Goal: Task Accomplishment & Management: Complete application form

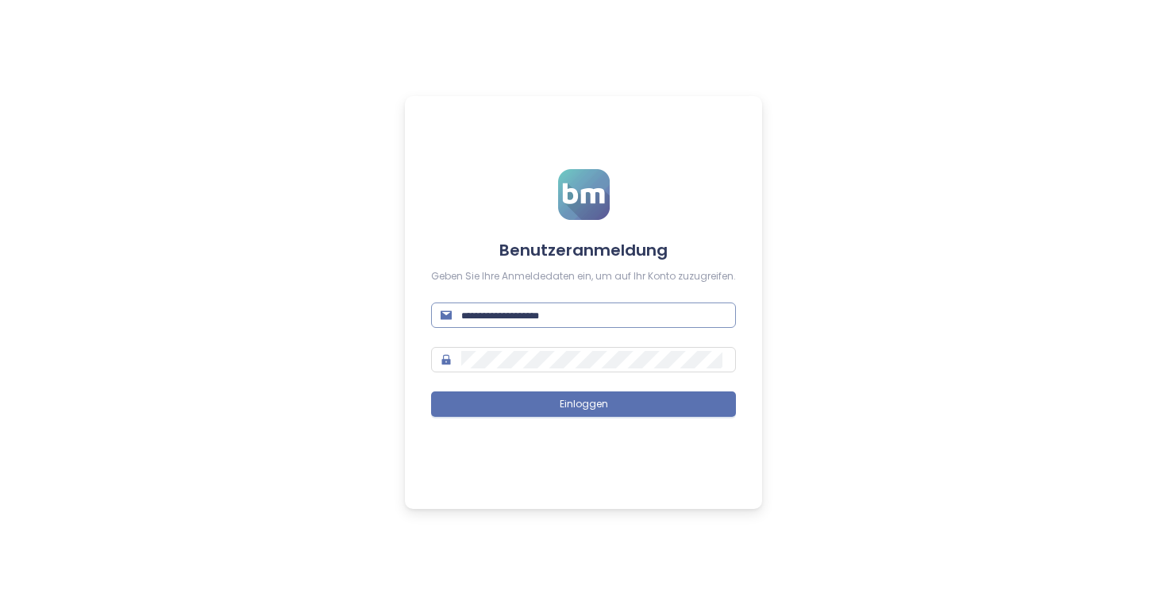
type input "**********"
click at [634, 308] on input "**********" at bounding box center [593, 314] width 265 height 17
click at [593, 322] on input "**********" at bounding box center [593, 314] width 265 height 17
click at [526, 309] on input "**********" at bounding box center [593, 314] width 265 height 17
click at [530, 314] on input "**********" at bounding box center [593, 314] width 265 height 17
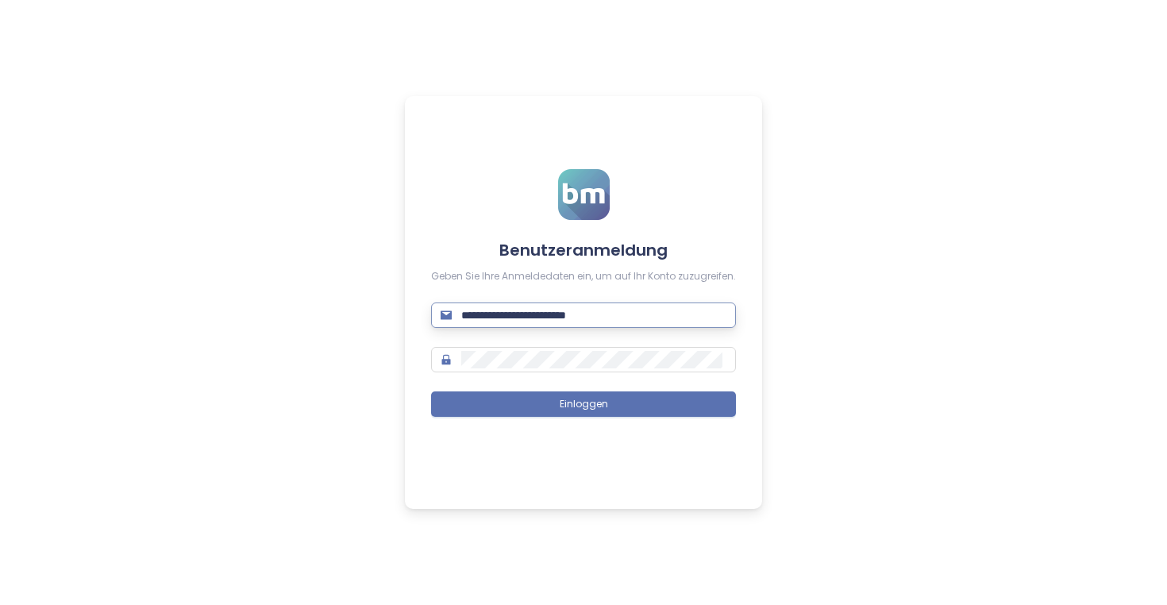
type input "**********"
click at [500, 318] on input "**********" at bounding box center [593, 314] width 265 height 17
click at [500, 317] on input "**********" at bounding box center [593, 314] width 265 height 17
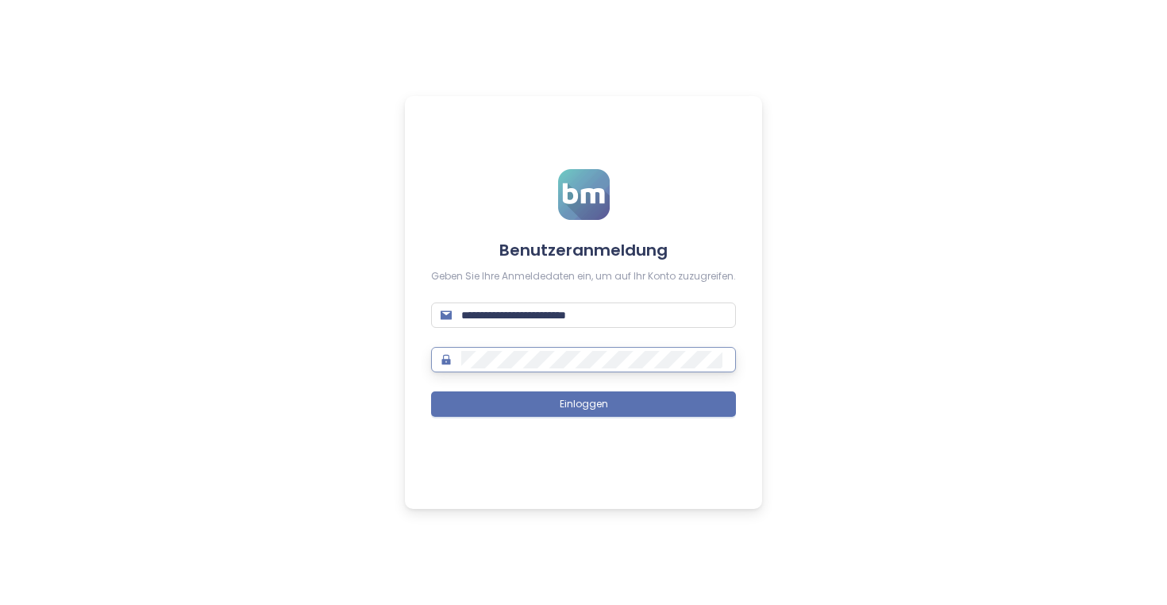
click at [431, 391] on button "Einloggen" at bounding box center [583, 403] width 305 height 25
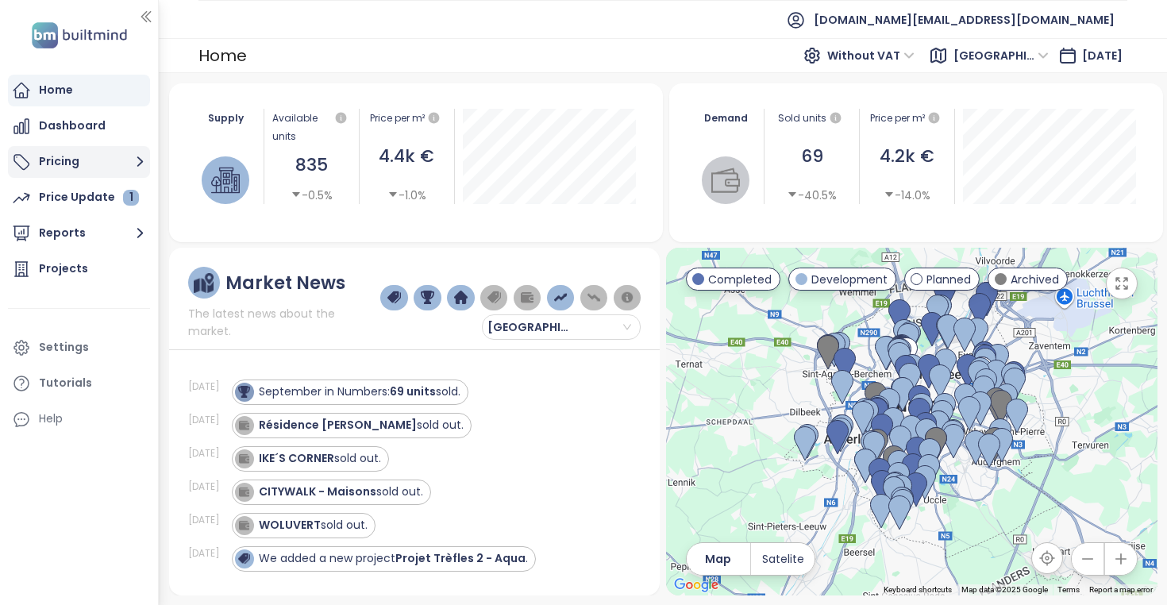
click at [114, 156] on button "Pricing" at bounding box center [79, 162] width 142 height 32
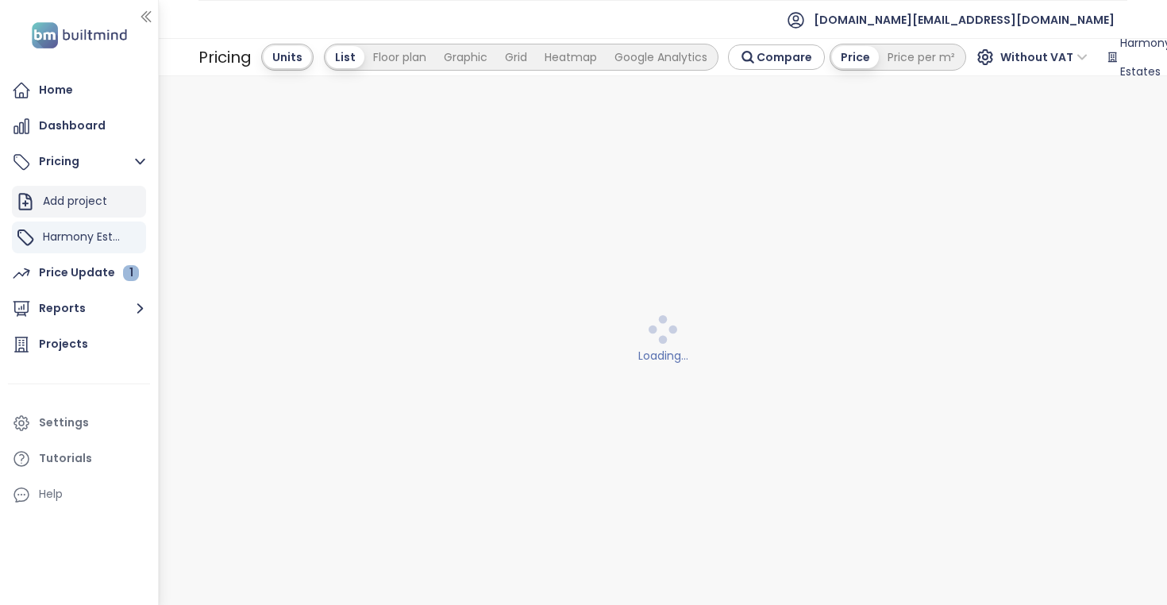
click at [97, 203] on div "Add project" at bounding box center [75, 201] width 64 height 20
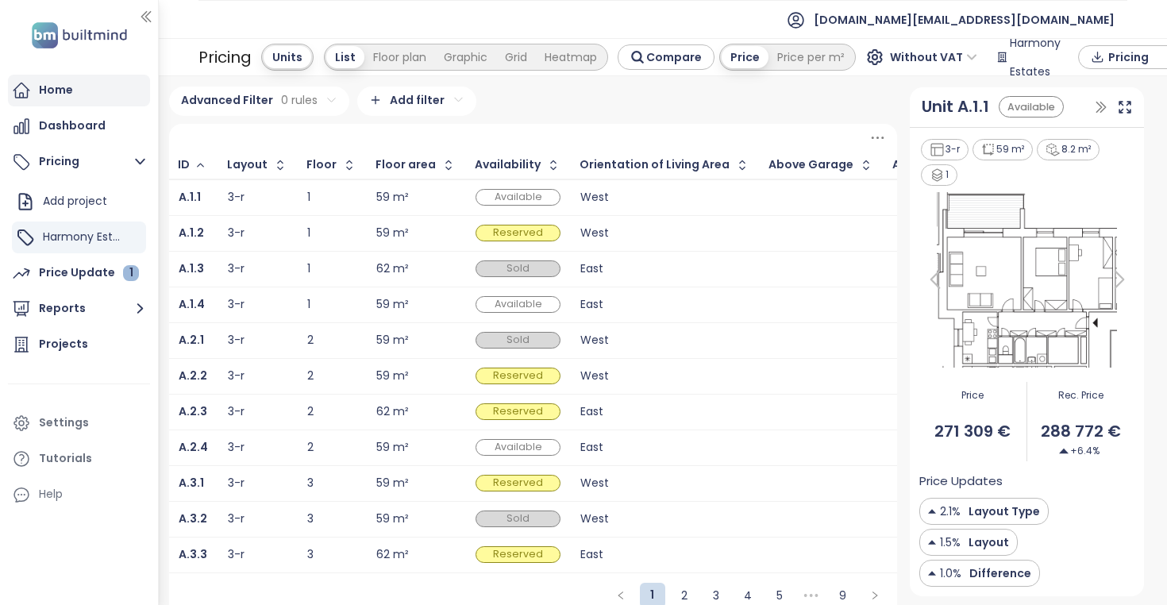
click at [60, 89] on div "Home" at bounding box center [56, 90] width 34 height 20
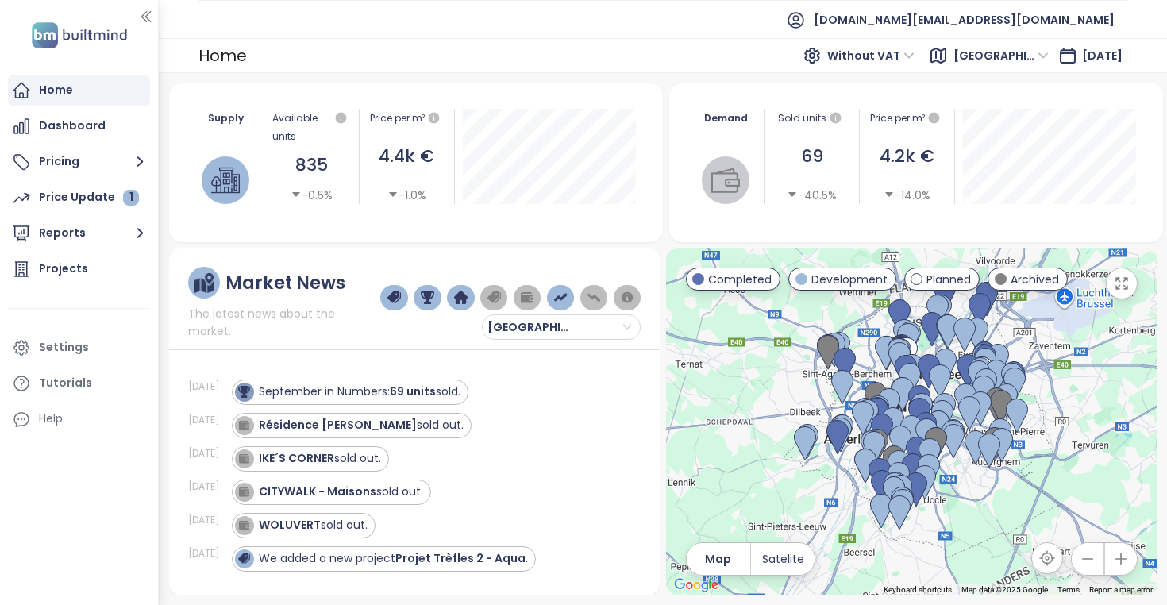
click at [399, 291] on img "button" at bounding box center [393, 298] width 13 height 14
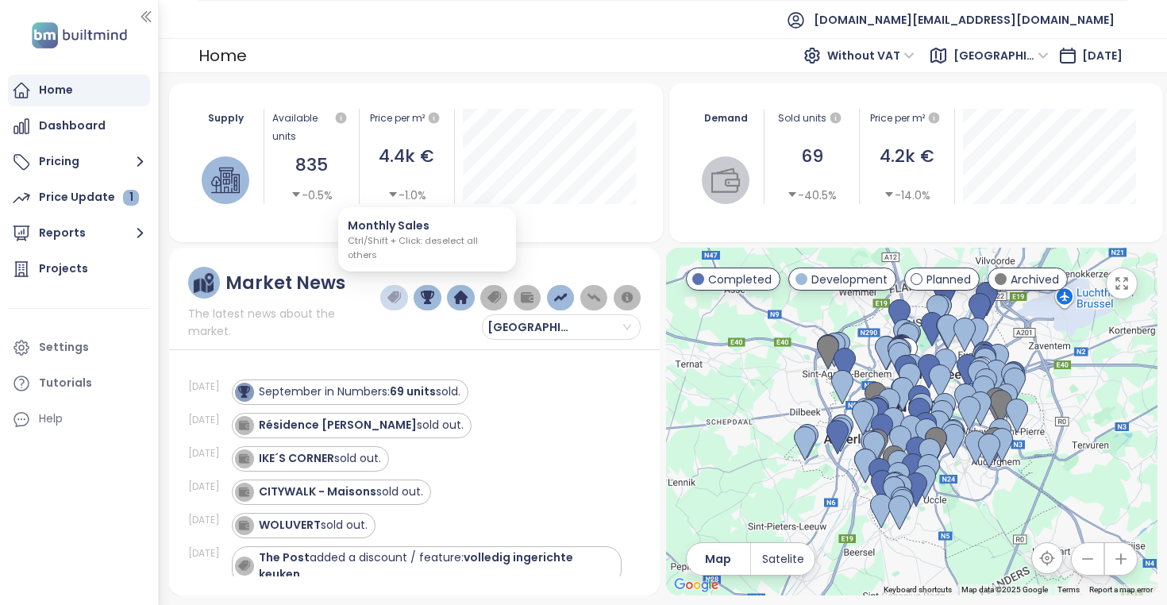
click at [421, 291] on img "button" at bounding box center [427, 298] width 13 height 14
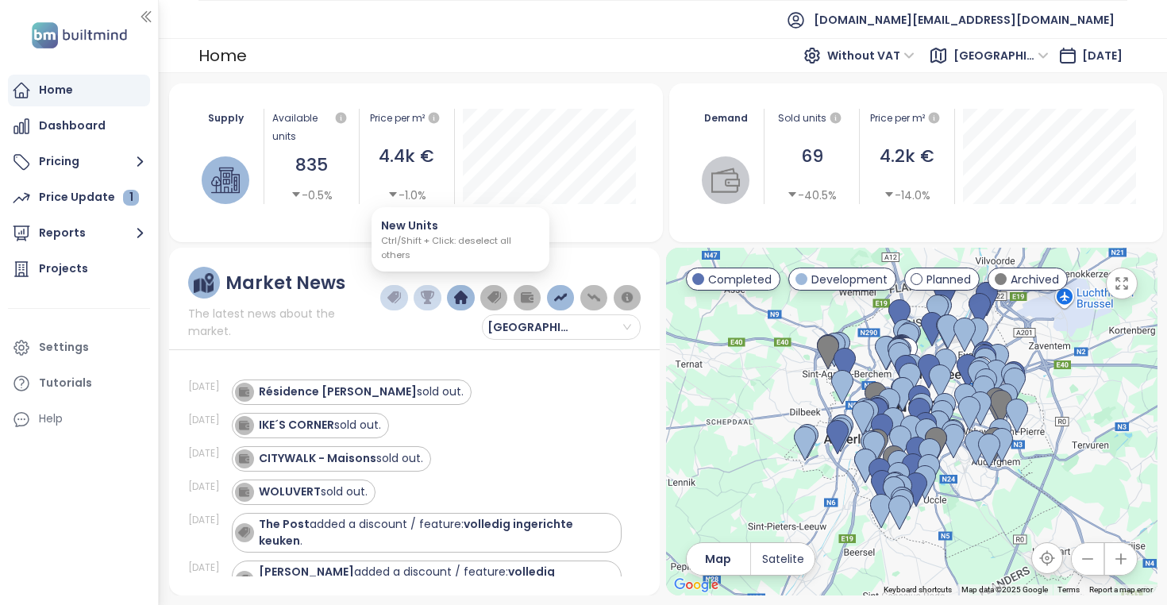
click at [459, 291] on img "button" at bounding box center [460, 298] width 13 height 14
click at [499, 291] on img "button" at bounding box center [494, 298] width 13 height 14
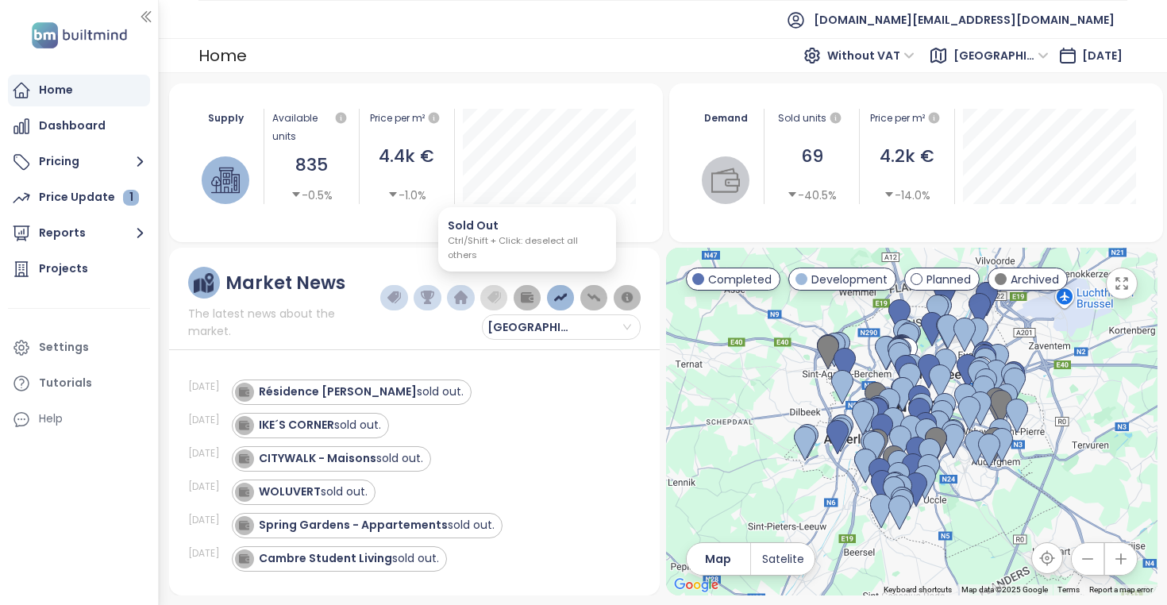
click at [529, 291] on img "button" at bounding box center [526, 298] width 13 height 14
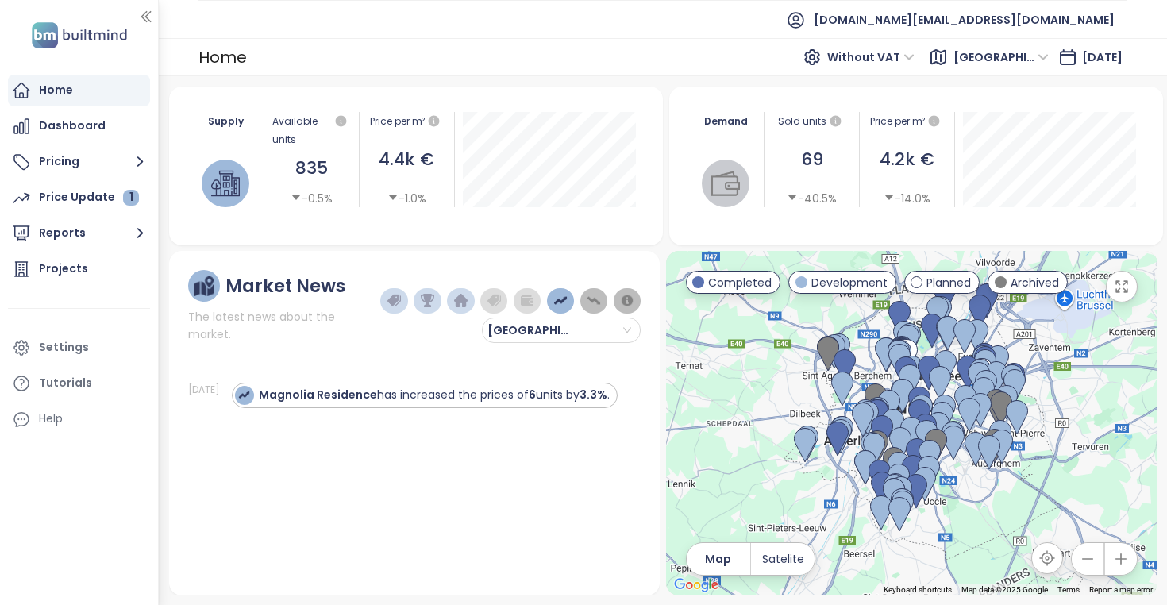
click at [551, 295] on div "[GEOGRAPHIC_DATA]" at bounding box center [510, 306] width 260 height 73
click at [553, 292] on button "button" at bounding box center [560, 300] width 27 height 25
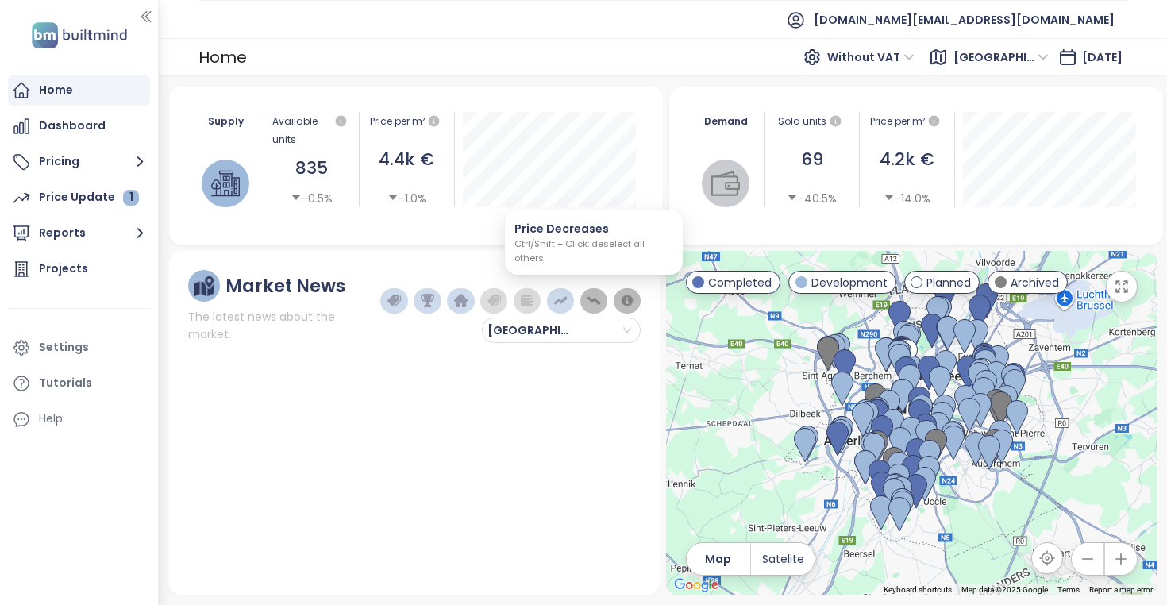
click at [586, 288] on button "button" at bounding box center [593, 300] width 27 height 25
click at [585, 288] on button "button" at bounding box center [593, 300] width 27 height 25
click at [530, 294] on img "button" at bounding box center [526, 301] width 13 height 14
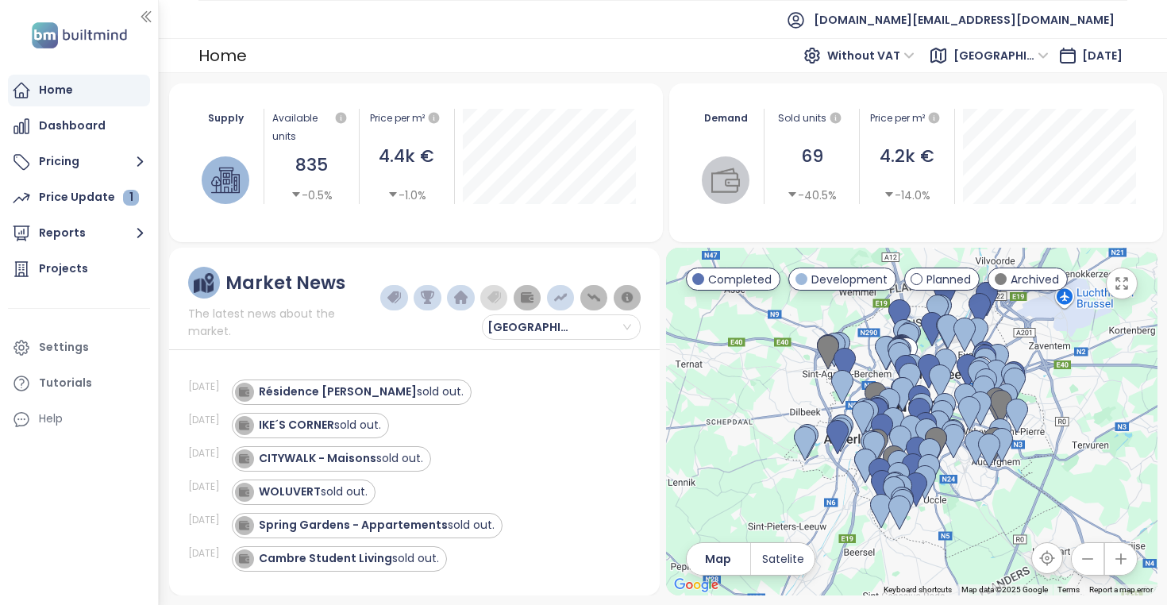
click at [496, 291] on img "button" at bounding box center [494, 298] width 13 height 14
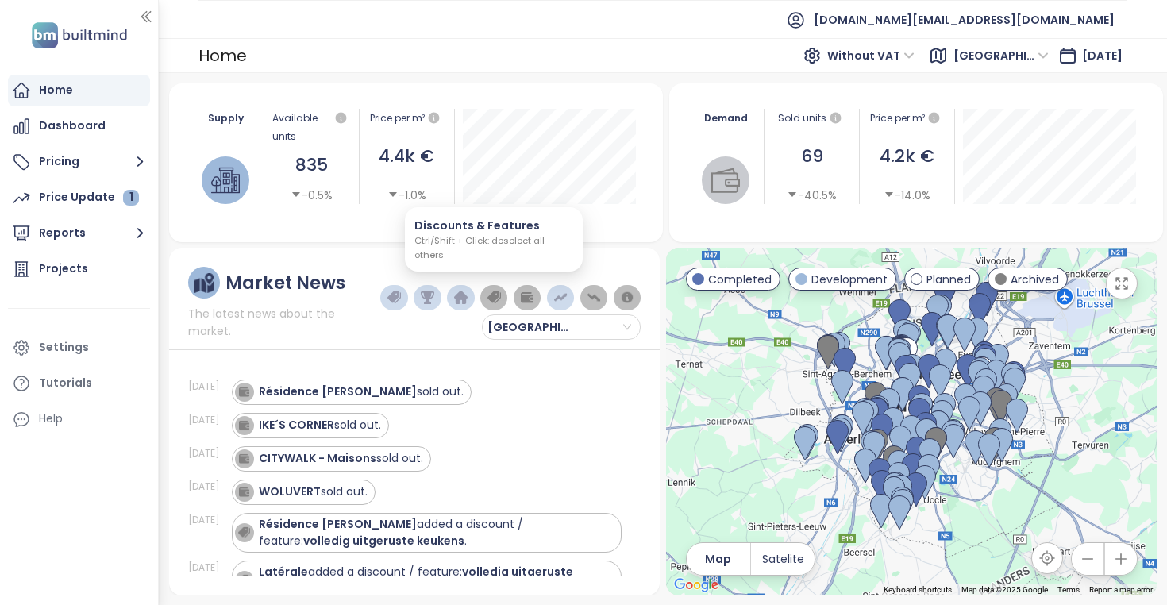
click at [518, 285] on button "button" at bounding box center [527, 297] width 27 height 25
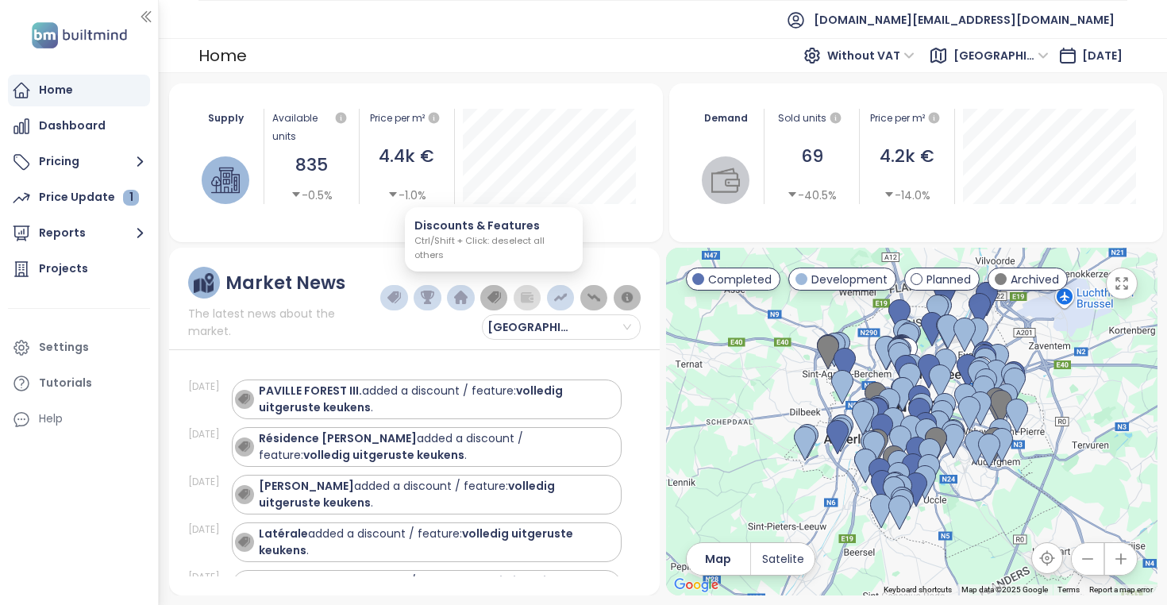
click at [497, 289] on button "button" at bounding box center [493, 297] width 27 height 25
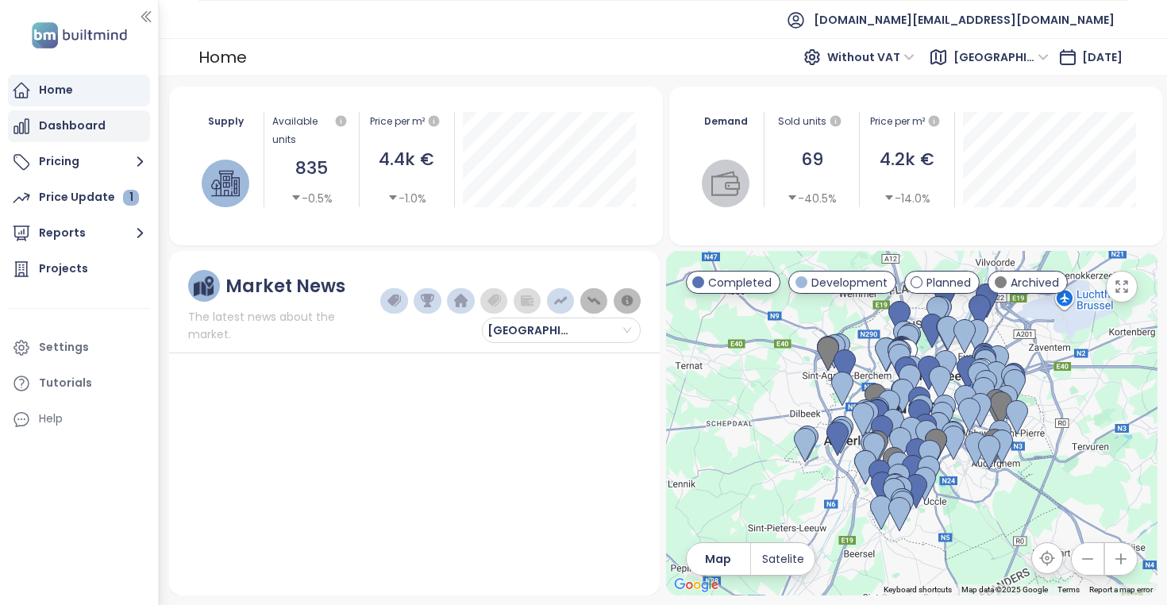
click at [27, 121] on icon at bounding box center [21, 126] width 19 height 19
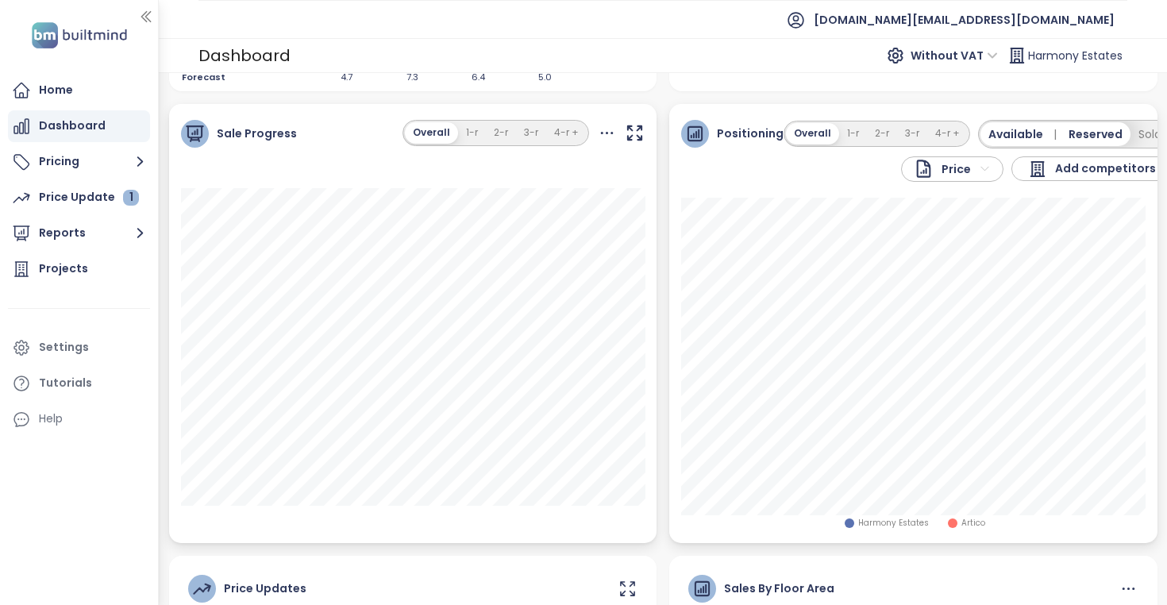
scroll to position [511, 0]
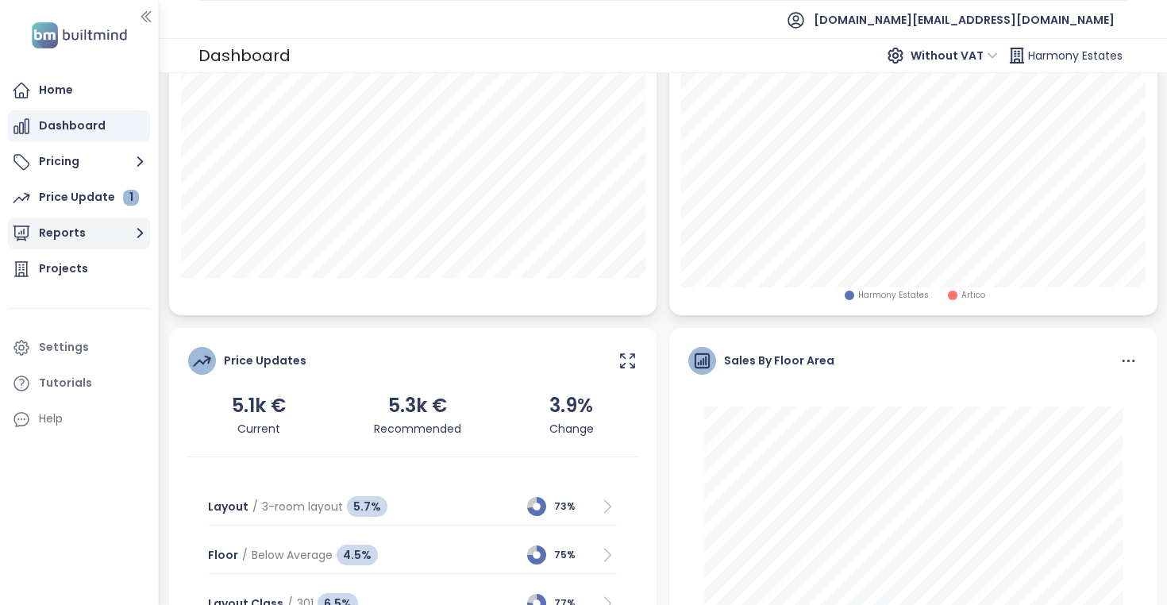
click at [63, 243] on button "Reports" at bounding box center [79, 234] width 142 height 32
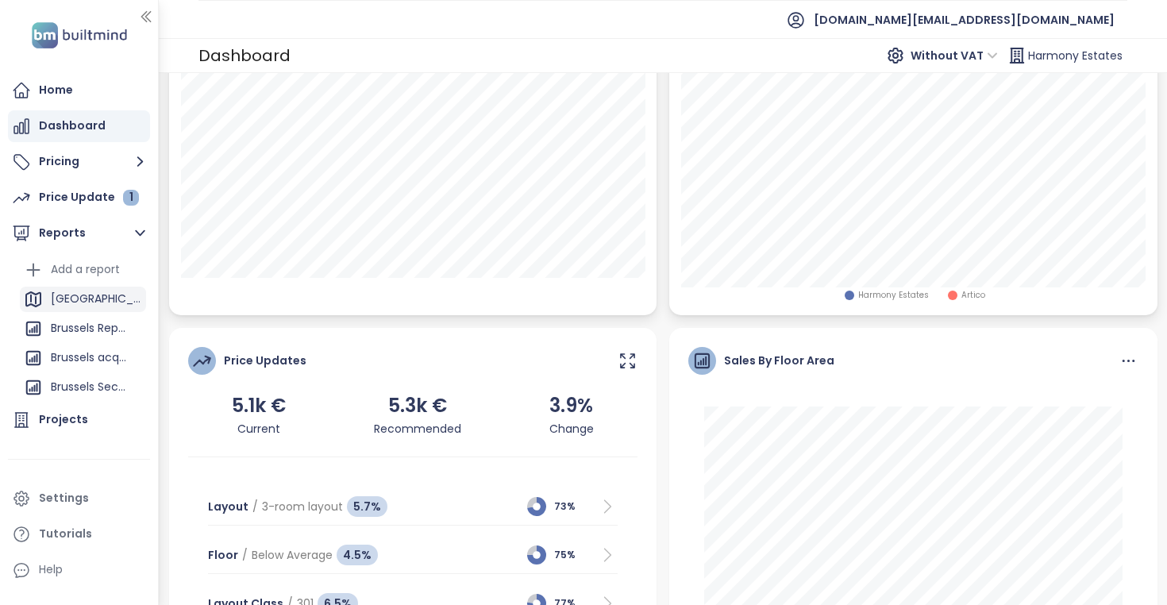
click at [73, 305] on div "[GEOGRAPHIC_DATA]" at bounding box center [96, 299] width 91 height 20
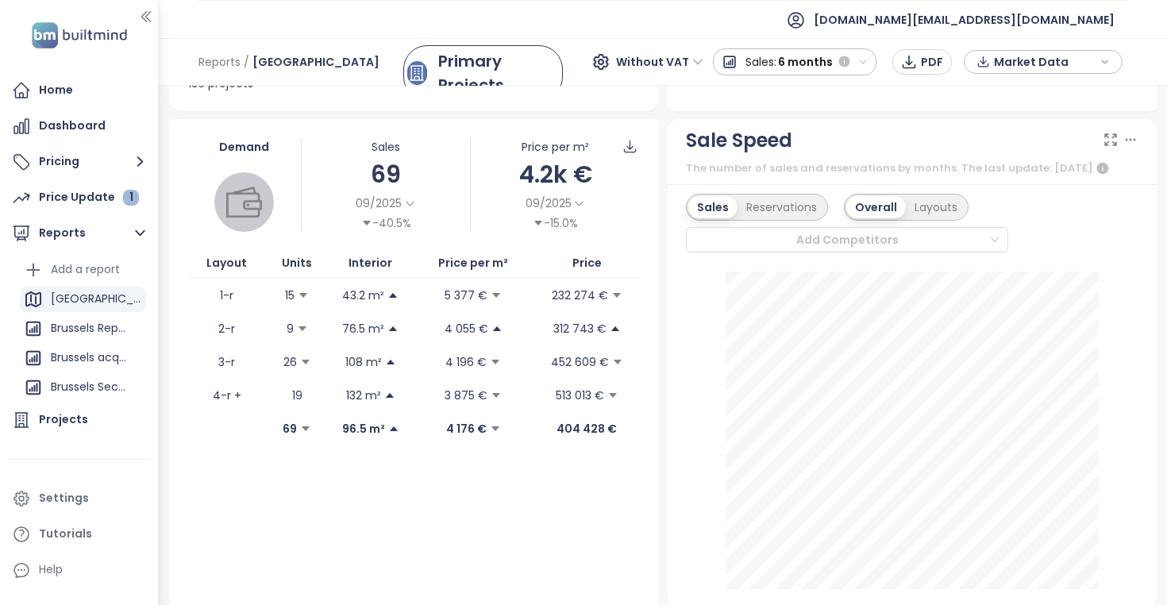
scroll to position [322, 0]
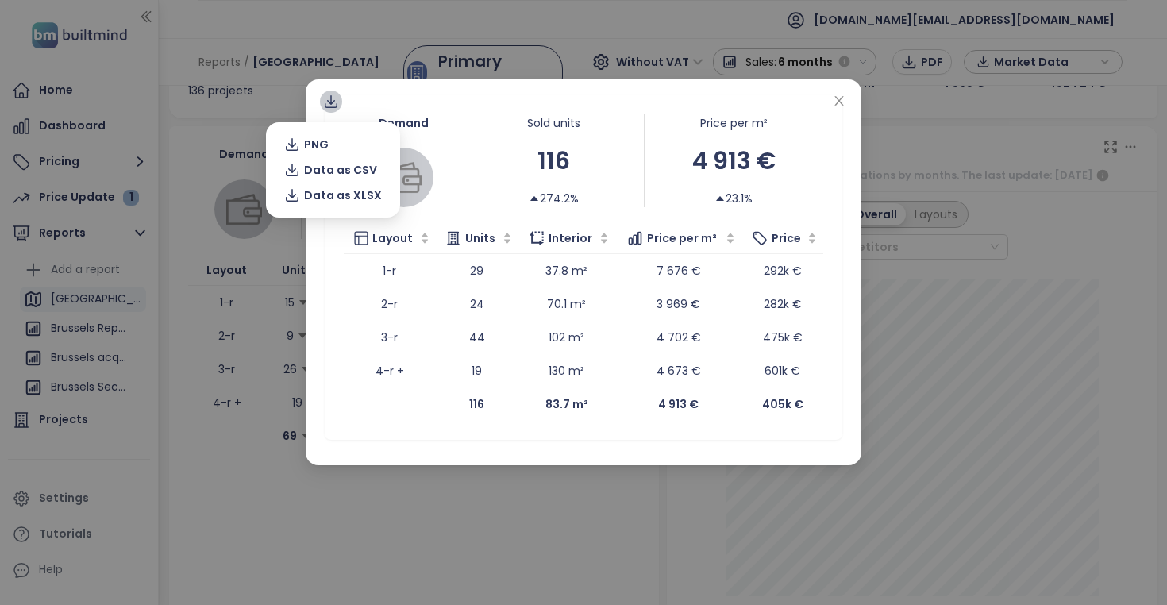
click at [327, 108] on icon at bounding box center [331, 102] width 16 height 16
click at [327, 194] on span "Data as XLSX" at bounding box center [343, 195] width 78 height 17
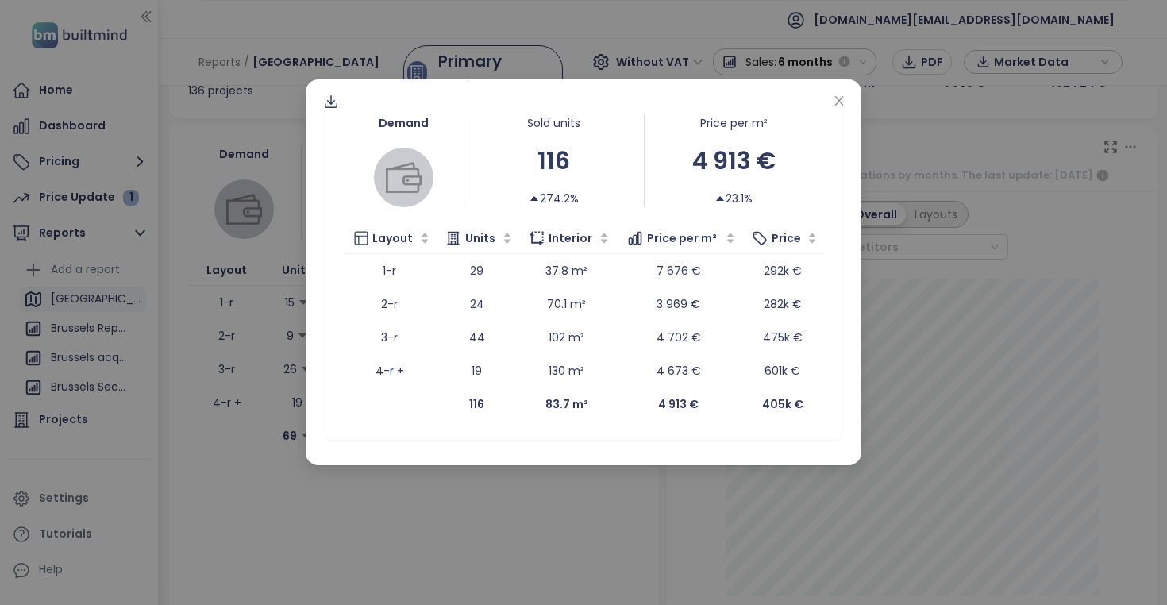
click at [314, 310] on div "Demand Sold units 116 274.2% Price per m² 4 913 € 23.1% Layout Units Interior P…" at bounding box center [584, 272] width 556 height 386
click at [845, 104] on icon "close" at bounding box center [839, 100] width 13 height 13
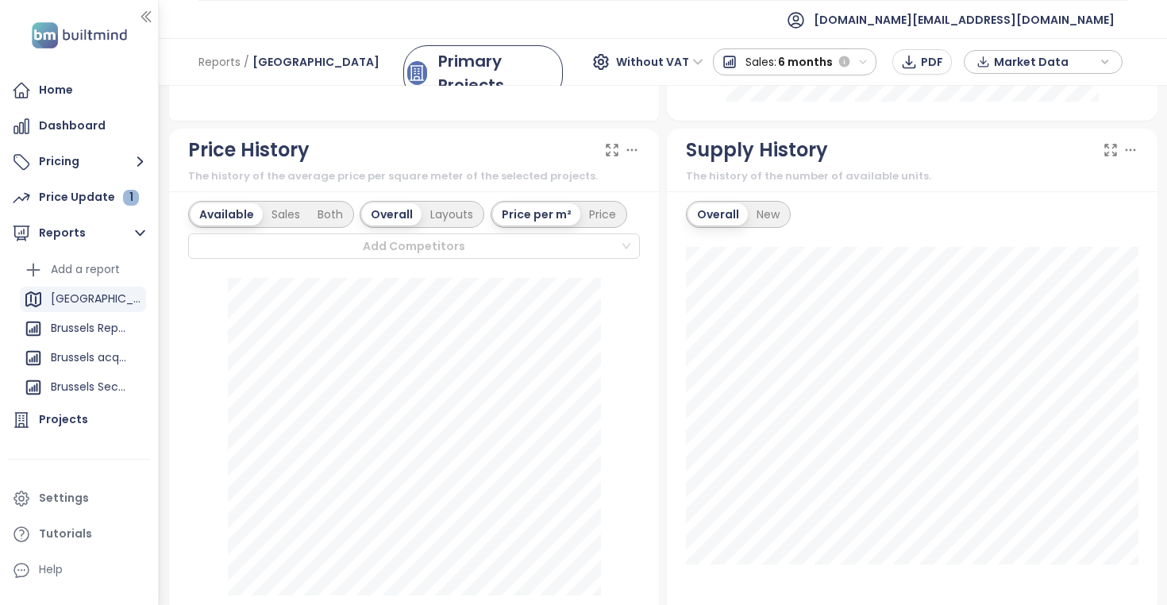
scroll to position [824, 0]
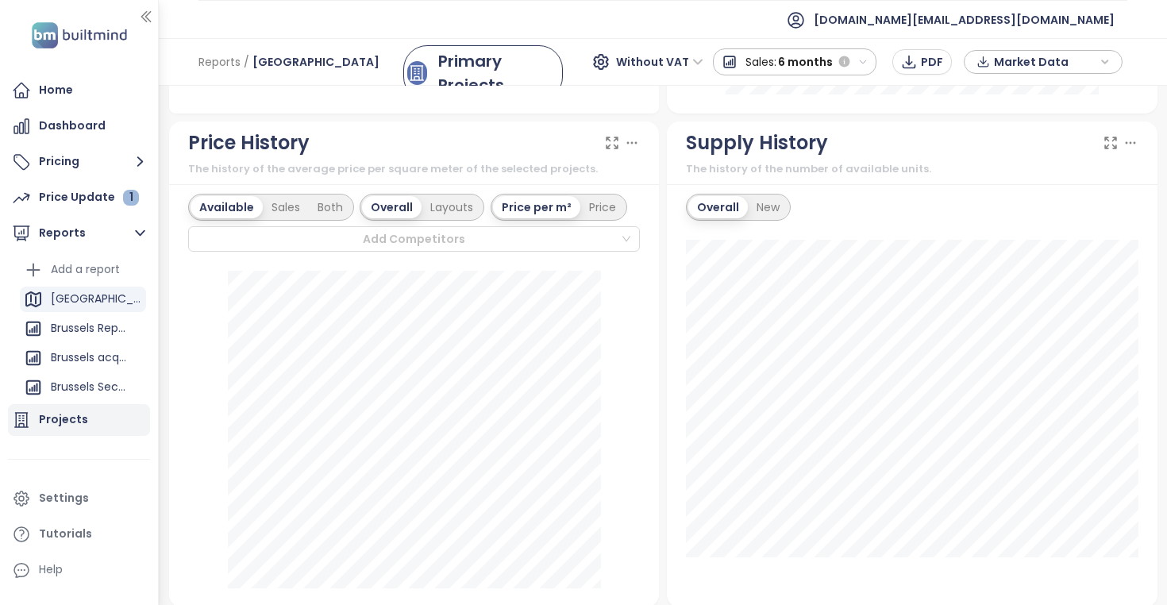
click at [106, 422] on div "Projects" at bounding box center [79, 420] width 142 height 32
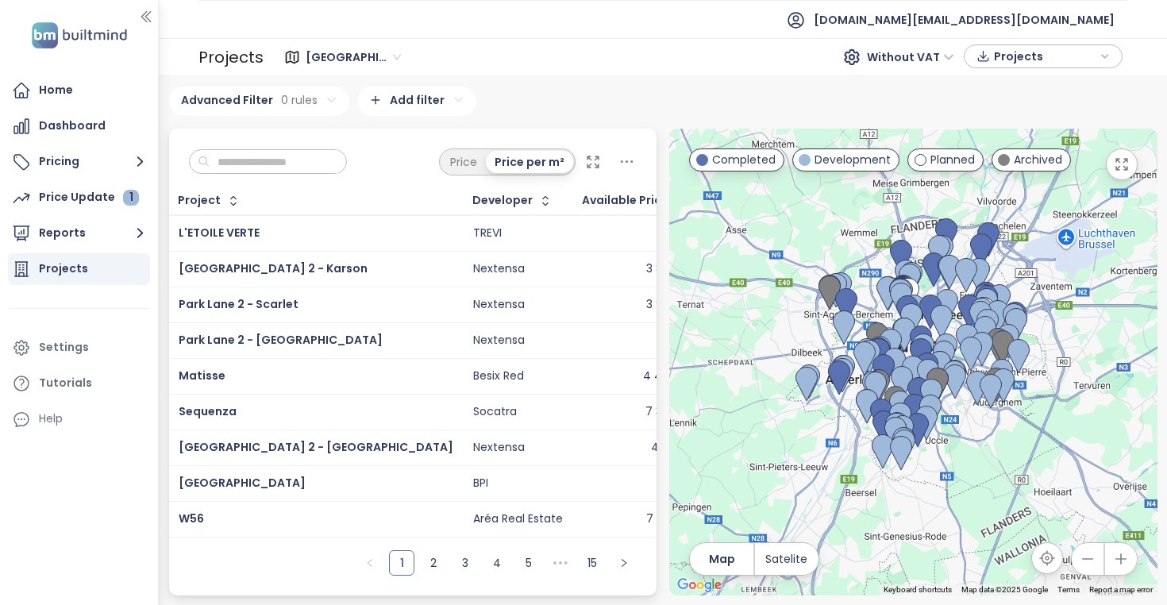
click at [473, 375] on div "Besix Red" at bounding box center [518, 376] width 90 height 19
click at [473, 376] on div "Besix Red" at bounding box center [498, 376] width 51 height 14
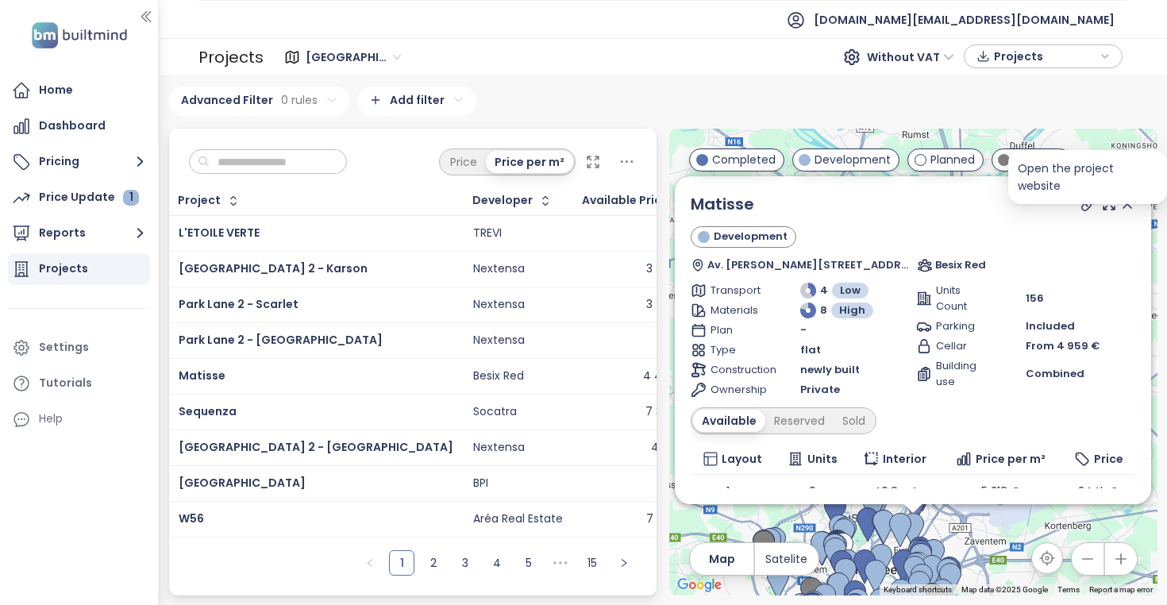
click at [1087, 205] on icon at bounding box center [1088, 203] width 13 height 13
click at [1125, 210] on icon at bounding box center [1128, 204] width 16 height 16
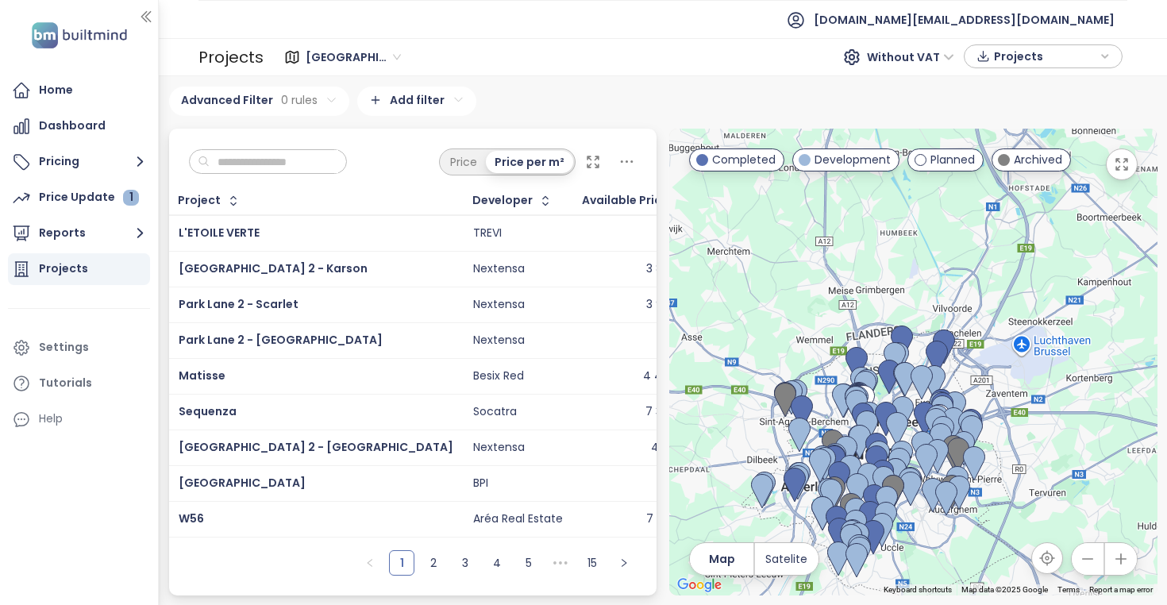
drag, startPoint x: 949, startPoint y: 382, endPoint x: 980, endPoint y: 202, distance: 182.1
click at [980, 202] on div at bounding box center [913, 362] width 488 height 467
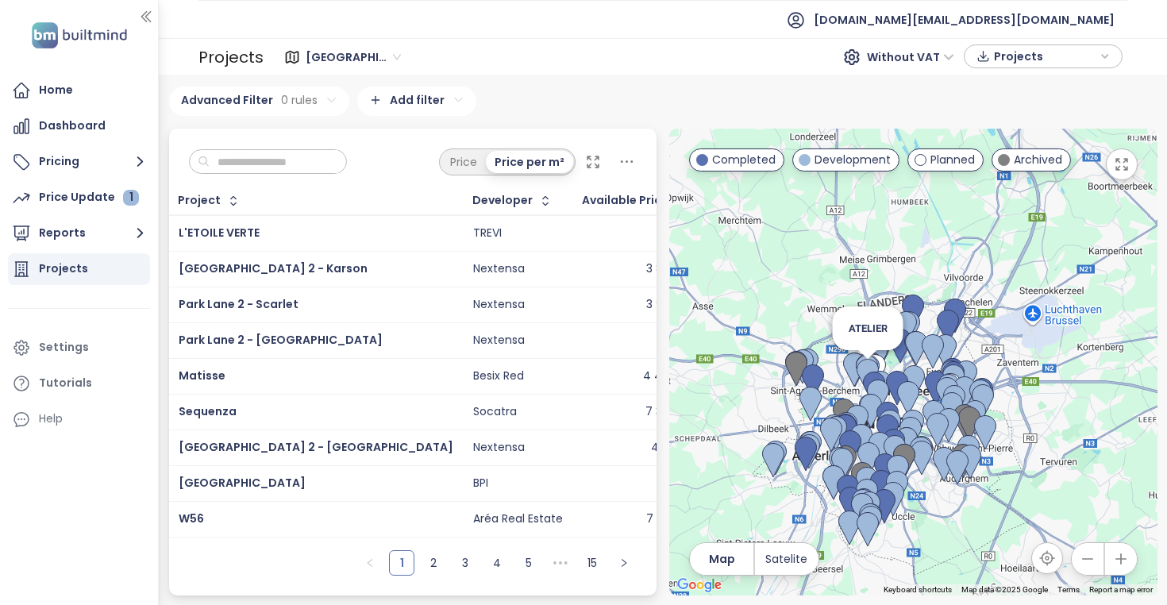
click at [868, 366] on img at bounding box center [868, 376] width 22 height 35
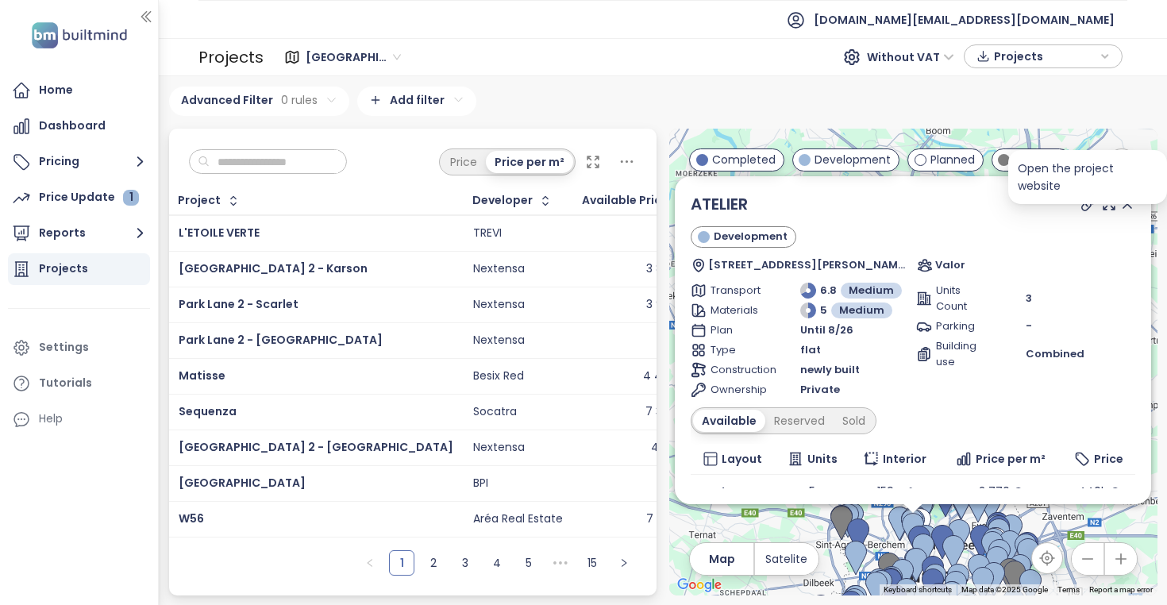
click at [1090, 206] on icon at bounding box center [1088, 203] width 13 height 13
click at [1129, 206] on icon at bounding box center [1128, 204] width 16 height 16
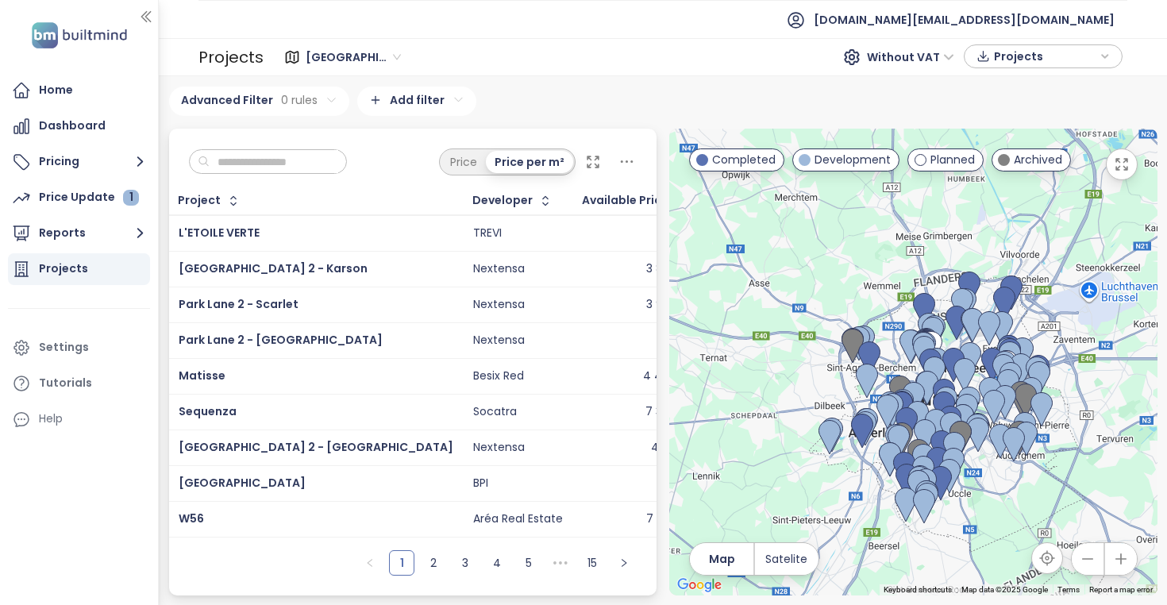
drag, startPoint x: 976, startPoint y: 441, endPoint x: 986, endPoint y: 262, distance: 178.9
click at [987, 261] on div at bounding box center [913, 362] width 488 height 467
click at [235, 267] on span "[GEOGRAPHIC_DATA] 2 - Karson" at bounding box center [273, 268] width 189 height 16
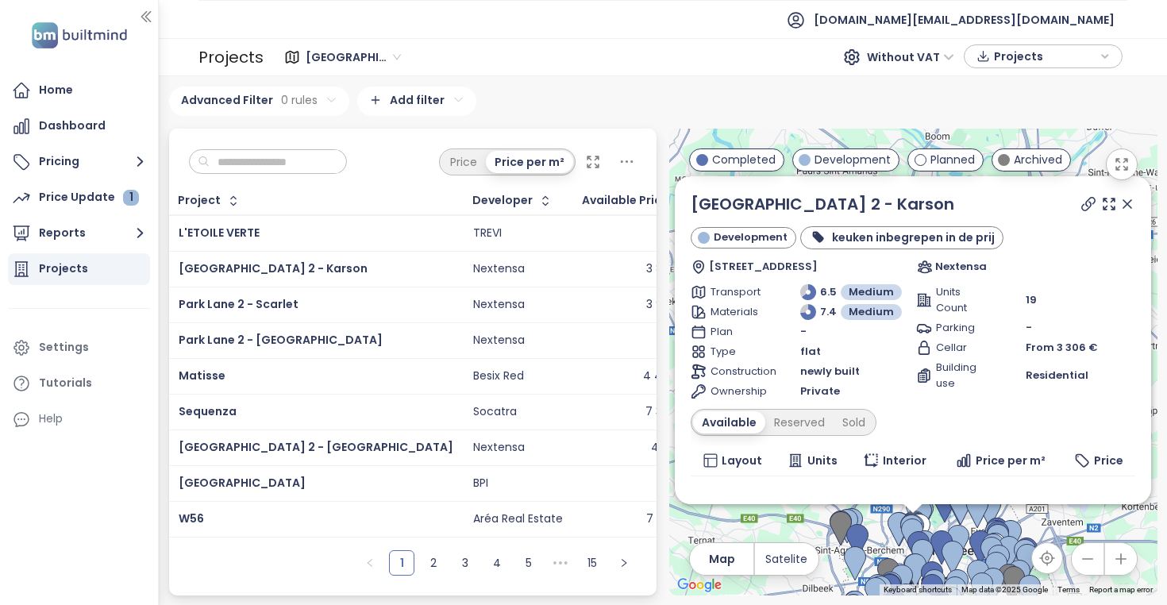
click at [473, 304] on div "Nextensa" at bounding box center [499, 305] width 52 height 14
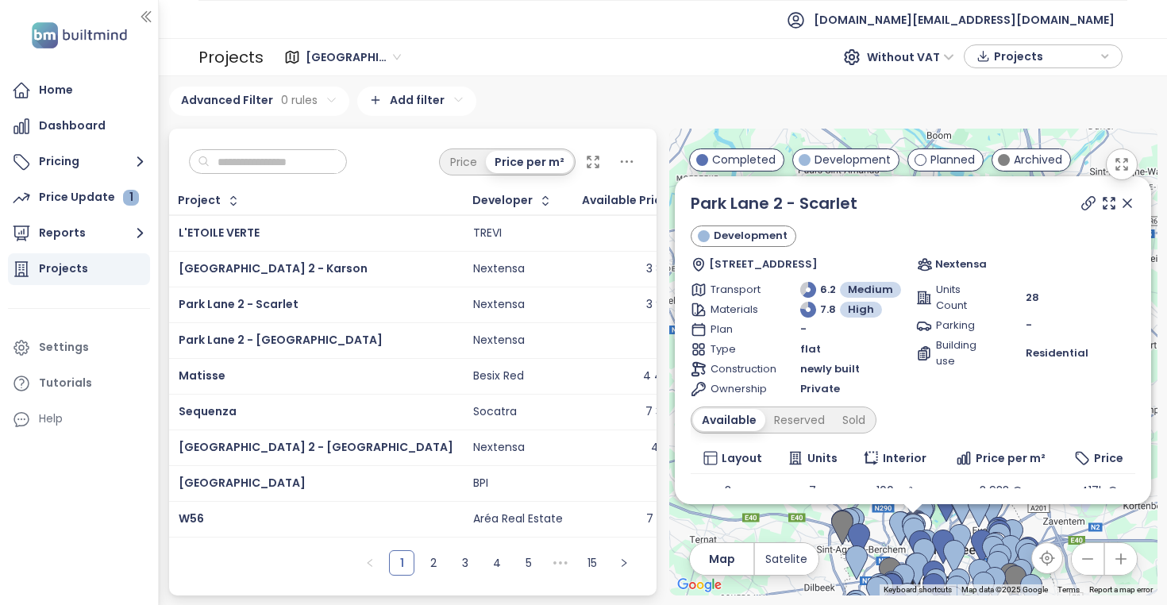
scroll to position [52, 0]
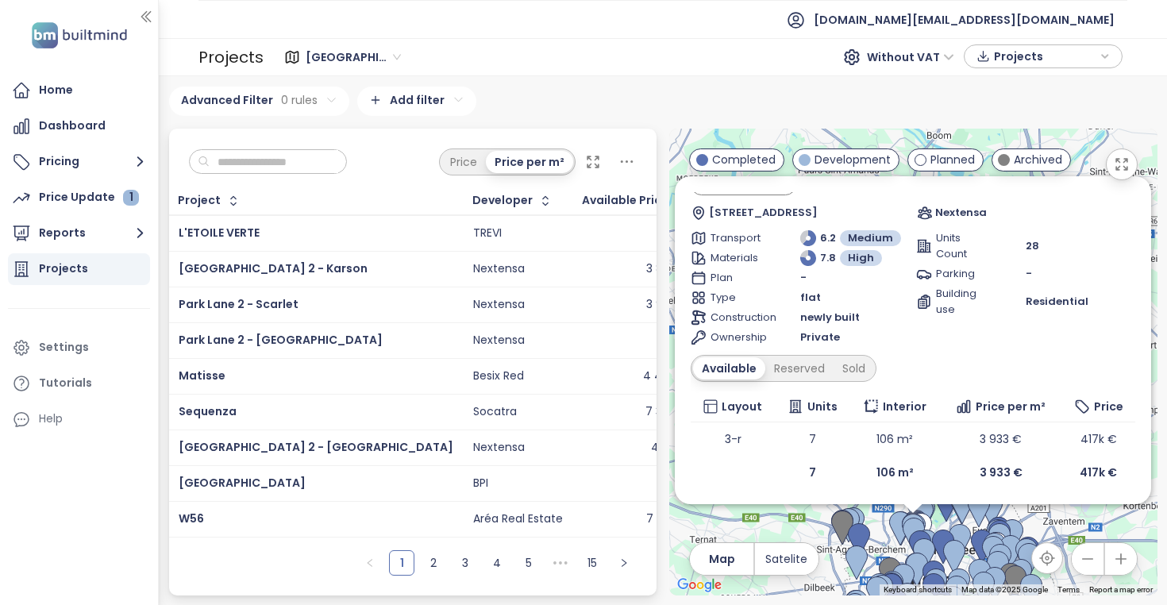
click at [473, 449] on div "Nextensa" at bounding box center [499, 448] width 52 height 14
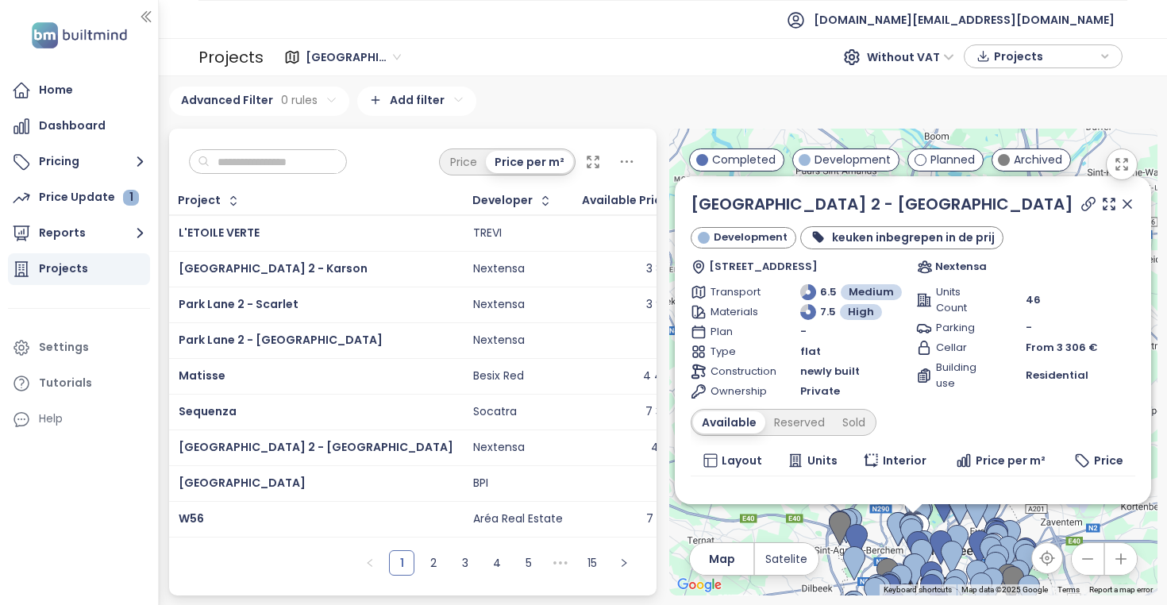
scroll to position [0, 1]
click at [138, 240] on icon "button" at bounding box center [140, 233] width 20 height 20
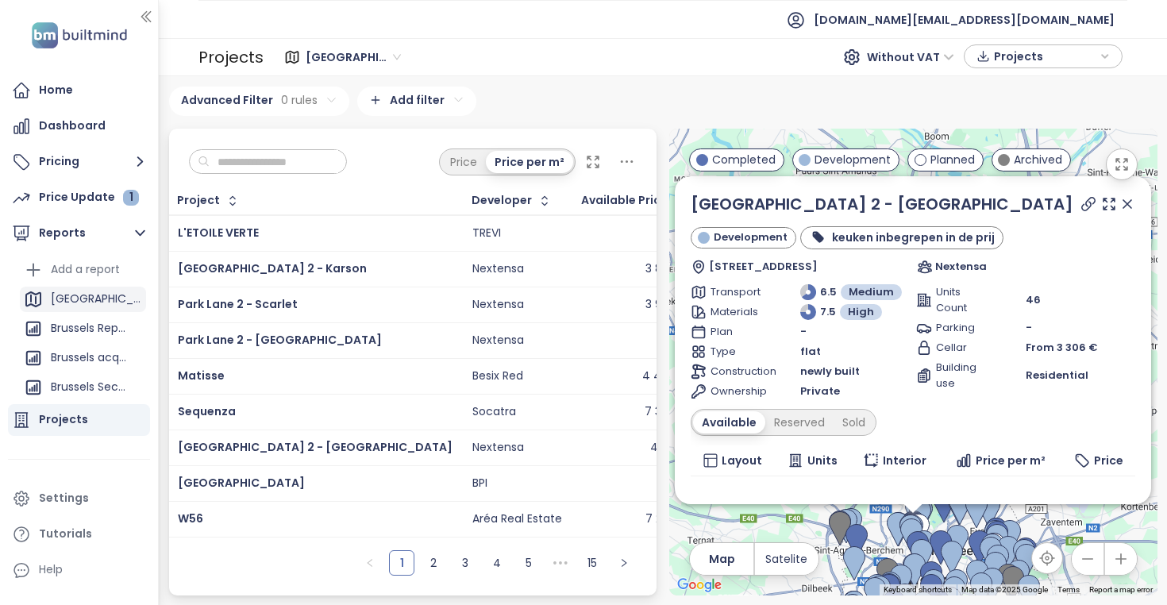
click at [103, 297] on div "[GEOGRAPHIC_DATA]" at bounding box center [83, 299] width 126 height 25
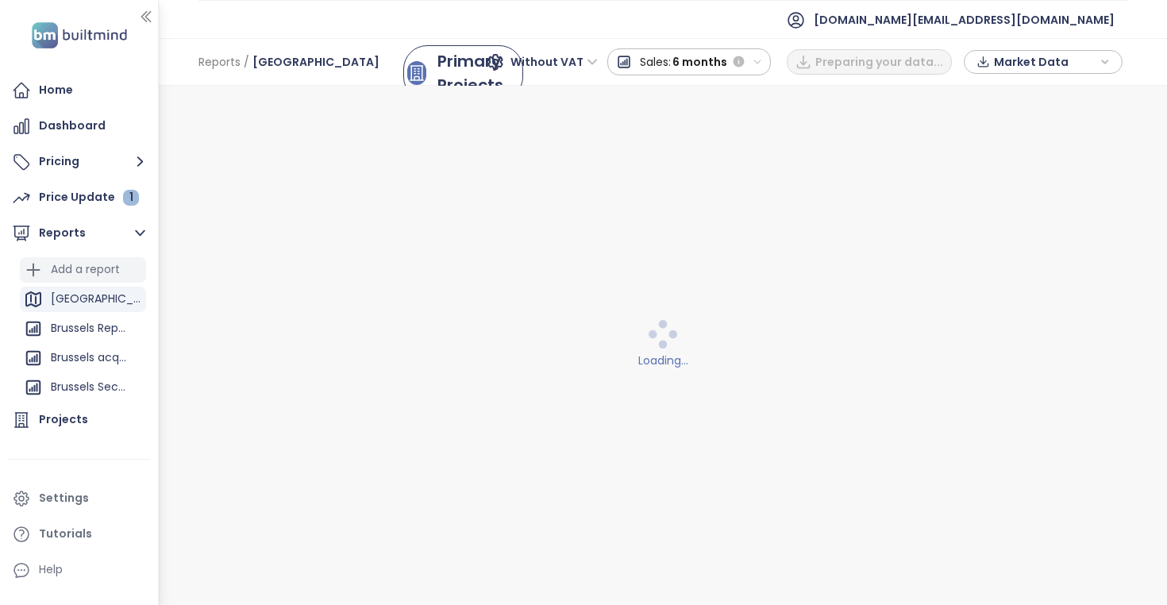
click at [104, 273] on div "Add a report" at bounding box center [85, 270] width 69 height 20
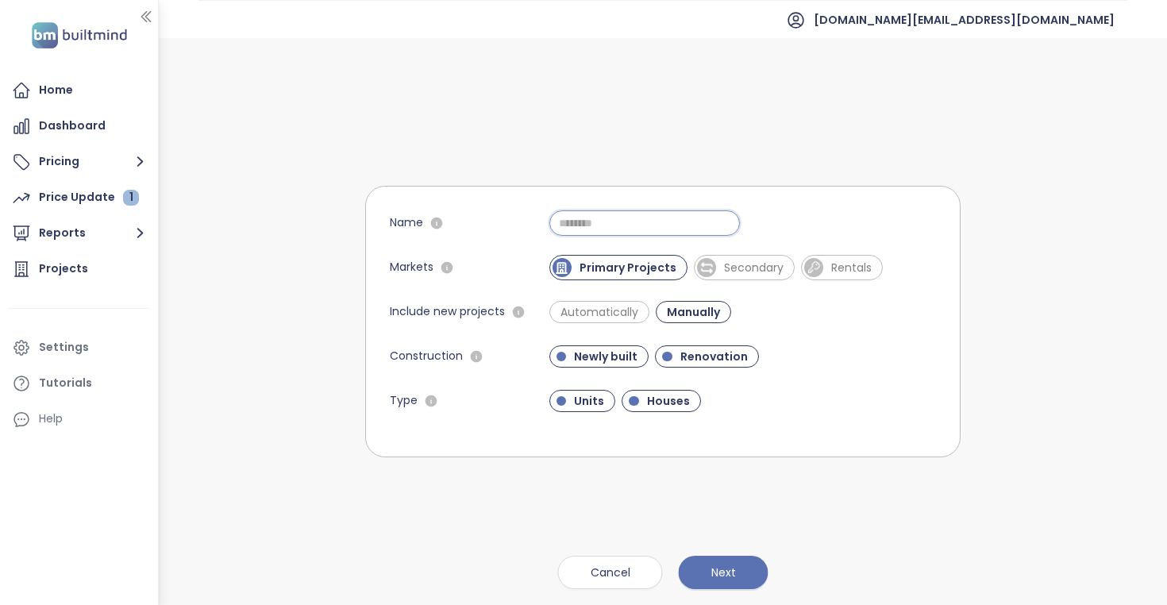
click at [576, 221] on input "Name" at bounding box center [644, 222] width 191 height 25
type input "**"
click at [728, 578] on span "Next" at bounding box center [723, 572] width 25 height 17
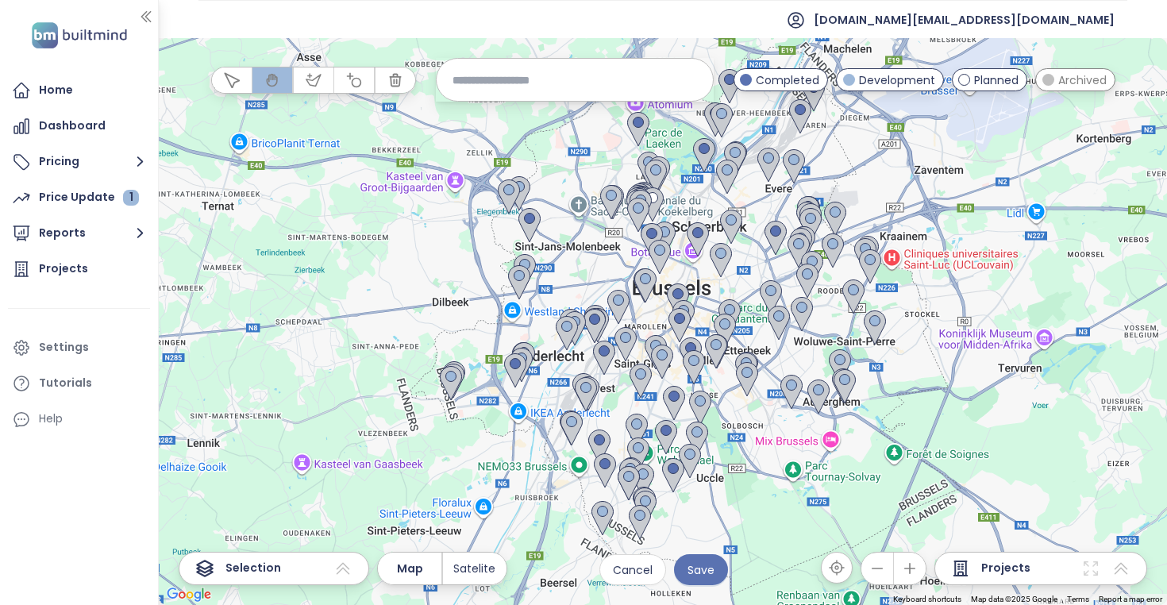
click at [359, 90] on button "button" at bounding box center [354, 79] width 40 height 25
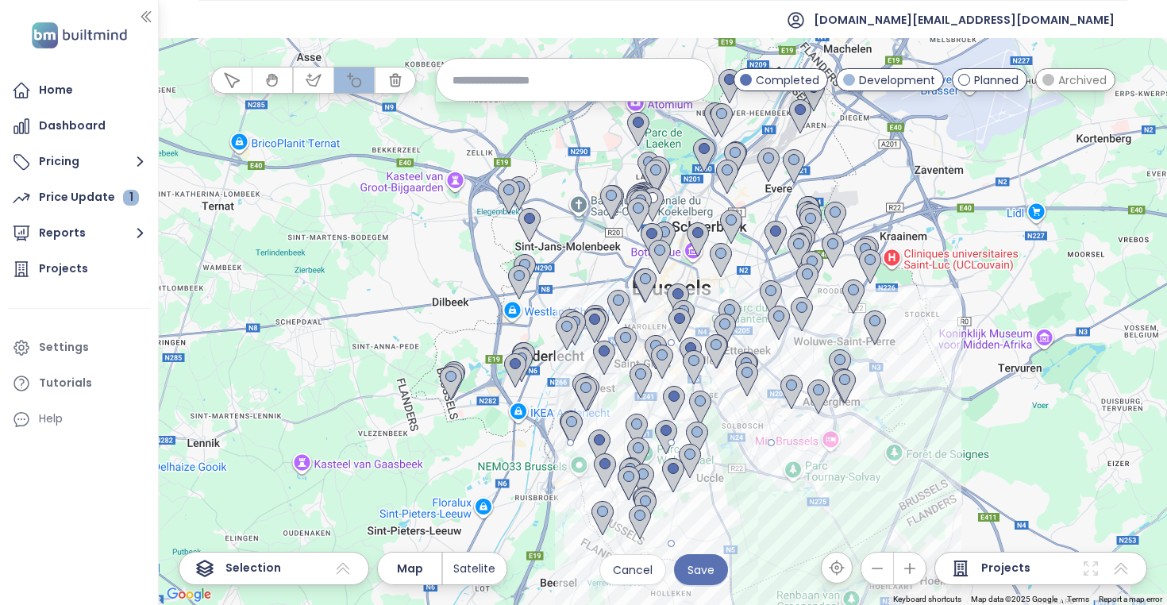
drag, startPoint x: 672, startPoint y: 445, endPoint x: 701, endPoint y: 349, distance: 99.7
click at [701, 349] on div at bounding box center [663, 321] width 1008 height 567
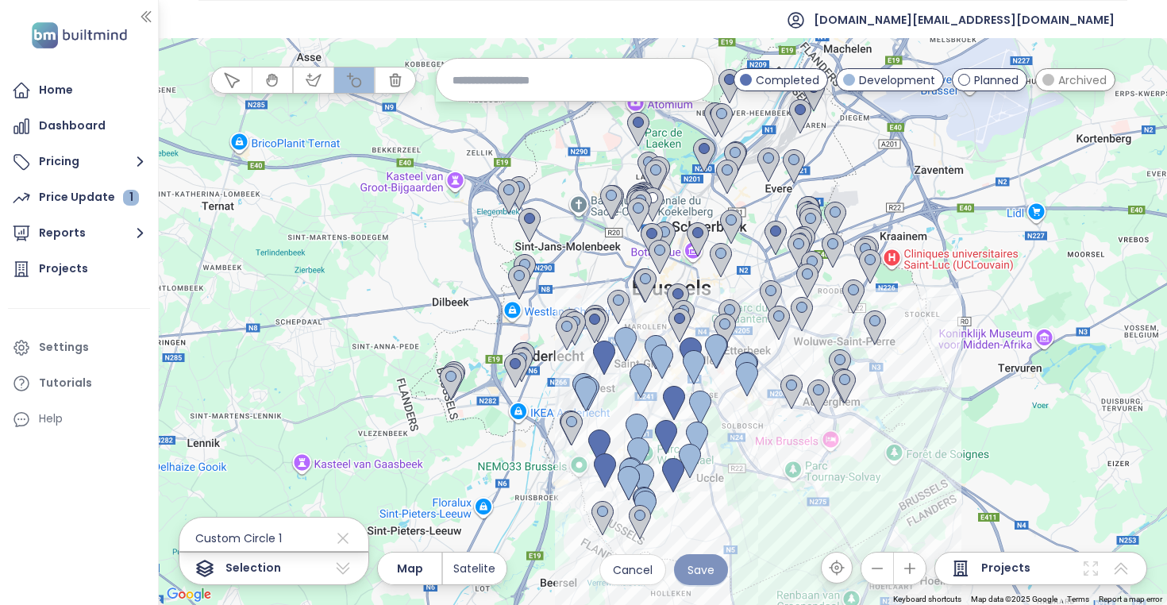
click at [697, 563] on span "Save" at bounding box center [701, 569] width 27 height 17
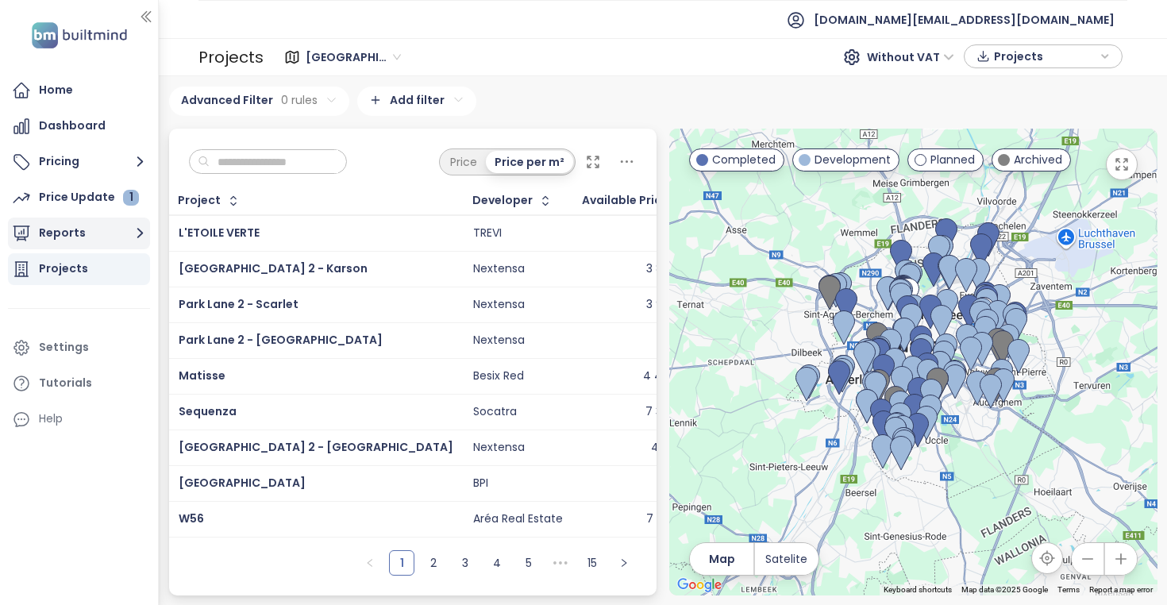
click at [126, 229] on button "Reports" at bounding box center [79, 234] width 142 height 32
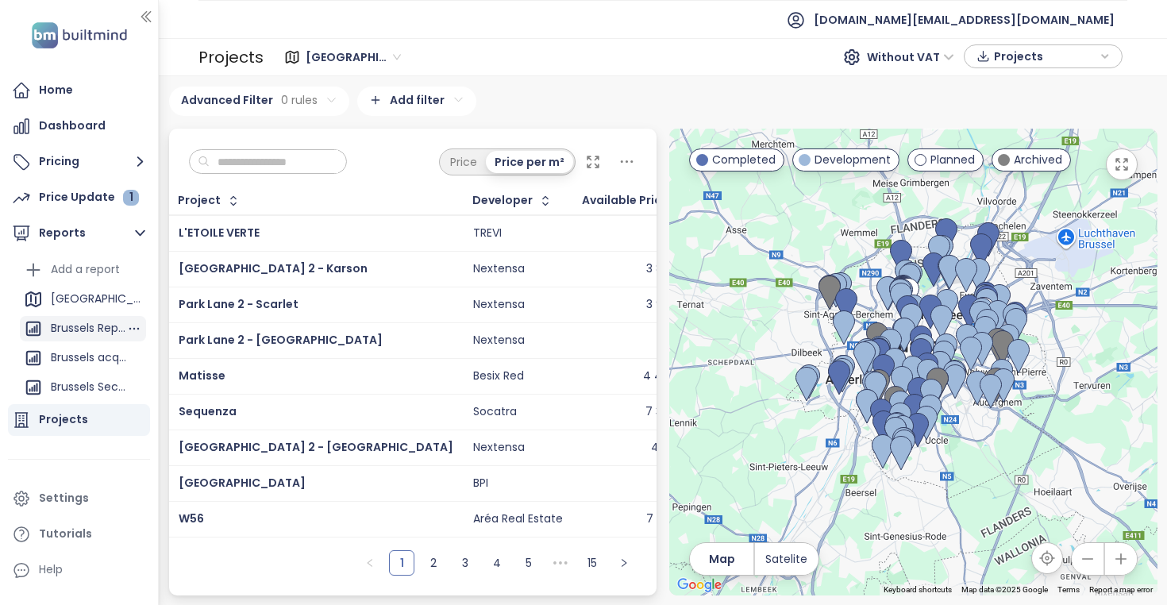
click at [95, 333] on div "Brussels Report" at bounding box center [88, 328] width 75 height 20
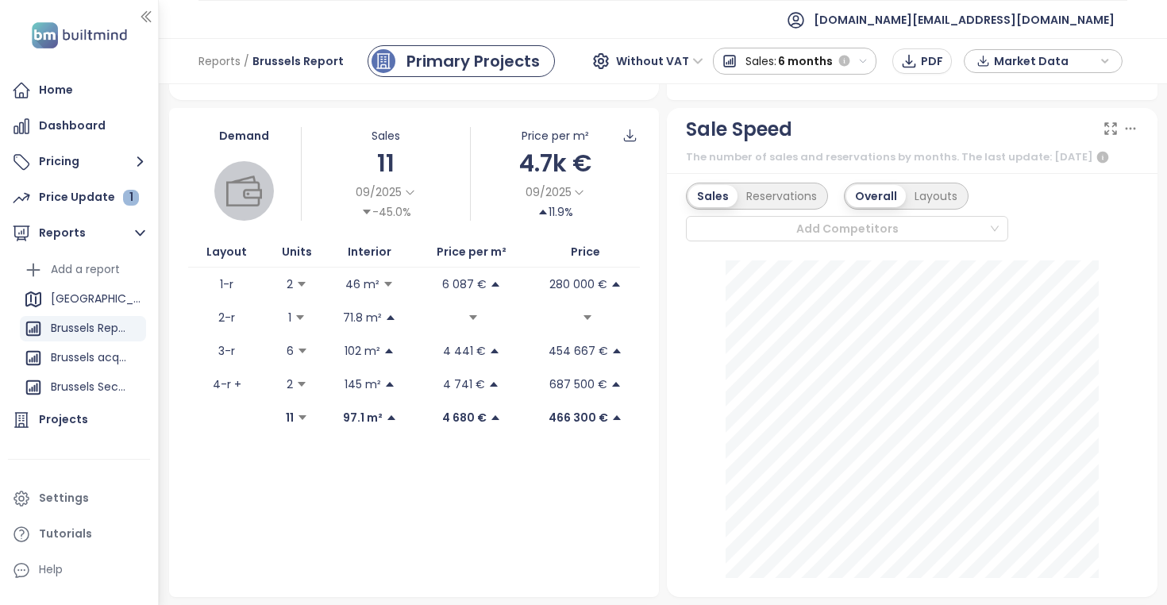
scroll to position [343, 0]
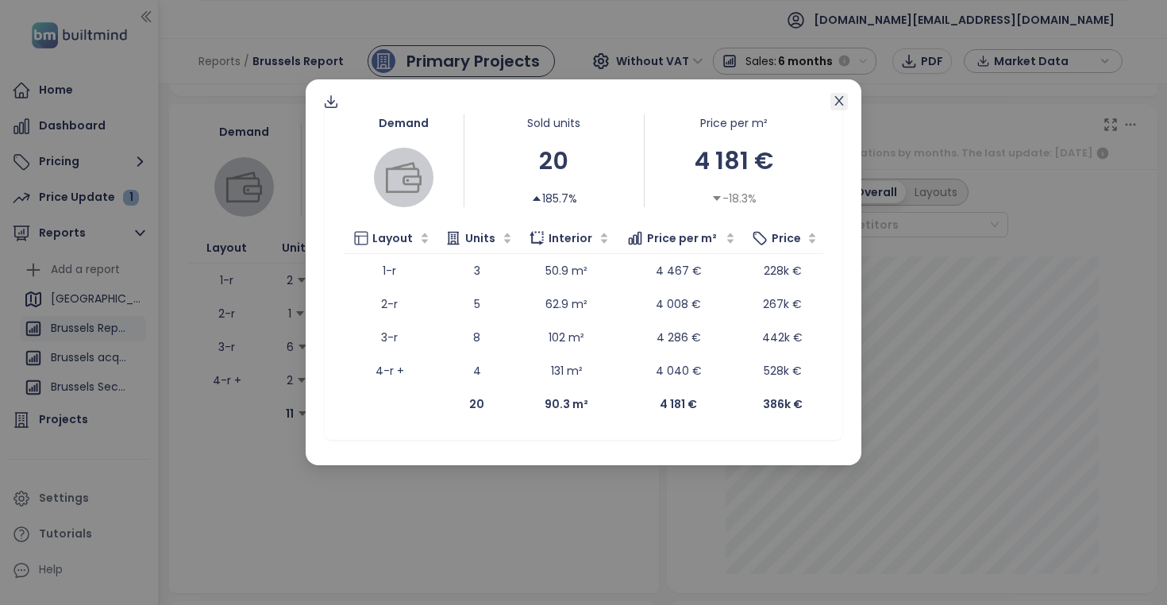
click at [834, 98] on icon "close" at bounding box center [839, 100] width 13 height 13
click at [291, 301] on div "Demand Sold units 20 185.7% Price per m² 4 181 € -18.3% Layout Units Interior P…" at bounding box center [583, 302] width 1167 height 605
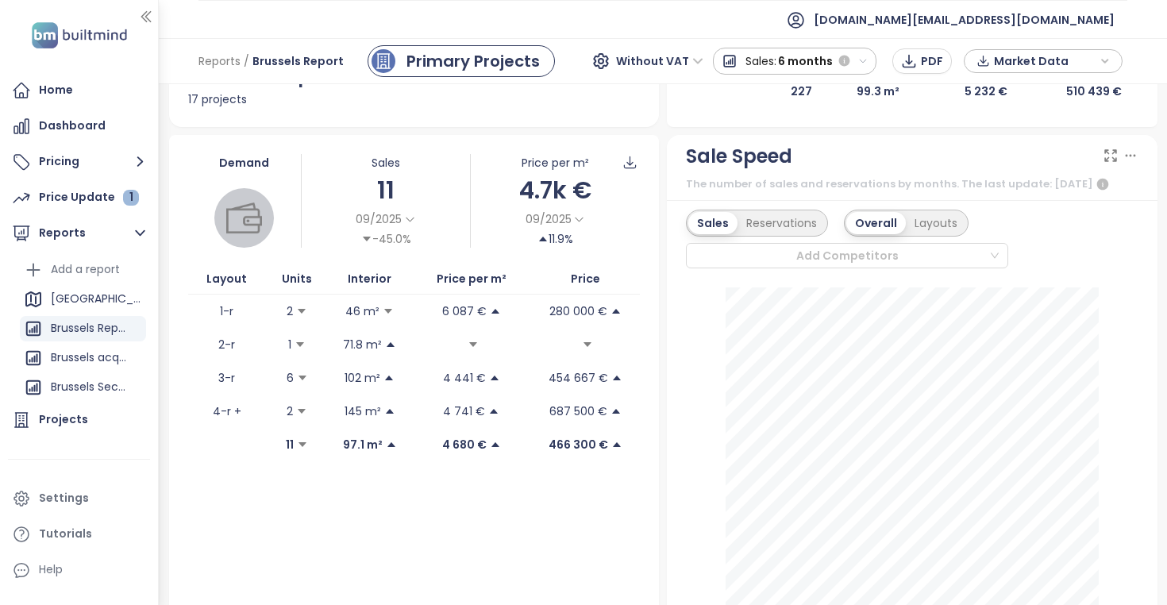
scroll to position [2, 0]
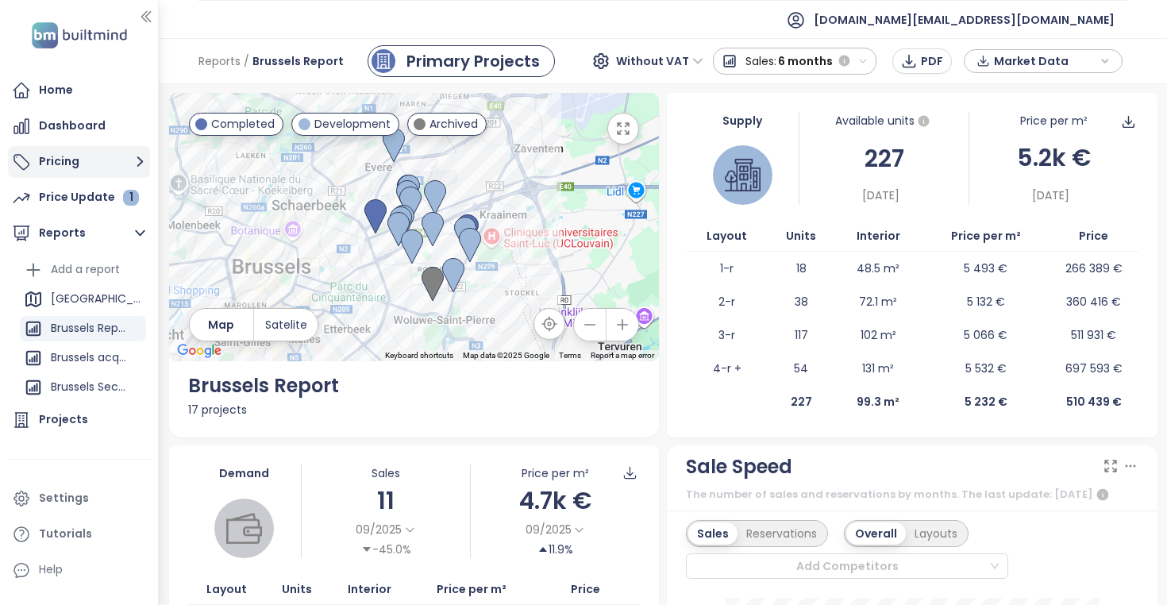
click at [84, 159] on button "Pricing" at bounding box center [79, 162] width 142 height 32
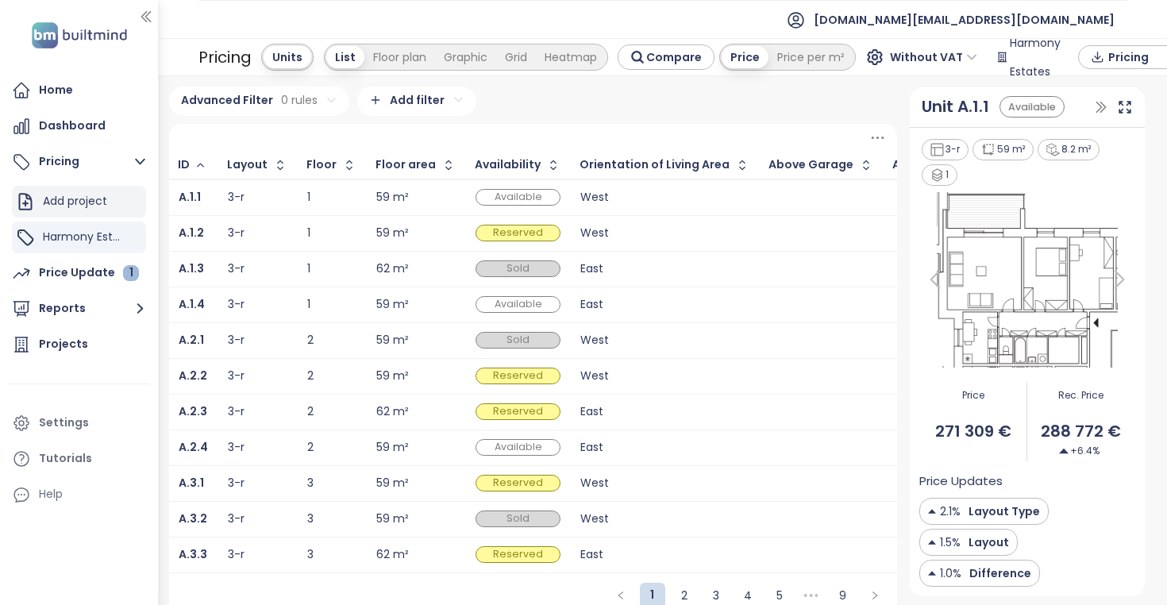
click at [78, 195] on div "Add project" at bounding box center [75, 201] width 64 height 20
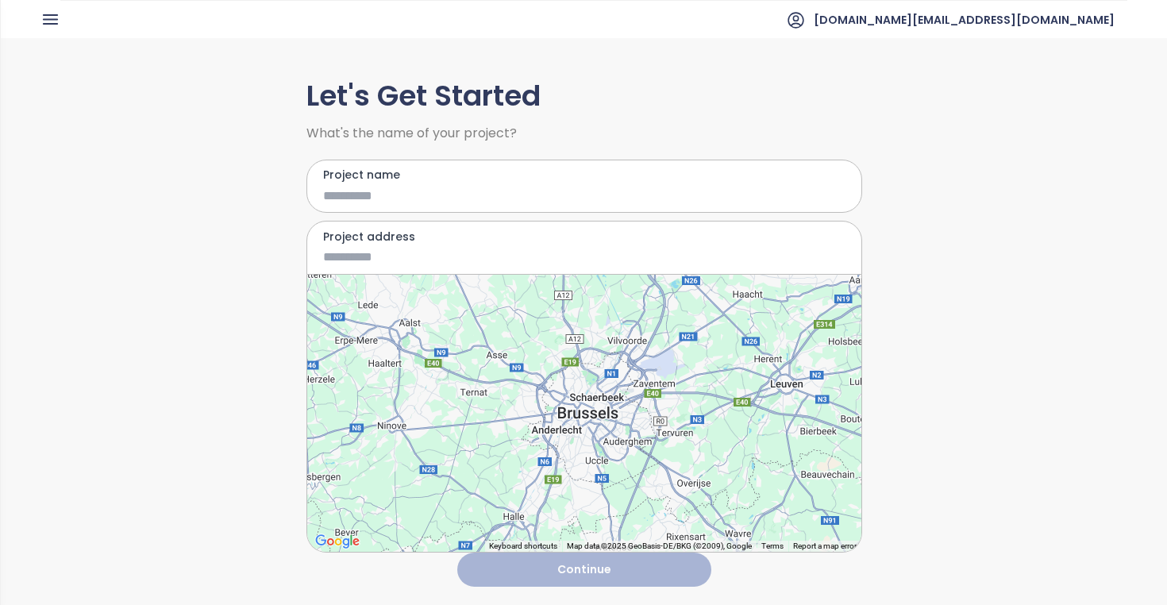
click at [371, 190] on input "Project name" at bounding box center [572, 196] width 499 height 20
type input "********"
click at [354, 254] on input "Project address" at bounding box center [572, 257] width 499 height 20
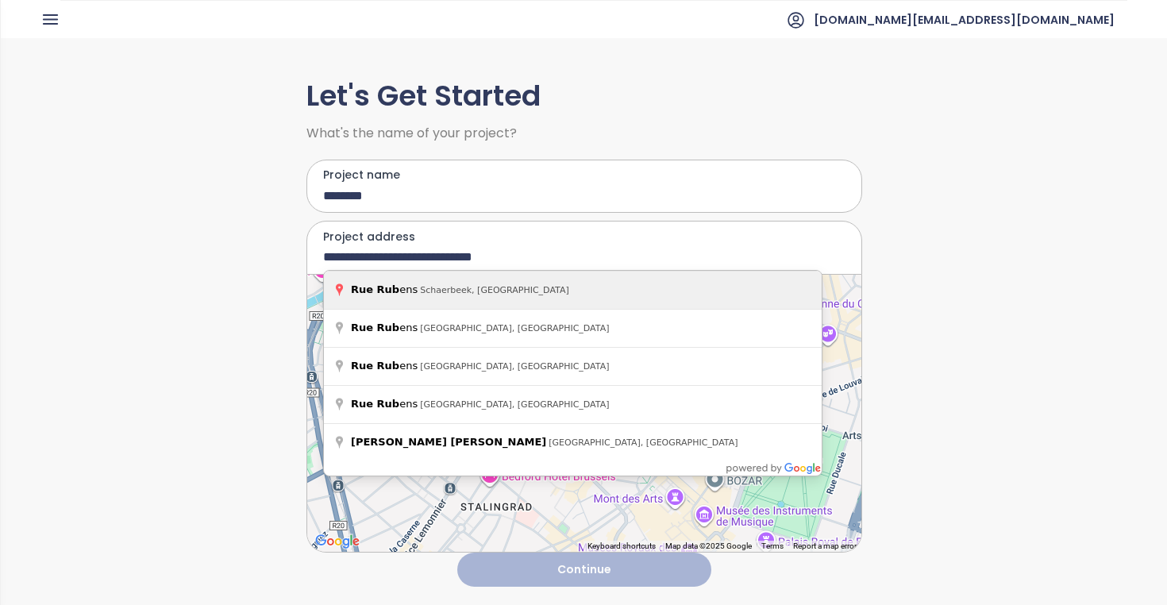
type input "**********"
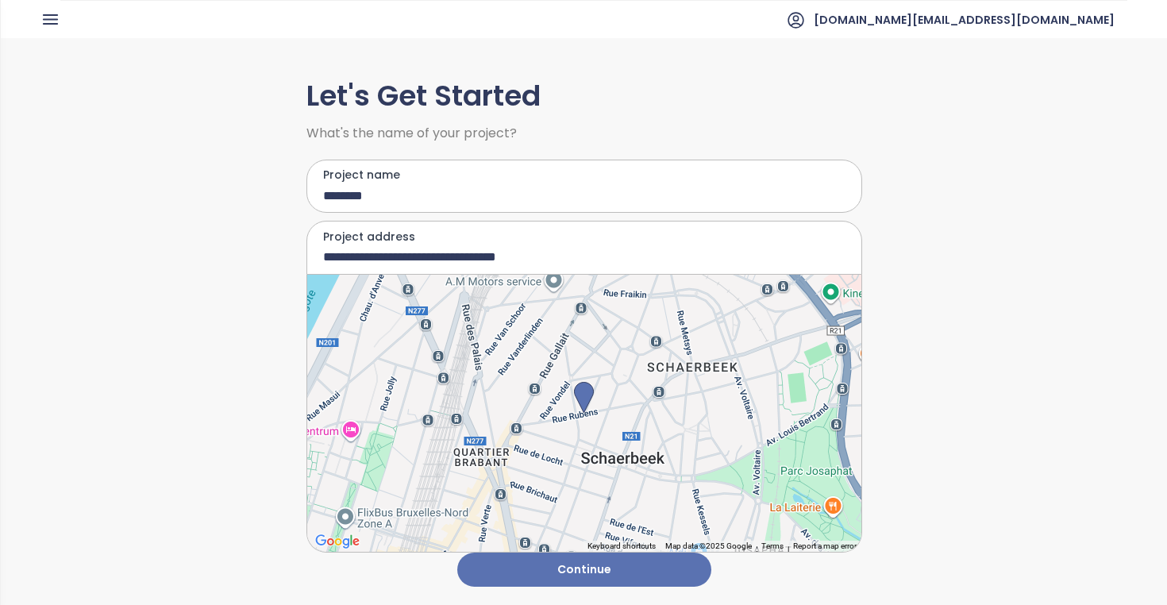
click at [664, 573] on button "Continue" at bounding box center [584, 570] width 254 height 34
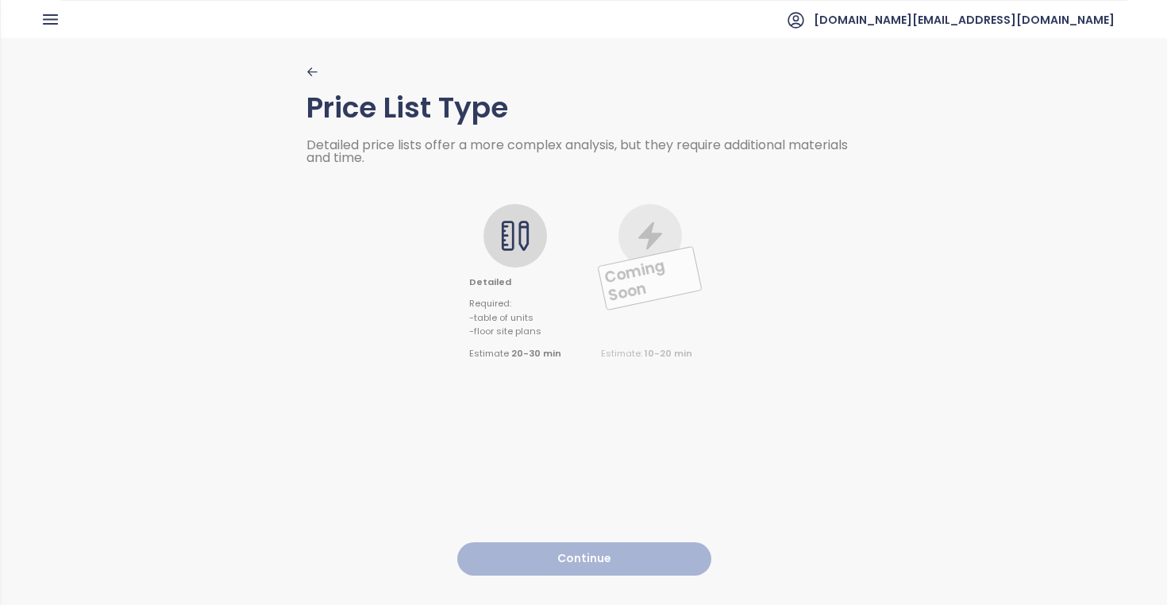
drag, startPoint x: 508, startPoint y: 232, endPoint x: 565, endPoint y: 430, distance: 206.3
click at [508, 232] on icon at bounding box center [515, 236] width 32 height 32
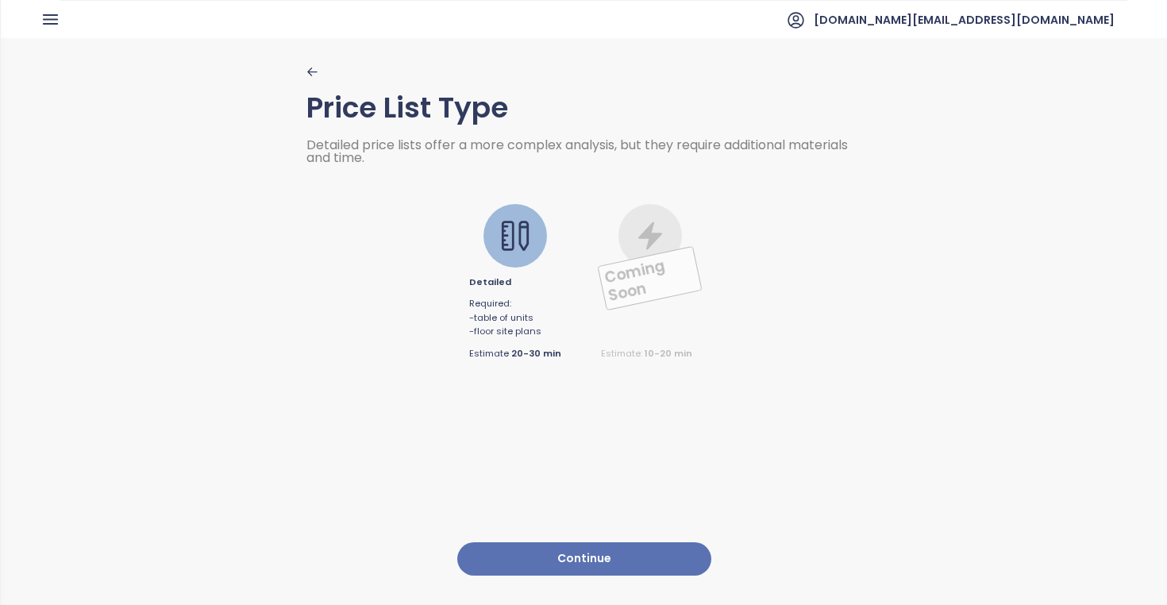
click at [565, 558] on button "Continue" at bounding box center [584, 559] width 254 height 34
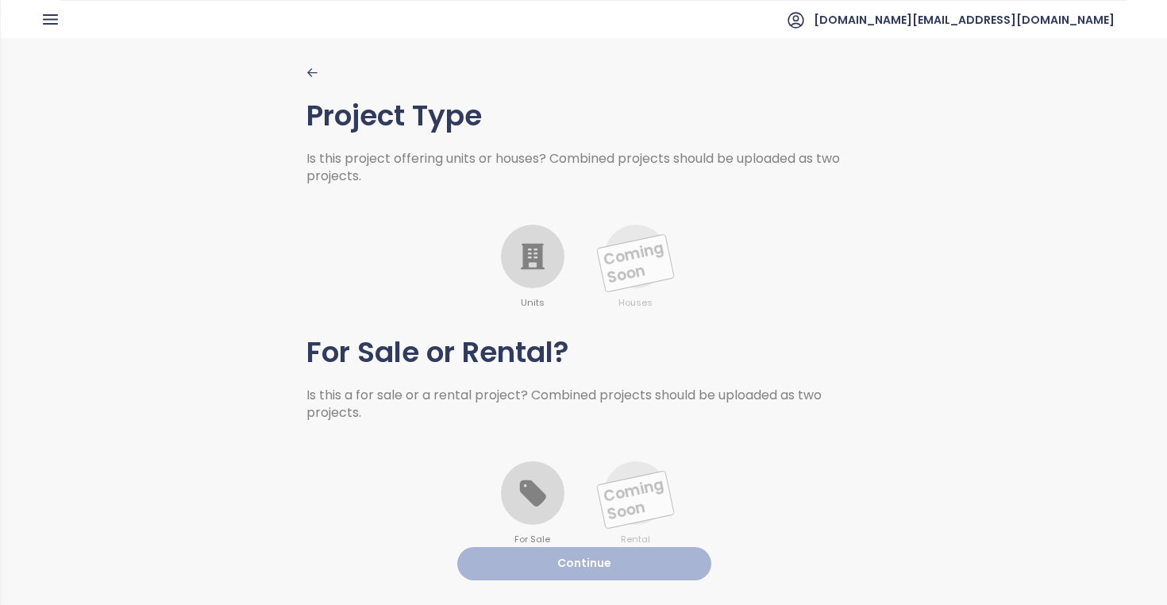
click at [537, 510] on div at bounding box center [533, 493] width 64 height 64
click at [549, 218] on div "Units Coming Soon Houses" at bounding box center [584, 247] width 556 height 125
click at [538, 251] on icon at bounding box center [533, 257] width 24 height 26
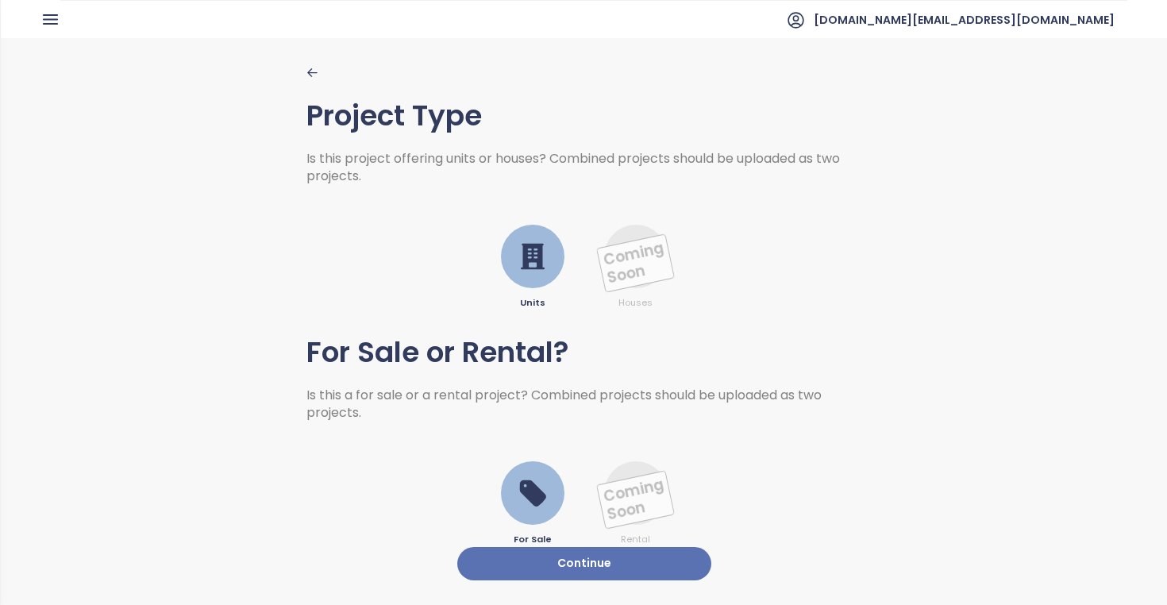
click at [572, 571] on button "Continue" at bounding box center [584, 564] width 254 height 34
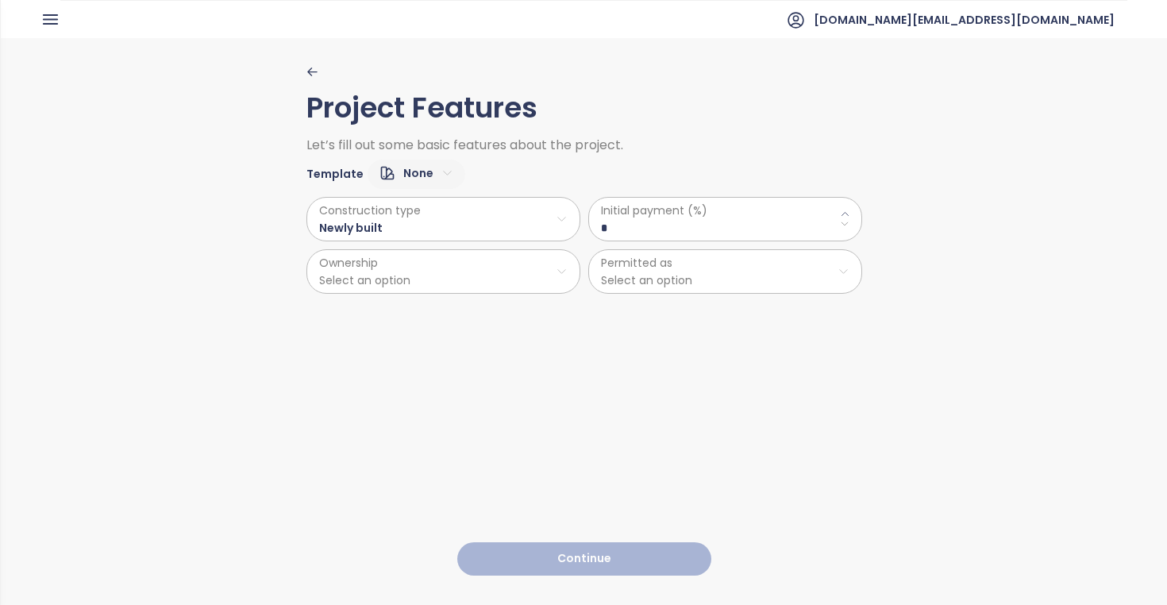
click at [611, 222] on \(\%\) "*" at bounding box center [725, 227] width 249 height 17
type \(\%\) "*"
click at [517, 259] on html "Home Dashboard Pricing Price Update 1 Reports Projects Settings Tutorials Help …" at bounding box center [583, 302] width 1167 height 605
click at [421, 175] on html "Home Dashboard Pricing Price Update 1 Reports Projects Settings Tutorials Help …" at bounding box center [583, 302] width 1167 height 605
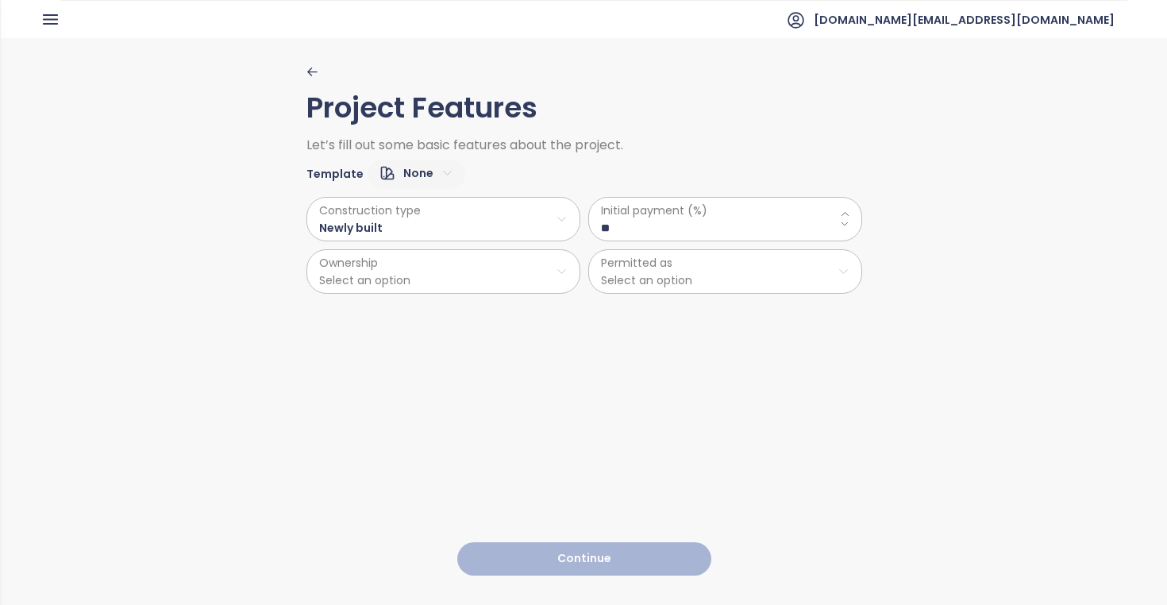
click at [421, 175] on html "Home Dashboard Pricing Price Update 1 Reports Projects Settings Tutorials Help …" at bounding box center [583, 302] width 1167 height 605
click at [409, 224] on span "Default" at bounding box center [414, 229] width 60 height 22
type \(\%\) "**"
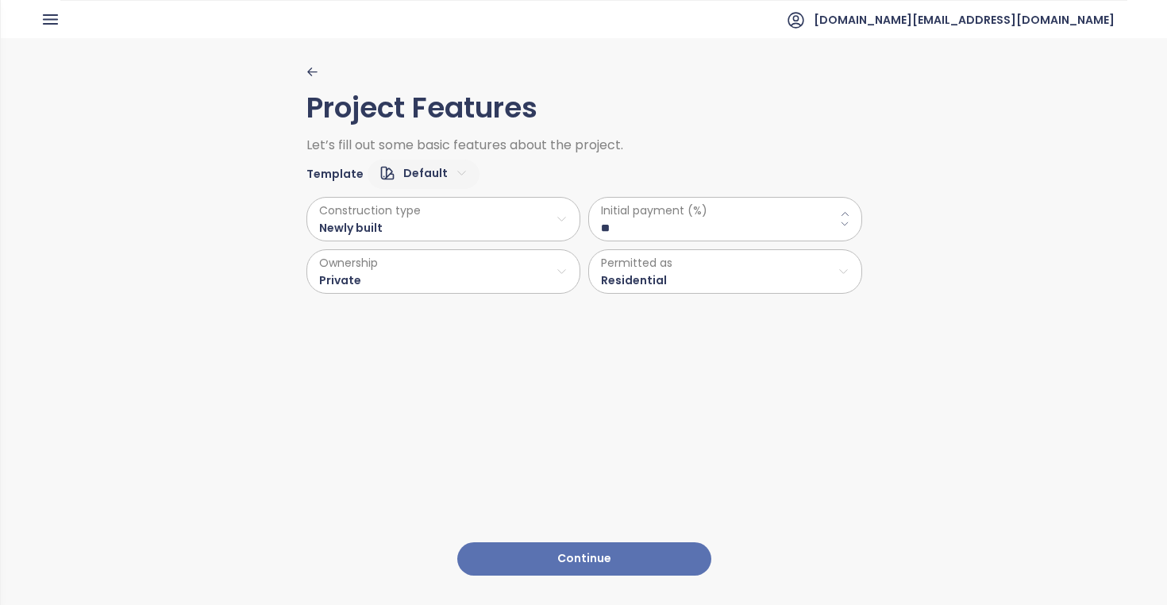
click at [520, 551] on button "Continue" at bounding box center [584, 559] width 254 height 34
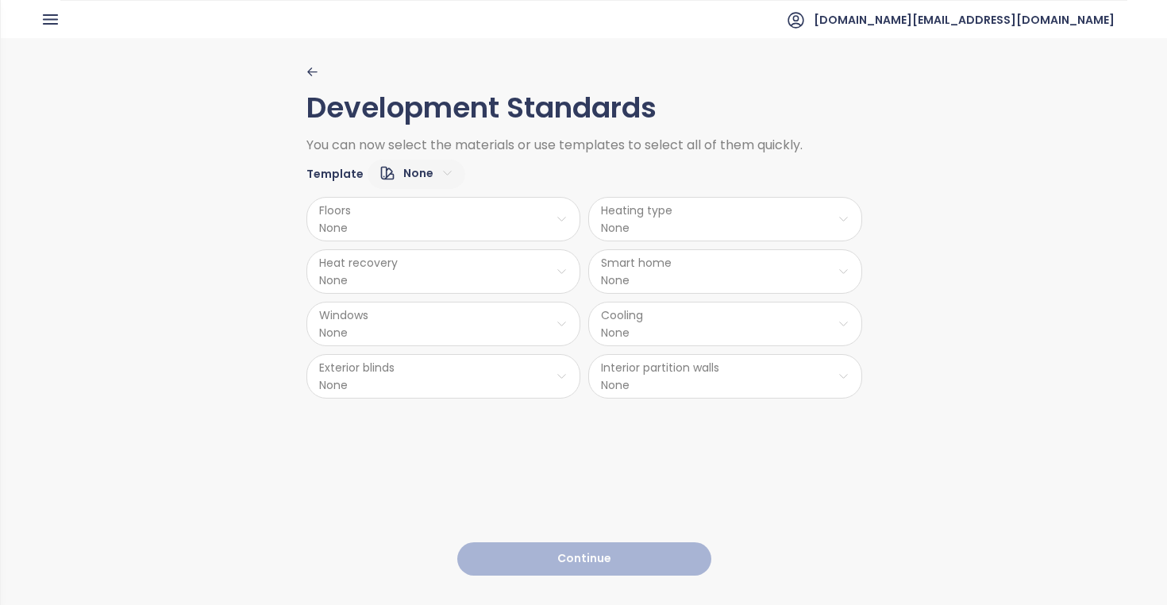
click at [437, 171] on html "Home Dashboard Pricing Price Update 1 Reports Projects Settings Tutorials Help …" at bounding box center [583, 302] width 1167 height 605
click at [423, 245] on span "Medium" at bounding box center [415, 251] width 64 height 22
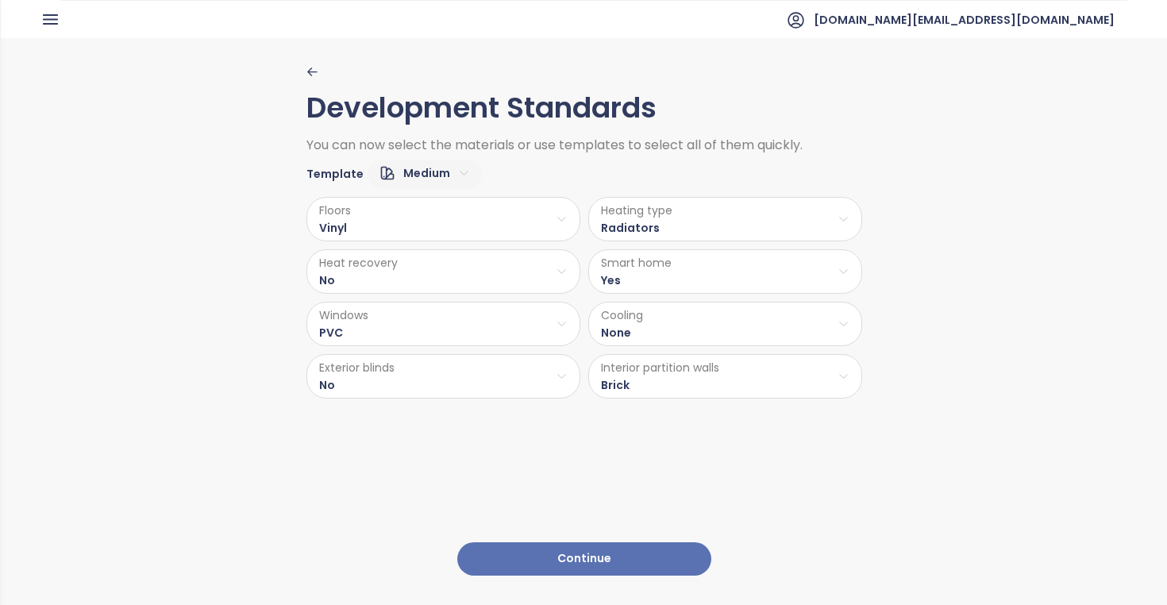
click at [493, 549] on button "Continue" at bounding box center [584, 559] width 254 height 34
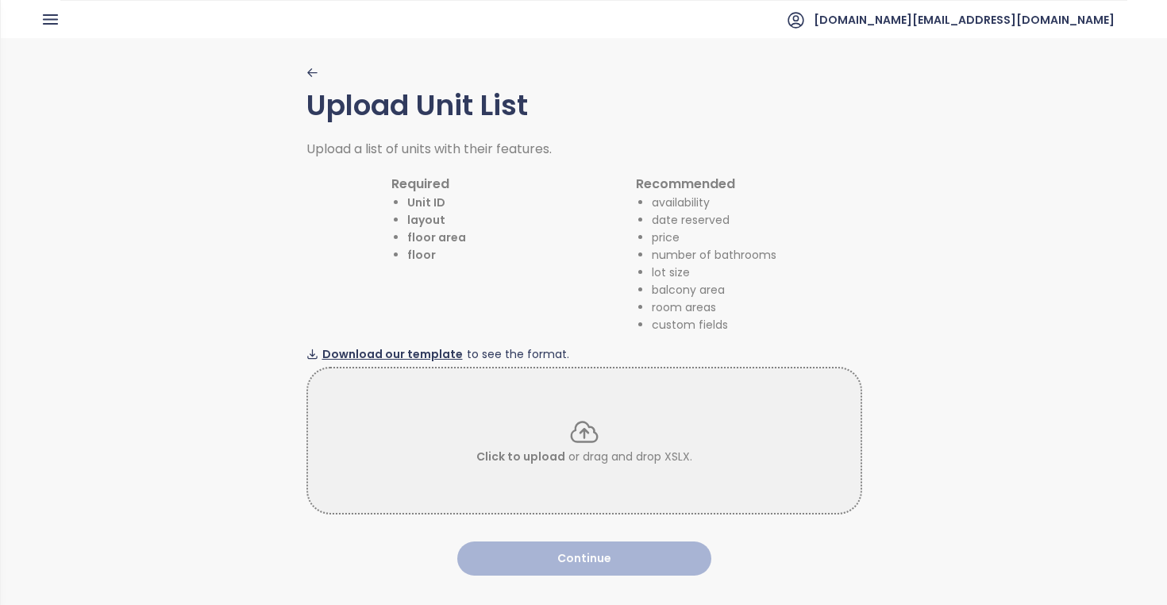
click at [423, 353] on span "Download our template" at bounding box center [392, 353] width 141 height 17
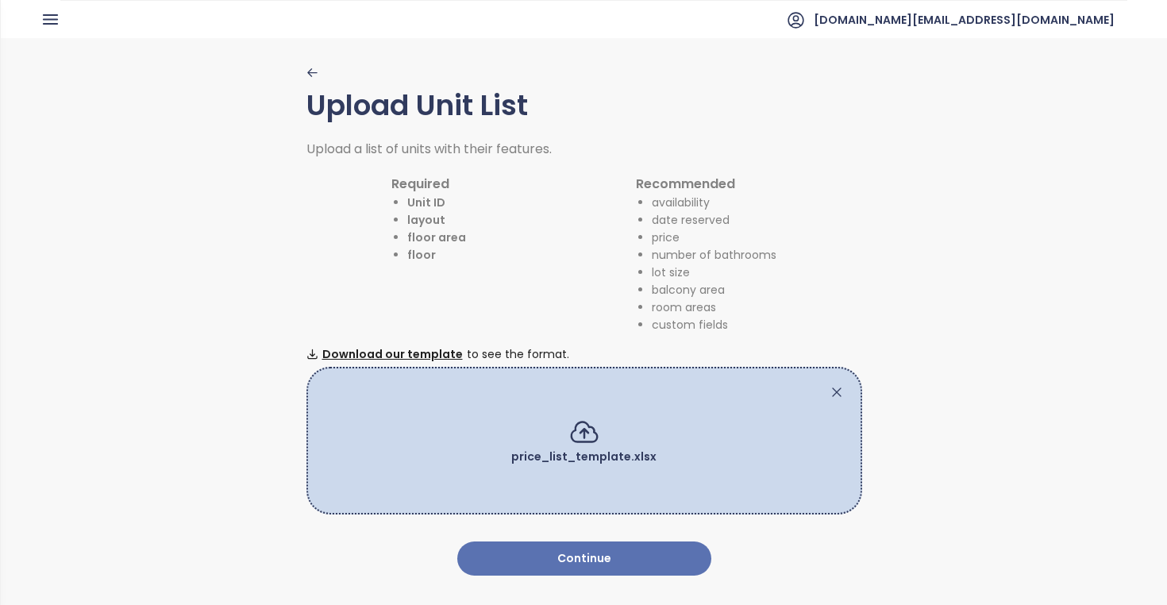
click at [606, 557] on button "Continue" at bounding box center [584, 558] width 254 height 34
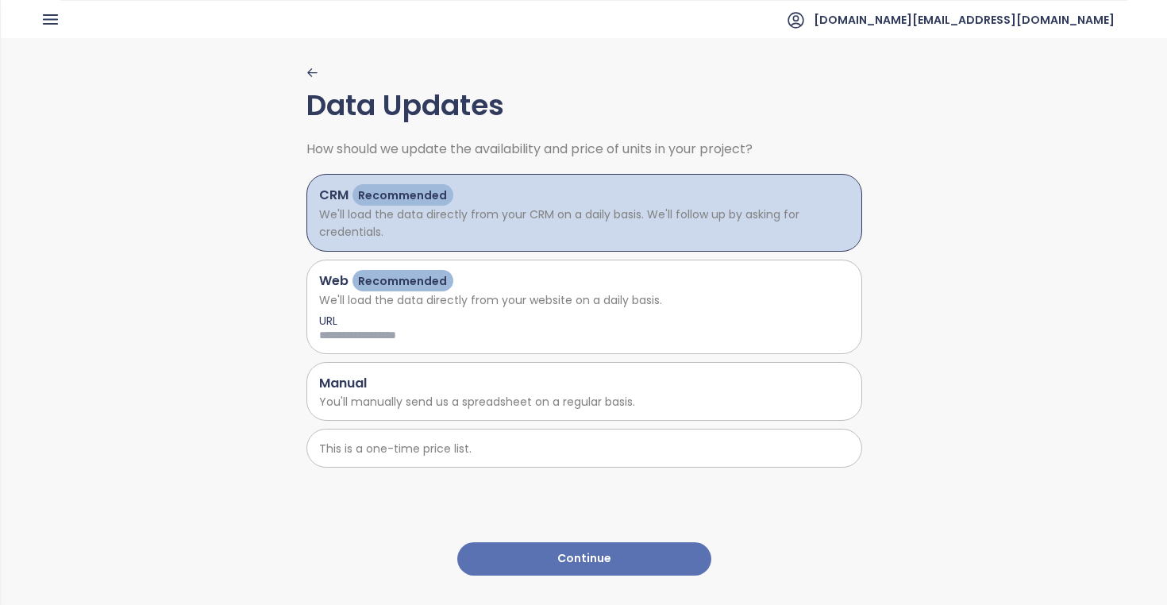
click at [525, 413] on div "Manual You'll manually send us a spreadsheet on a regular basis." at bounding box center [584, 391] width 556 height 59
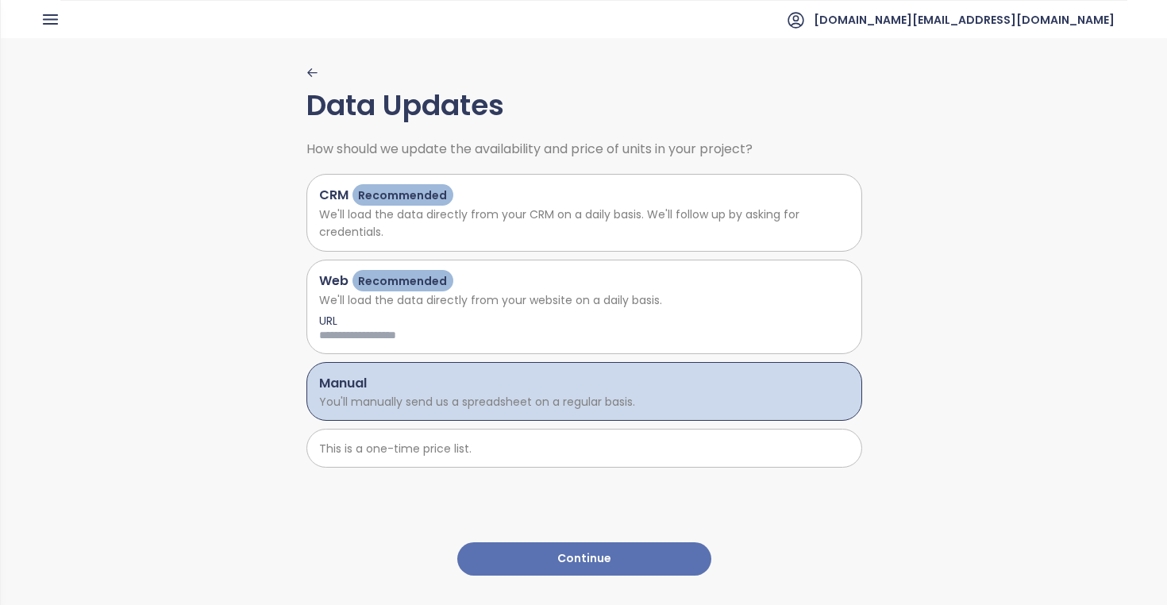
click at [515, 541] on div "Data Updates How should we update the availability and price of units in your p…" at bounding box center [584, 320] width 556 height 565
click at [513, 560] on button "Continue" at bounding box center [584, 559] width 254 height 34
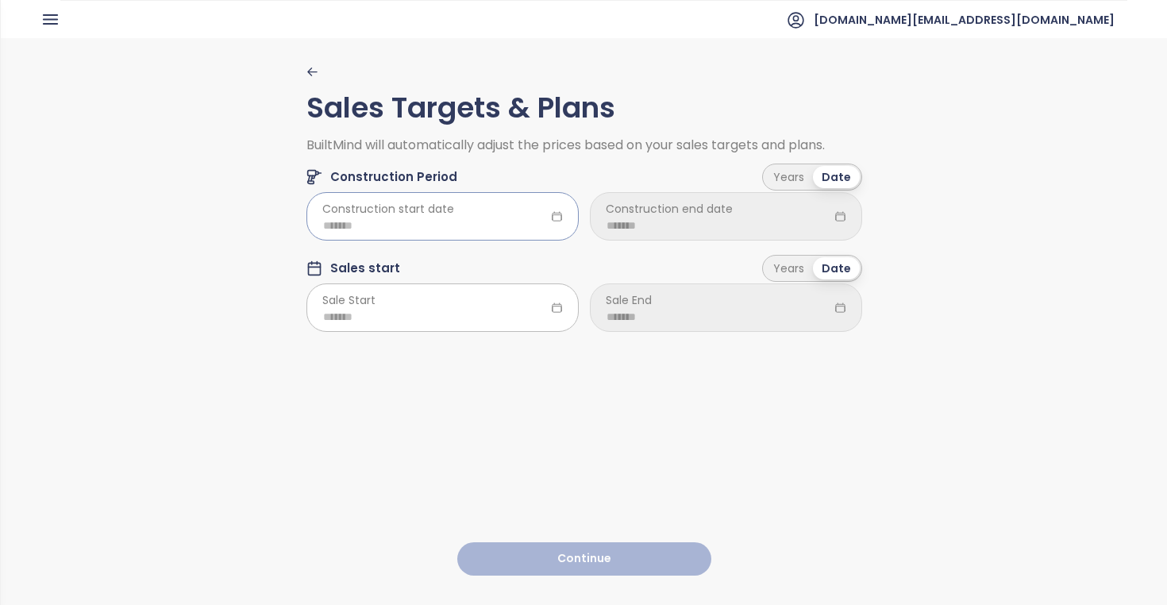
click at [548, 208] on div at bounding box center [442, 216] width 272 height 48
click at [489, 461] on div "Dec" at bounding box center [492, 458] width 48 height 19
type input "*******"
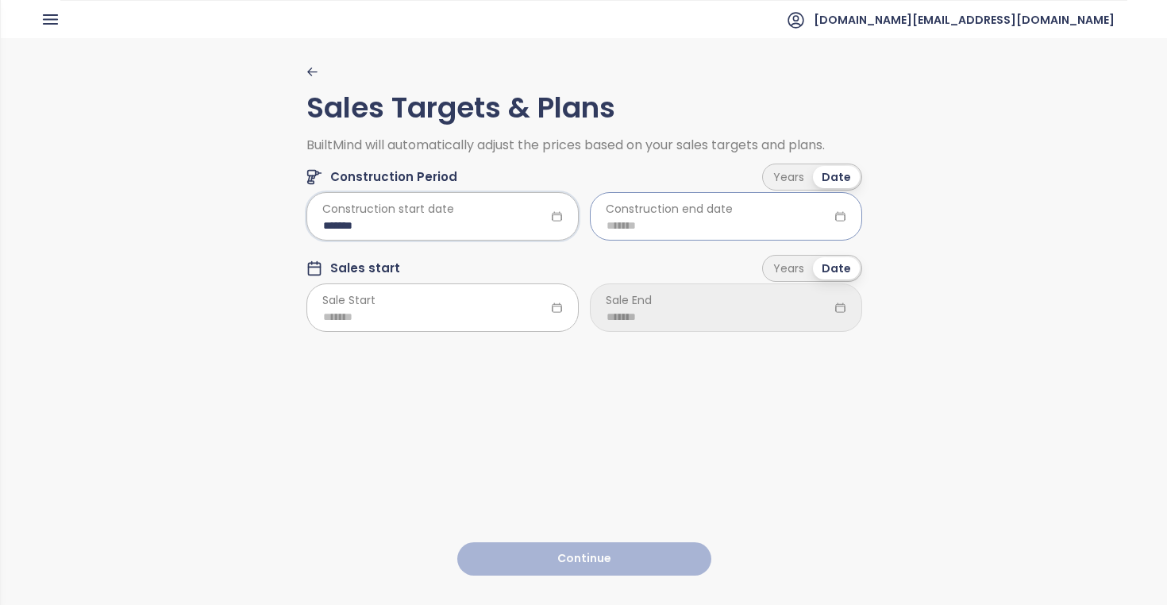
click at [766, 215] on div at bounding box center [726, 216] width 272 height 48
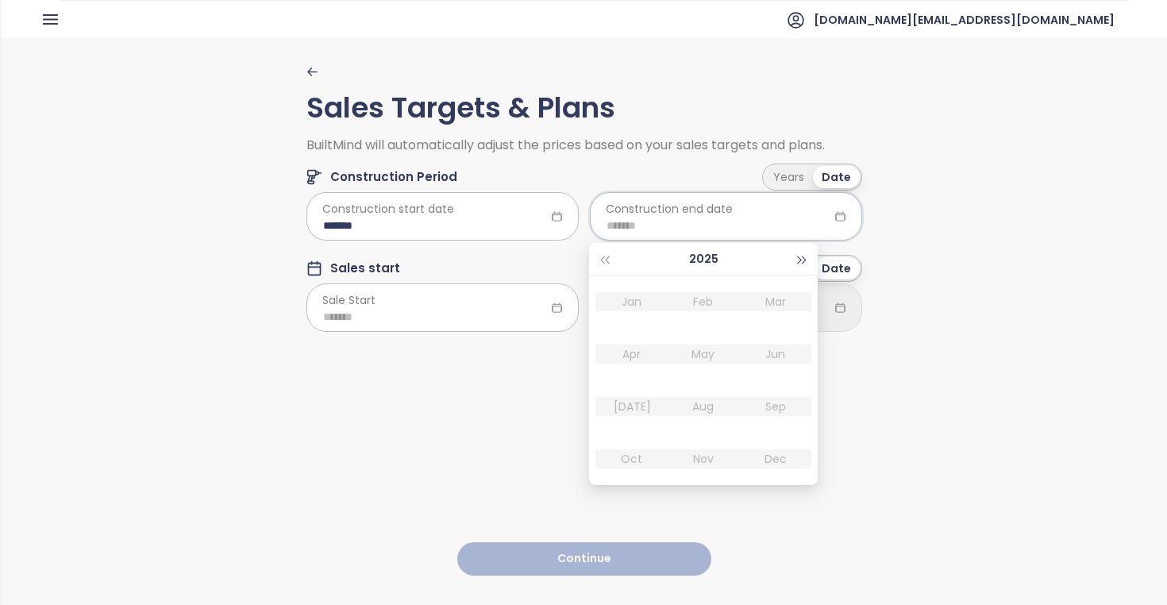
click at [804, 254] on button "button" at bounding box center [802, 259] width 17 height 32
click at [773, 465] on div "Dec" at bounding box center [776, 458] width 48 height 19
type input "*******"
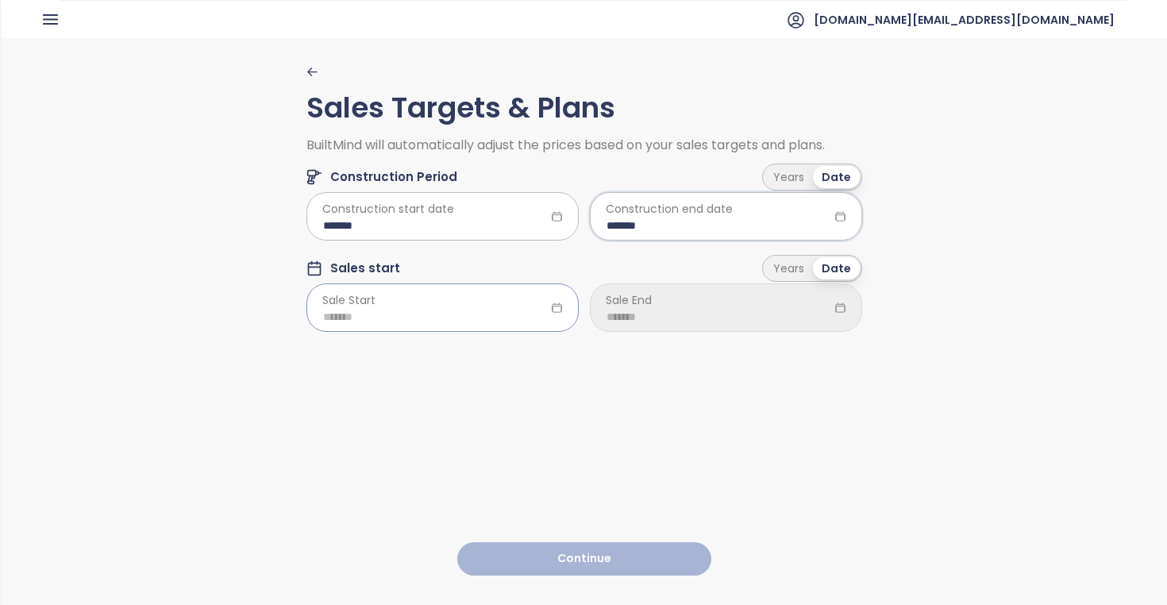
click at [500, 317] on input at bounding box center [442, 316] width 239 height 17
click at [495, 541] on div "Dec" at bounding box center [492, 550] width 48 height 19
type input "*******"
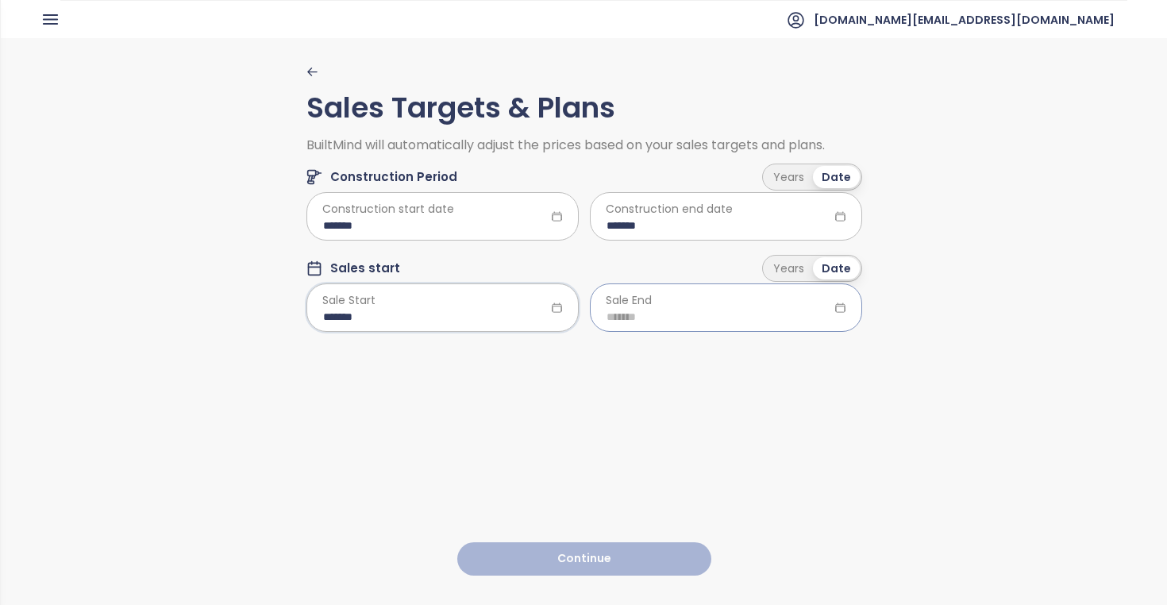
click at [725, 294] on div at bounding box center [726, 307] width 272 height 48
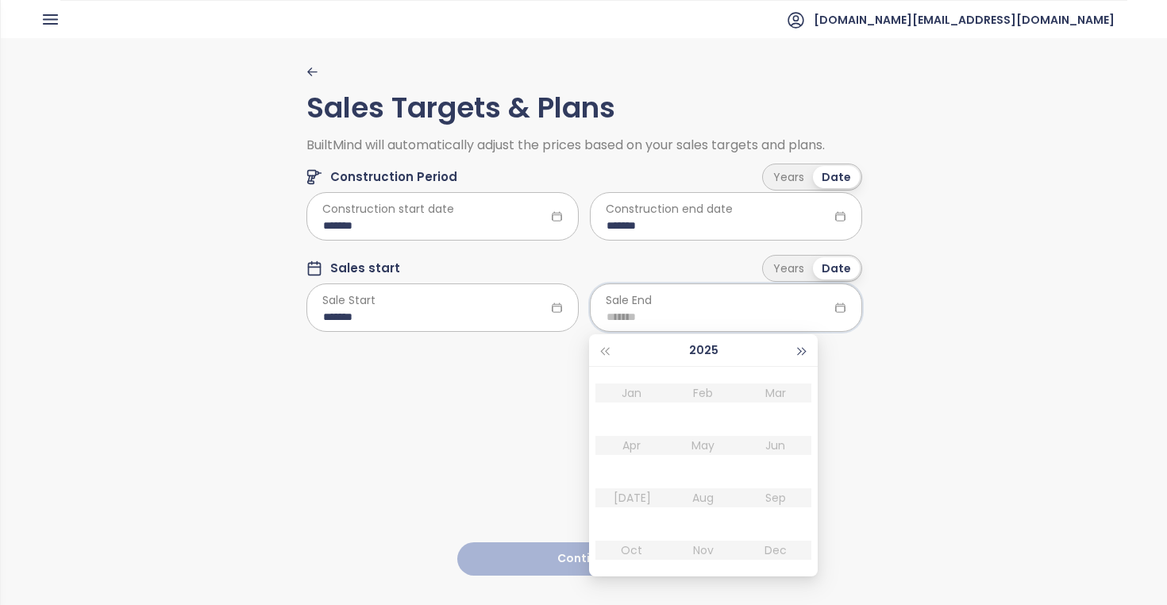
click at [804, 351] on span "button" at bounding box center [803, 352] width 8 height 8
click at [785, 553] on div "Dec" at bounding box center [776, 550] width 48 height 19
type input "*******"
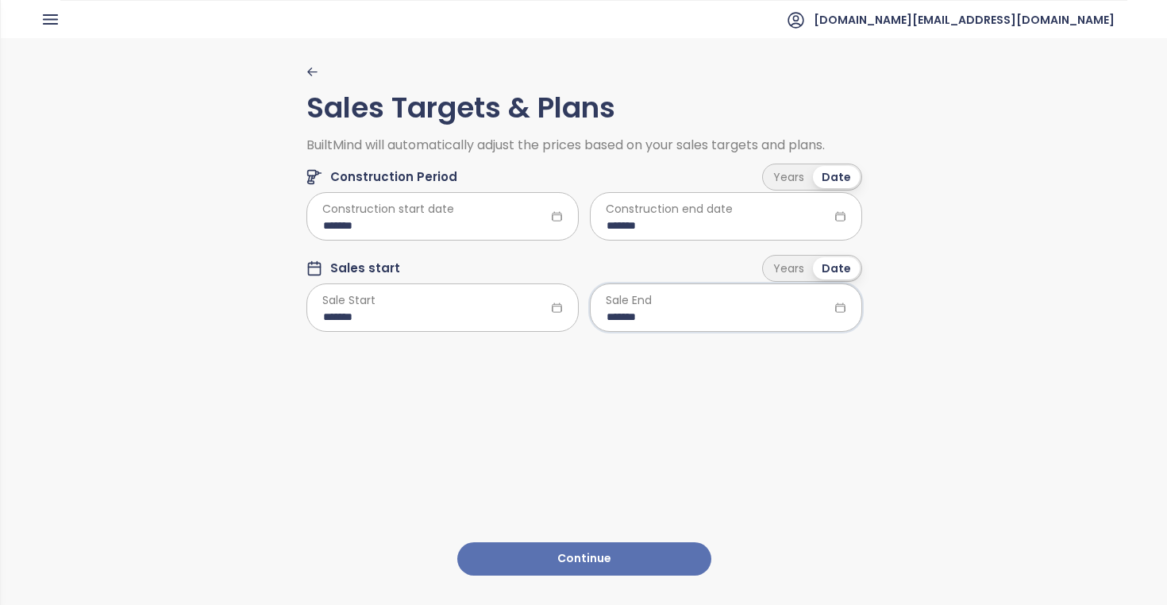
click at [621, 549] on button "Continue" at bounding box center [584, 559] width 254 height 34
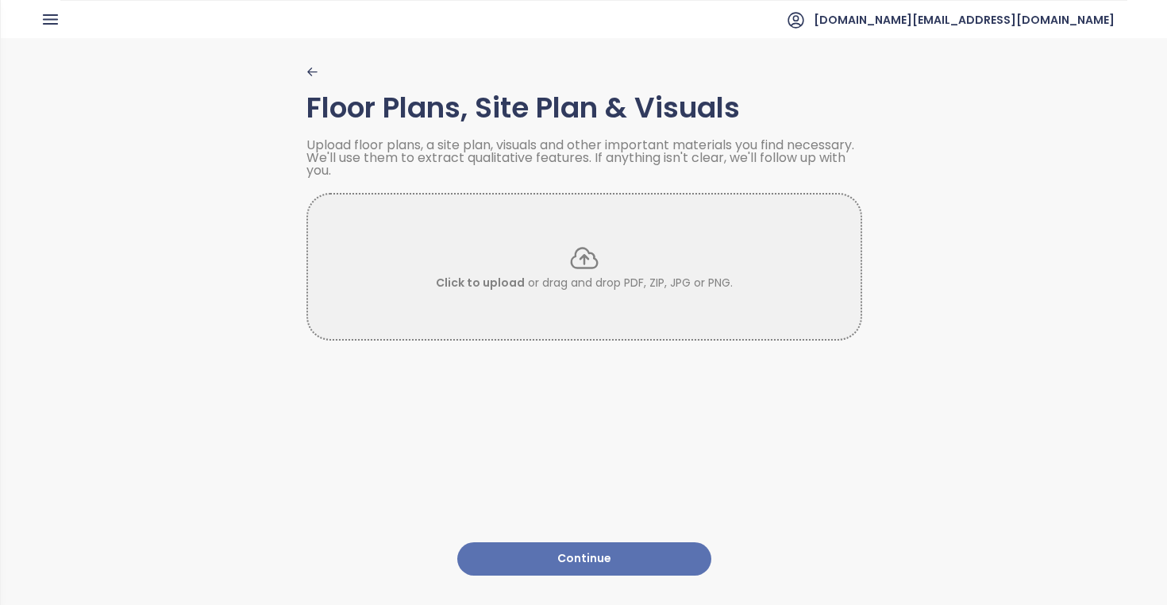
click at [616, 560] on button "Continue" at bounding box center [584, 559] width 254 height 34
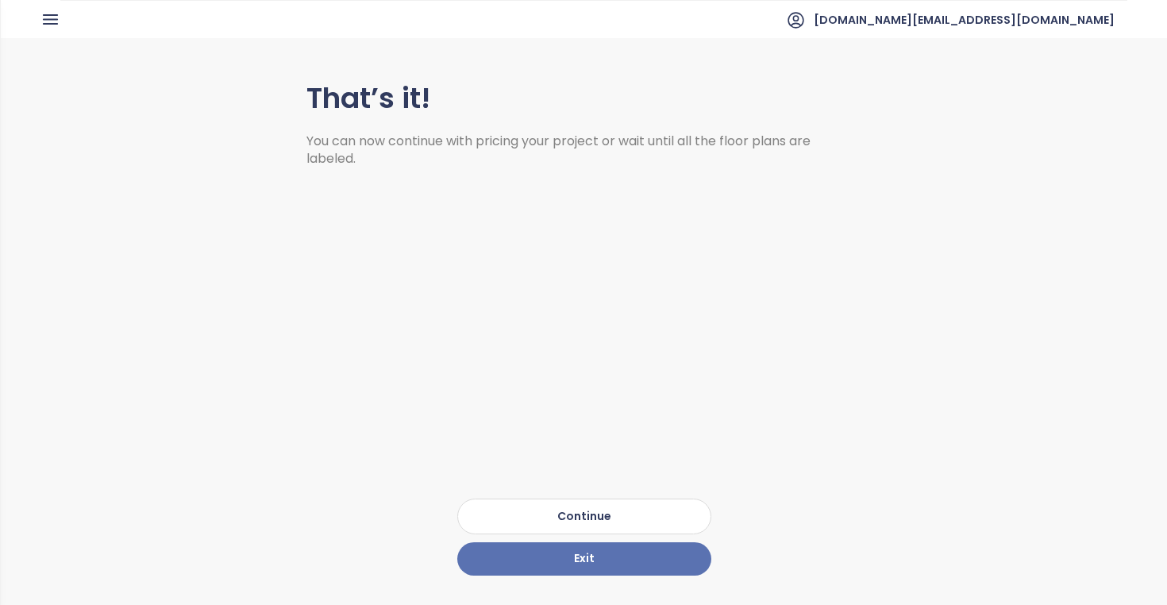
click at [648, 513] on button "Continue" at bounding box center [584, 517] width 254 height 36
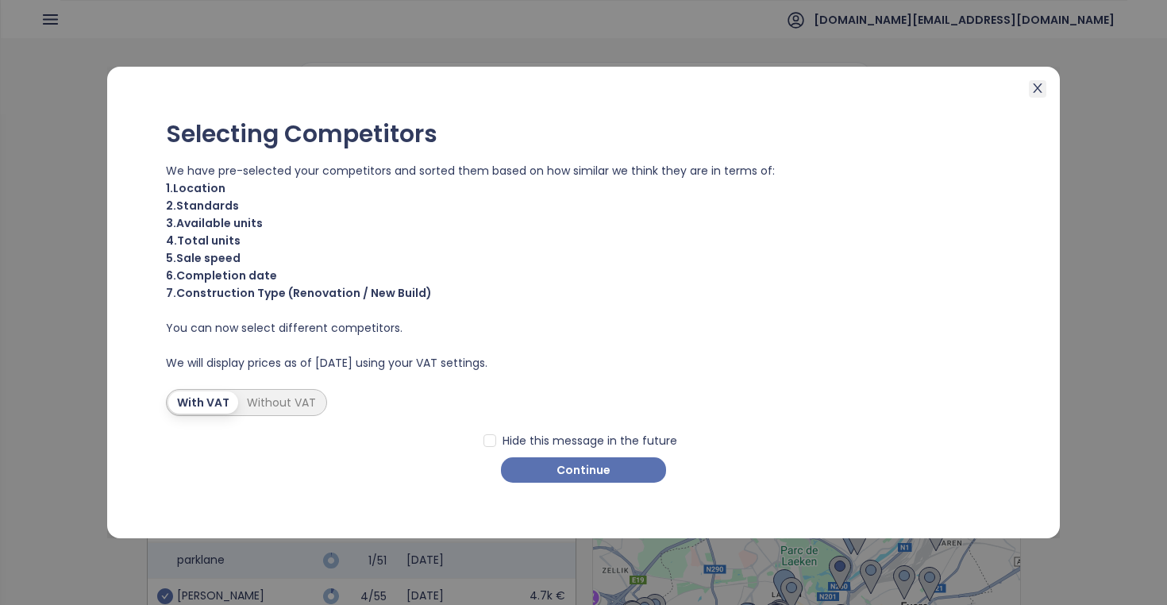
click at [1033, 87] on icon "close" at bounding box center [1037, 88] width 13 height 13
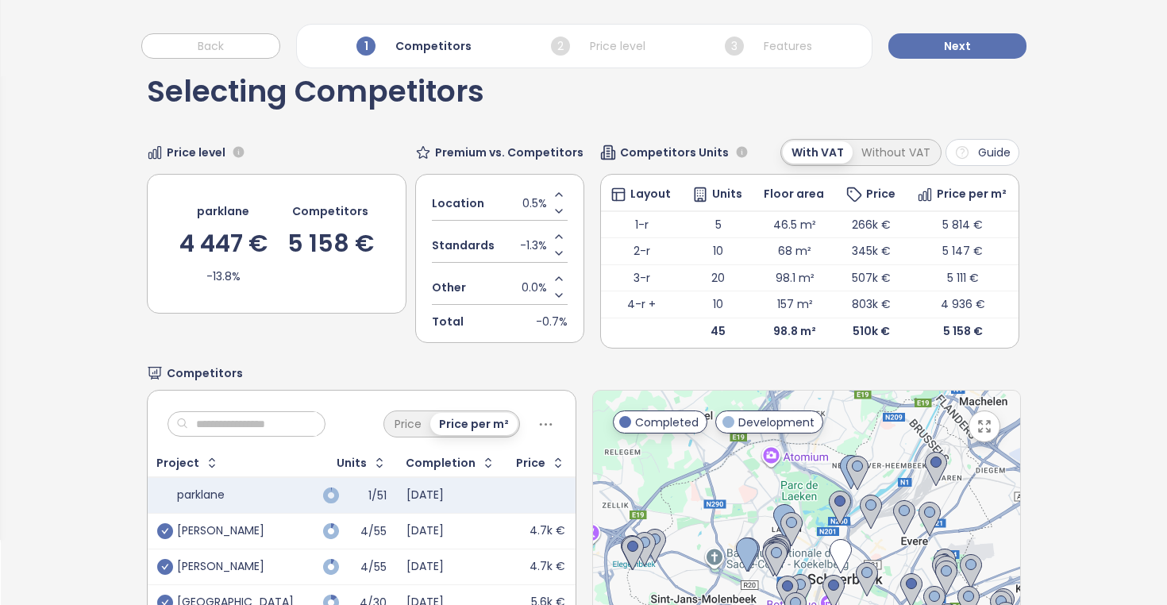
scroll to position [67, 0]
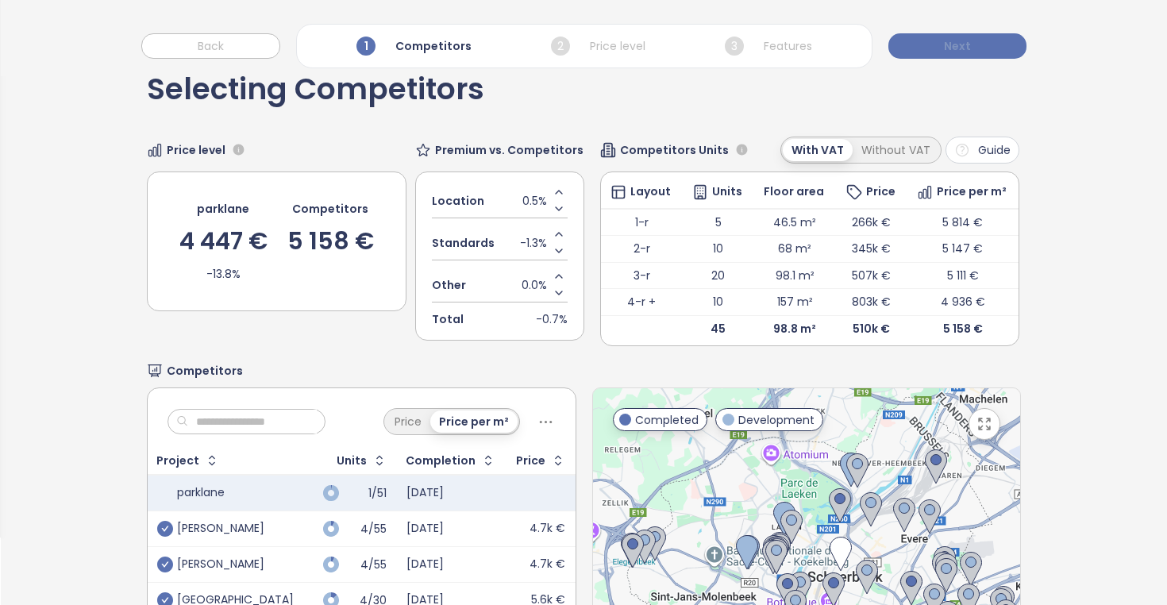
click at [983, 52] on button "Next" at bounding box center [957, 45] width 138 height 25
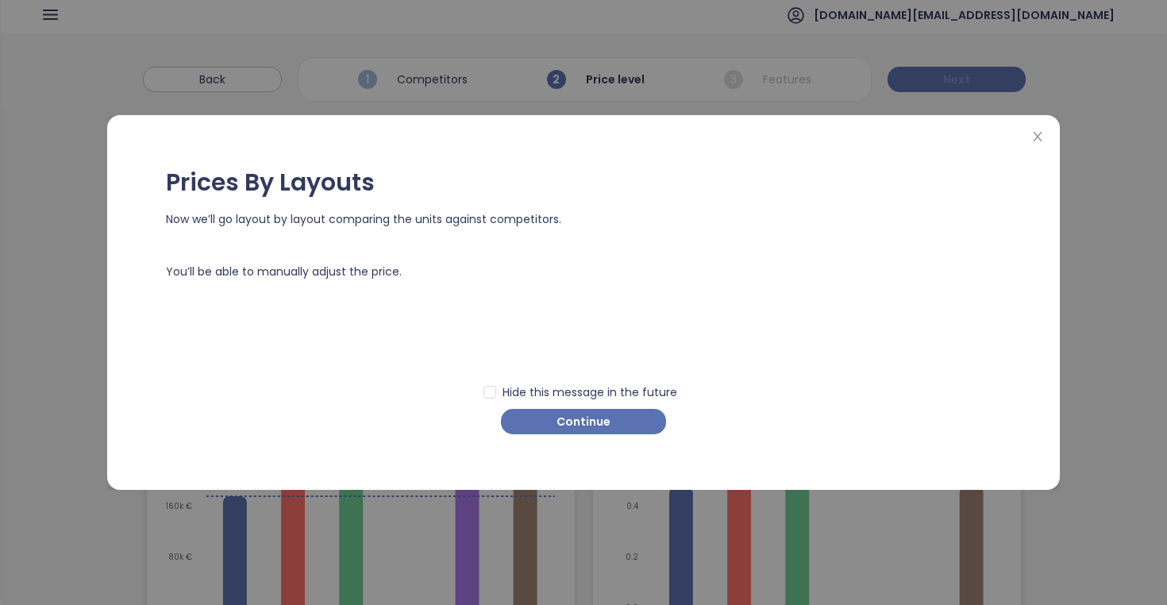
scroll to position [0, 0]
click at [1041, 141] on icon "close" at bounding box center [1037, 137] width 9 height 10
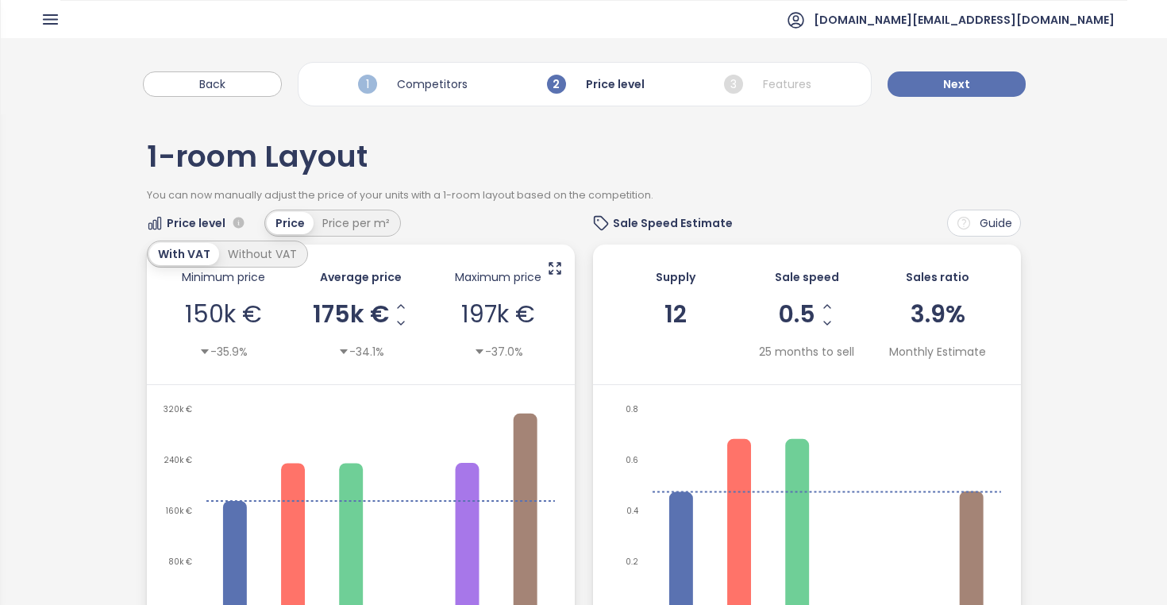
scroll to position [14, 0]
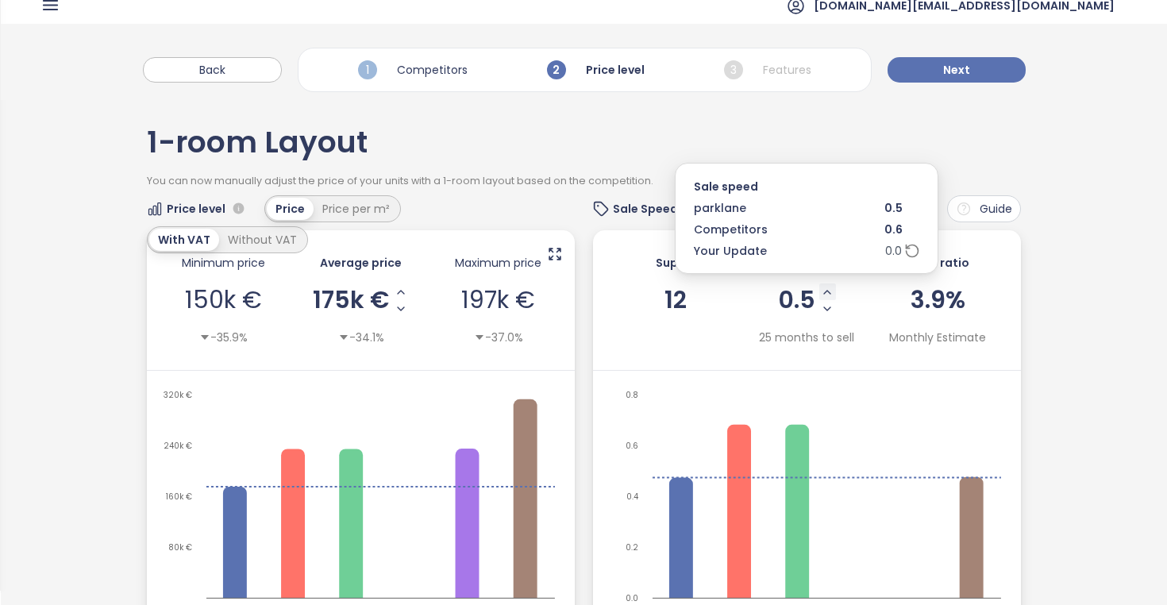
click at [825, 295] on icon "Increase Sale Speed - Monthly" at bounding box center [827, 292] width 13 height 13
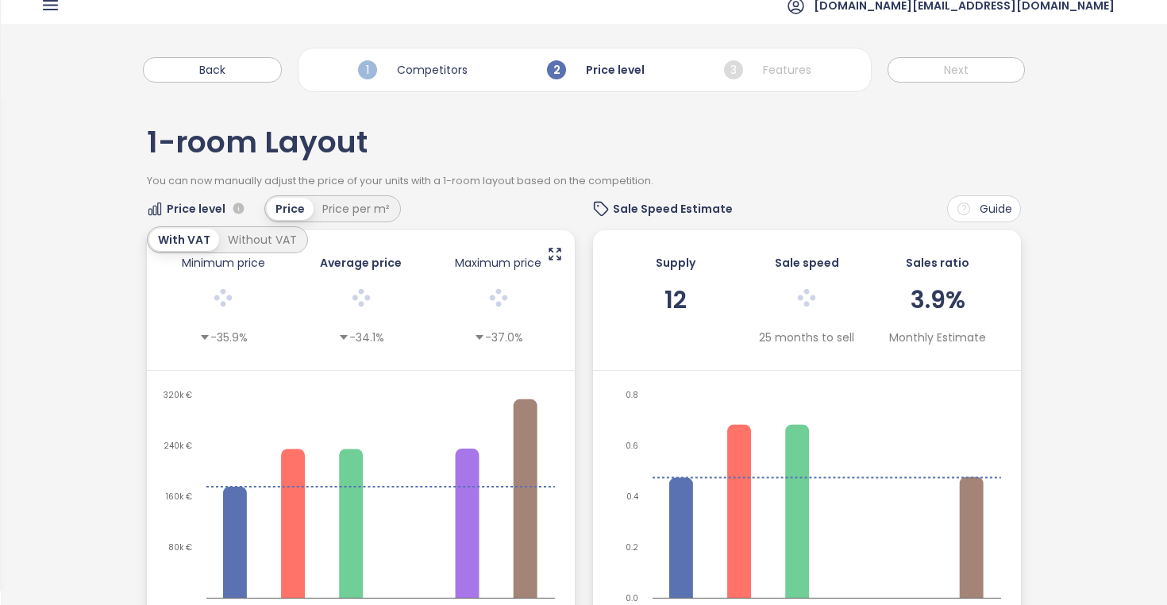
click at [825, 295] on div at bounding box center [806, 299] width 91 height 33
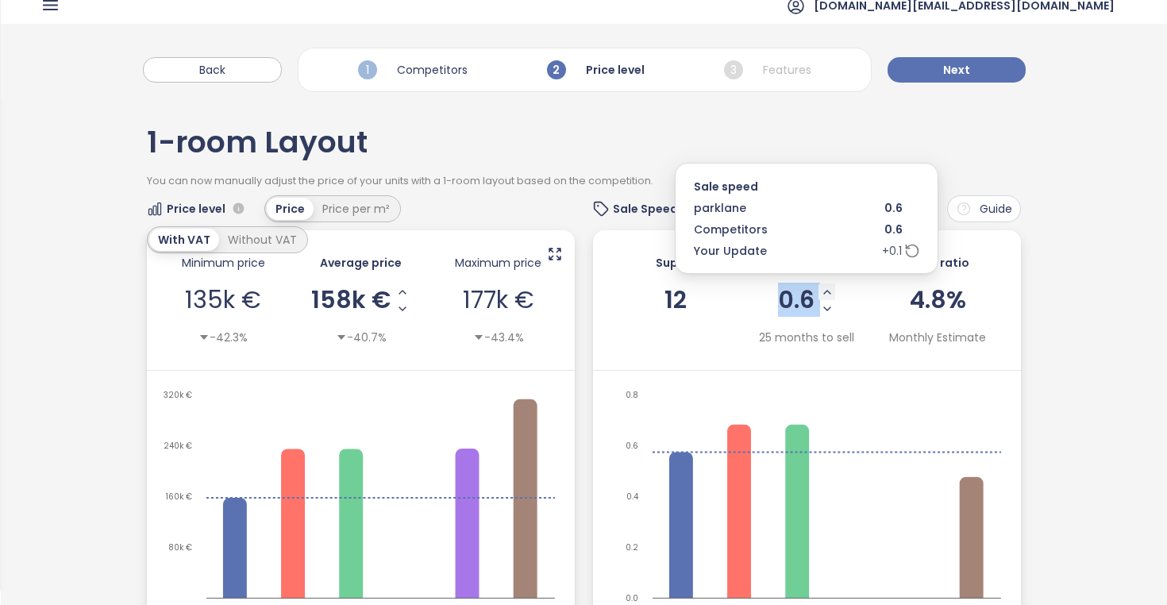
click at [828, 291] on icon "Increase Sale Speed - Monthly" at bounding box center [827, 292] width 13 height 13
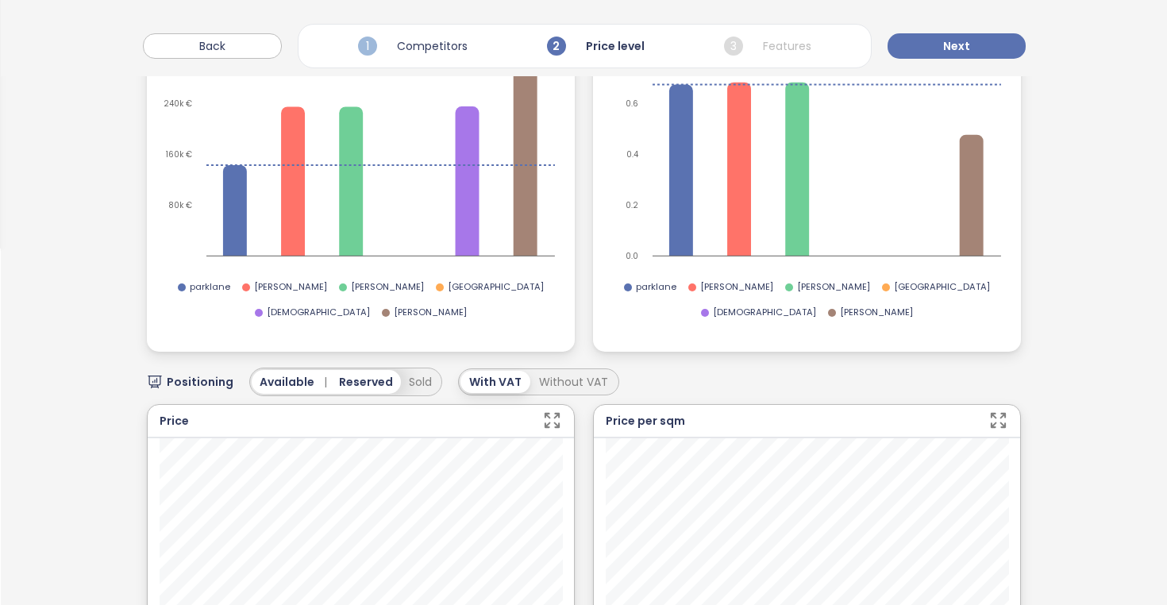
scroll to position [270, 0]
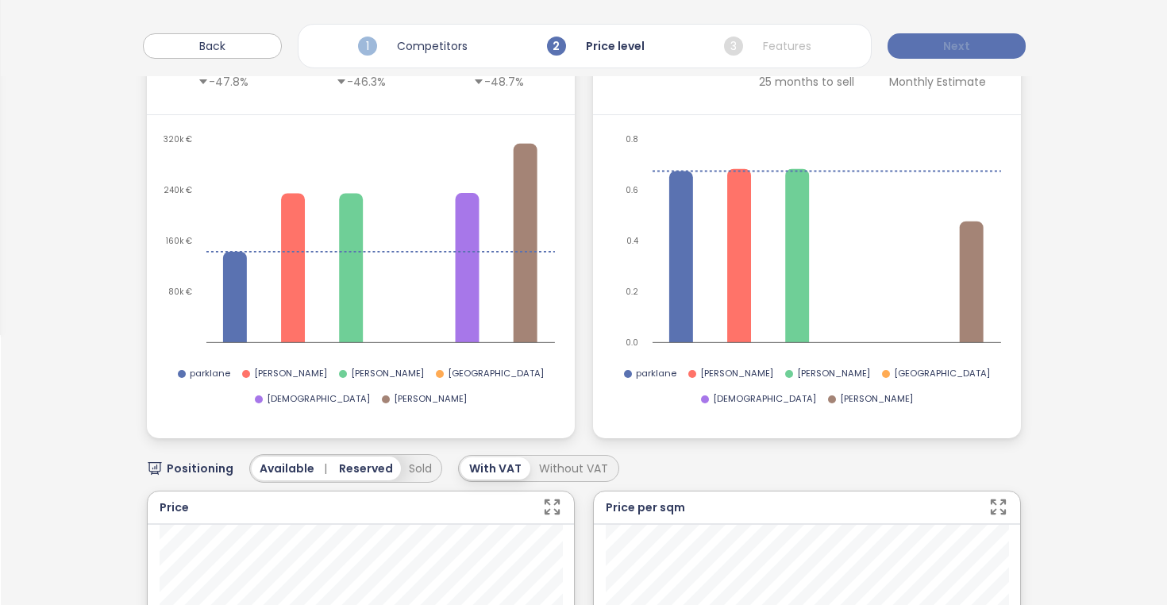
click at [978, 44] on button "Next" at bounding box center [957, 45] width 138 height 25
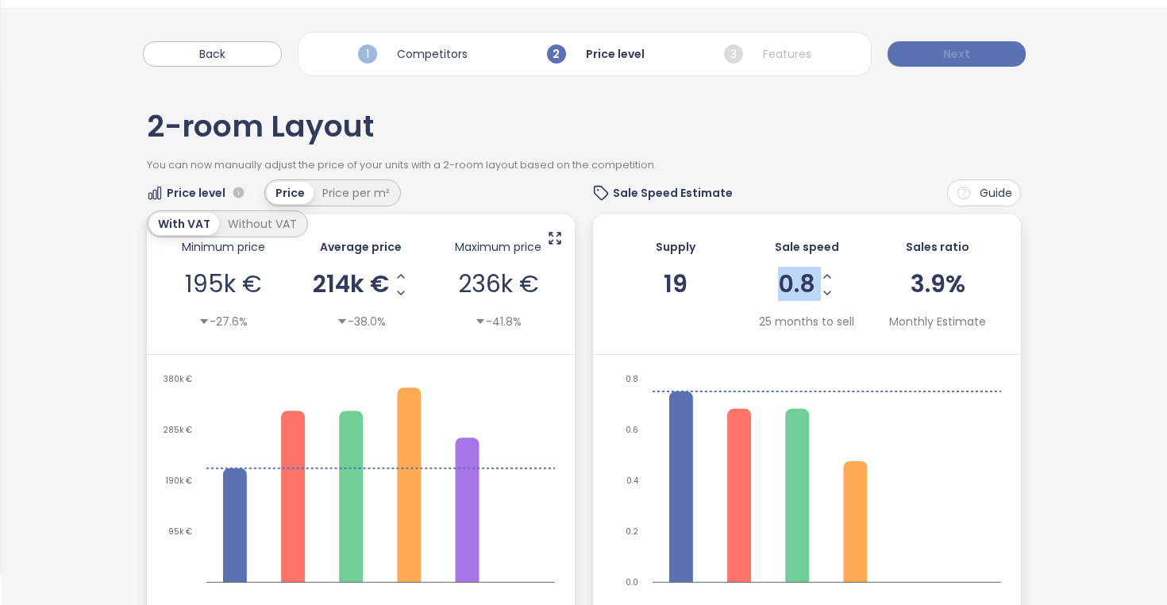
scroll to position [0, 0]
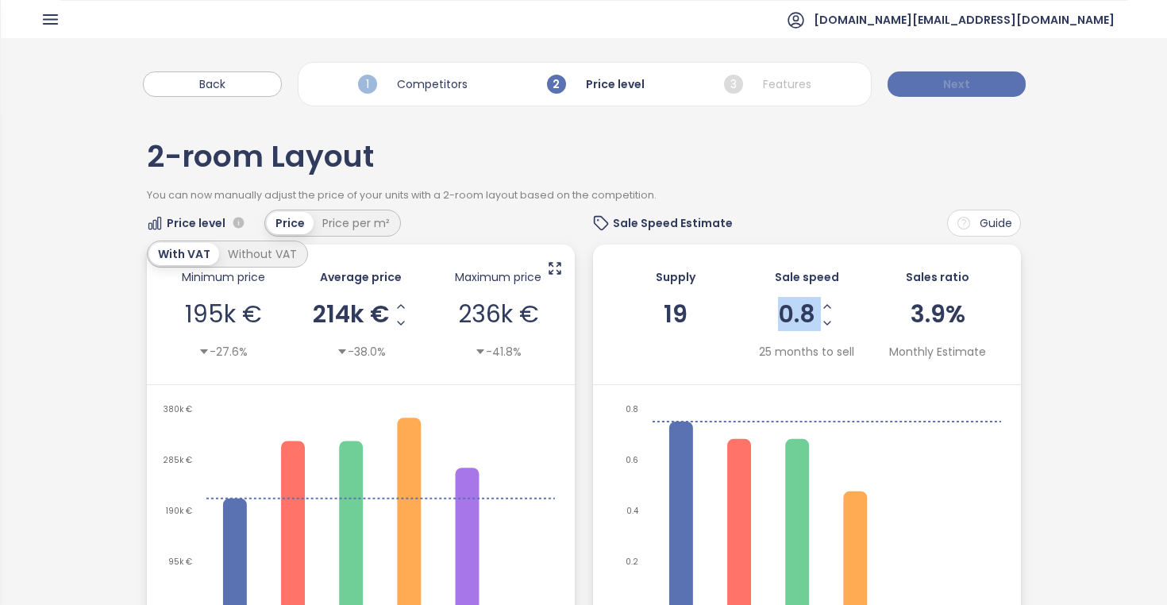
click at [972, 86] on button "Next" at bounding box center [957, 83] width 138 height 25
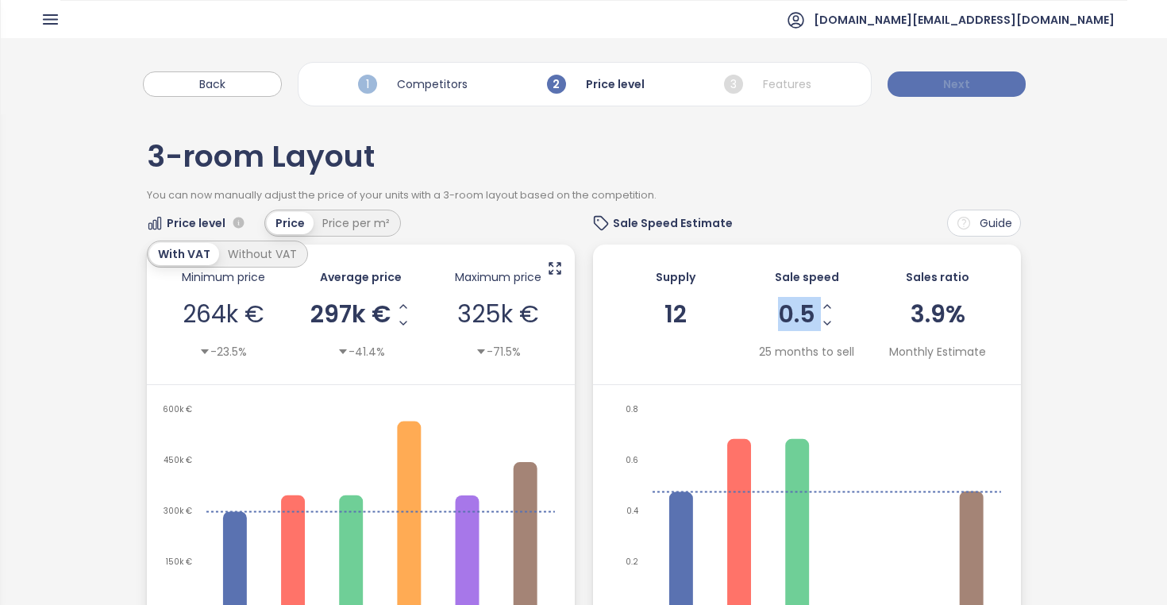
click at [991, 92] on button "Next" at bounding box center [957, 83] width 138 height 25
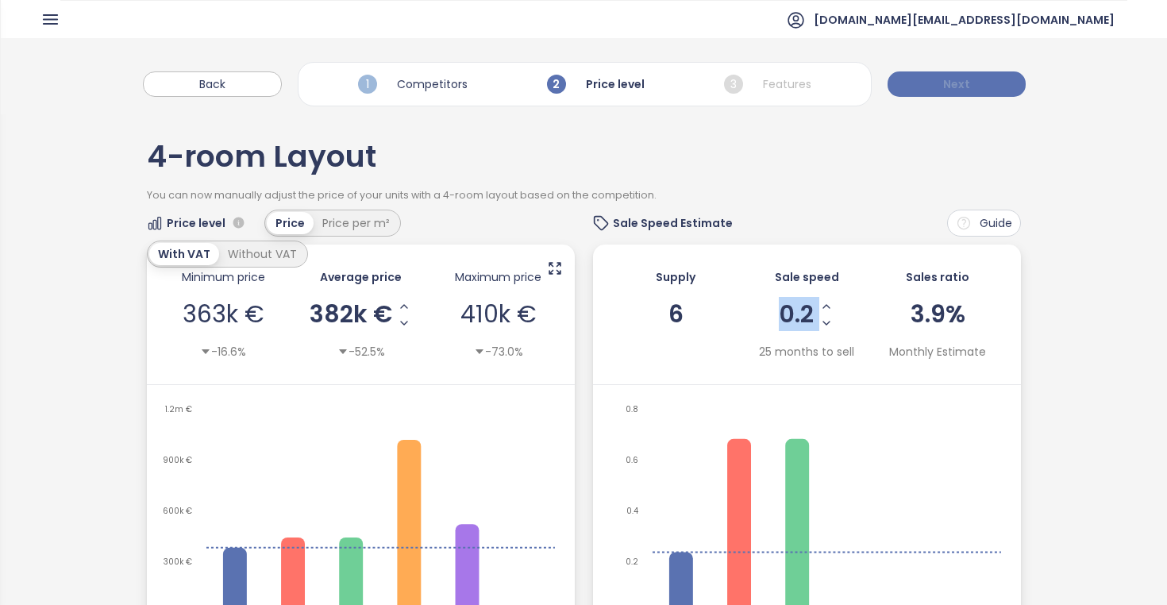
click at [989, 91] on button "Next" at bounding box center [957, 83] width 138 height 25
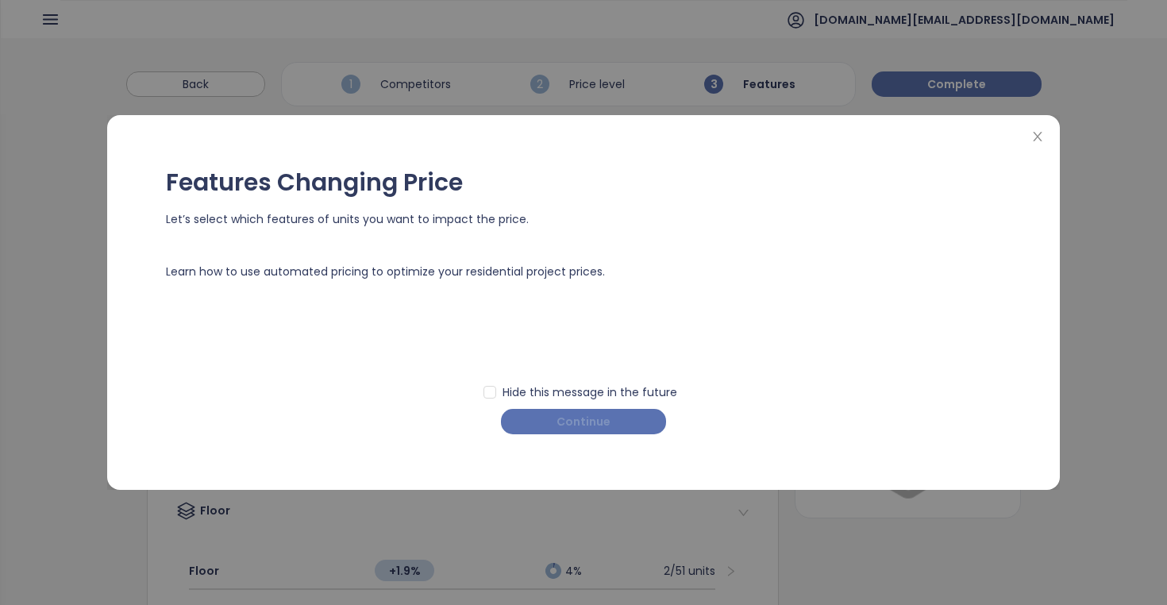
click at [617, 424] on button "Continue" at bounding box center [583, 421] width 165 height 25
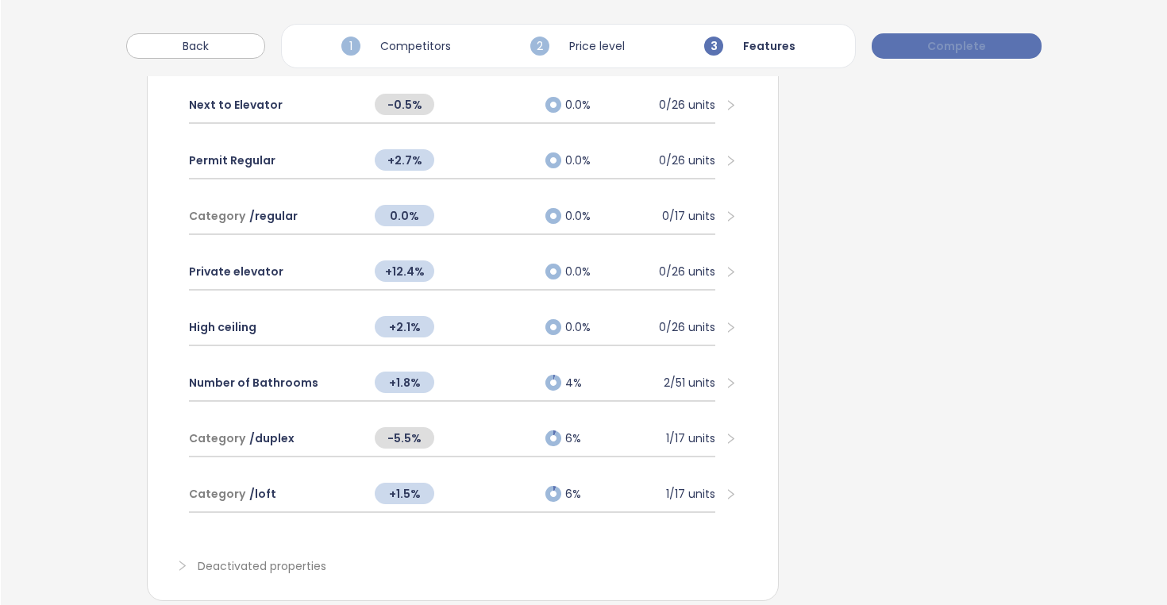
click at [966, 50] on span "Complete" at bounding box center [956, 45] width 59 height 17
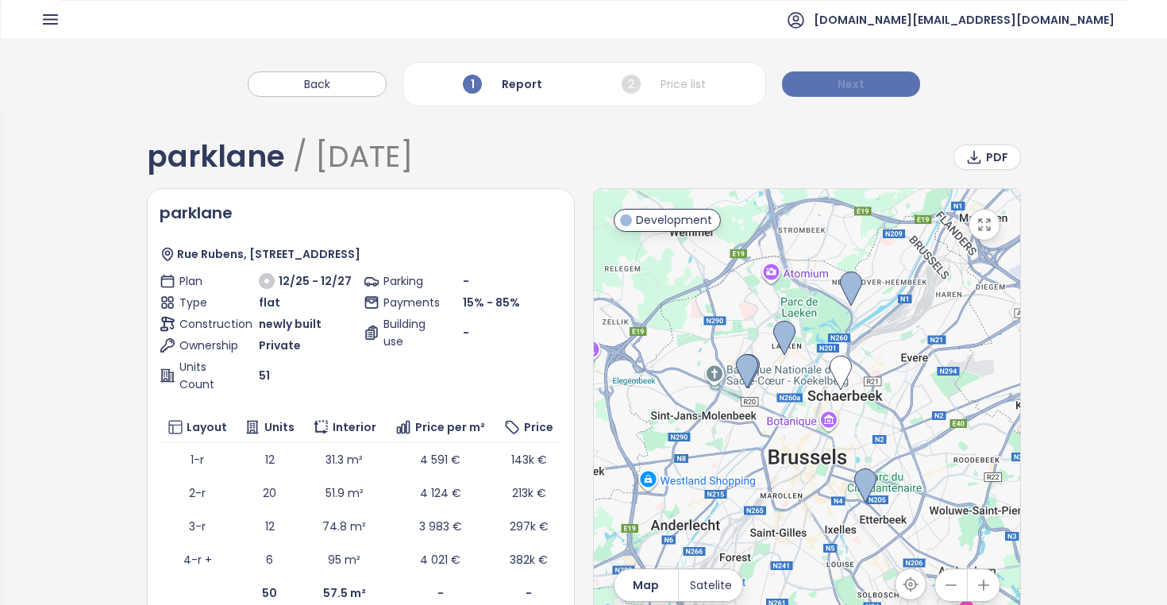
click at [843, 91] on span "Next" at bounding box center [851, 83] width 27 height 17
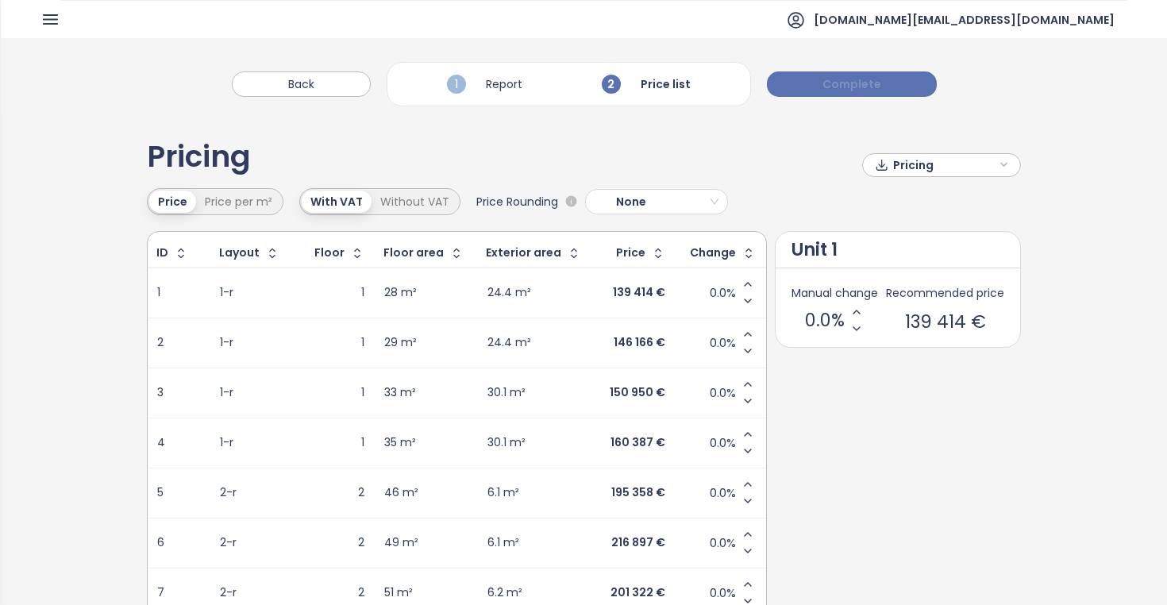
click at [816, 83] on button "Complete" at bounding box center [852, 83] width 170 height 25
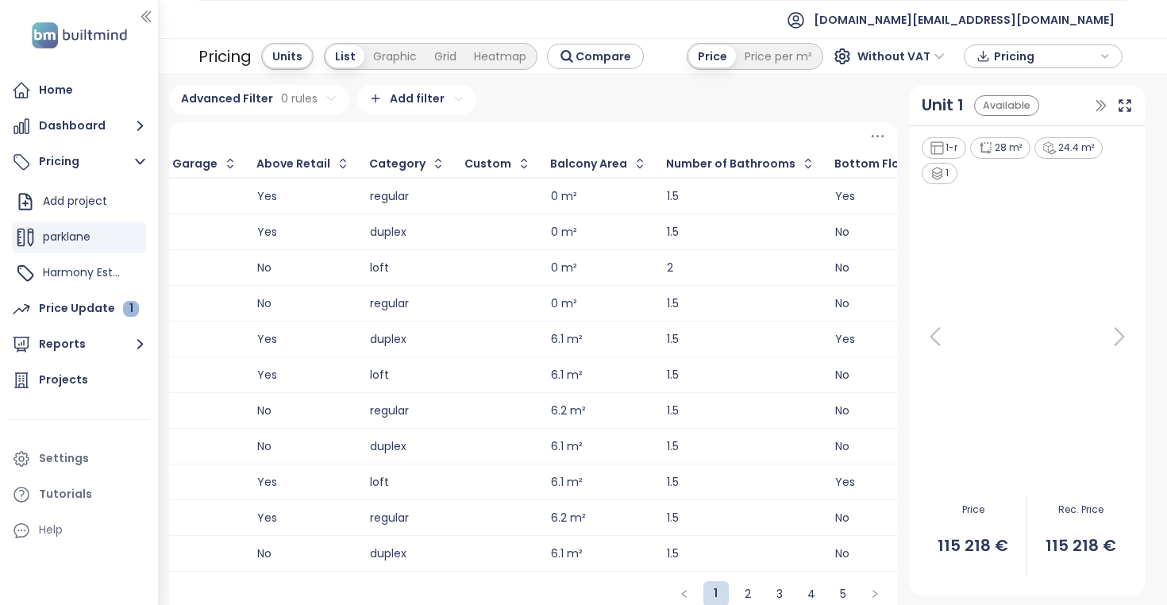
scroll to position [0, 334]
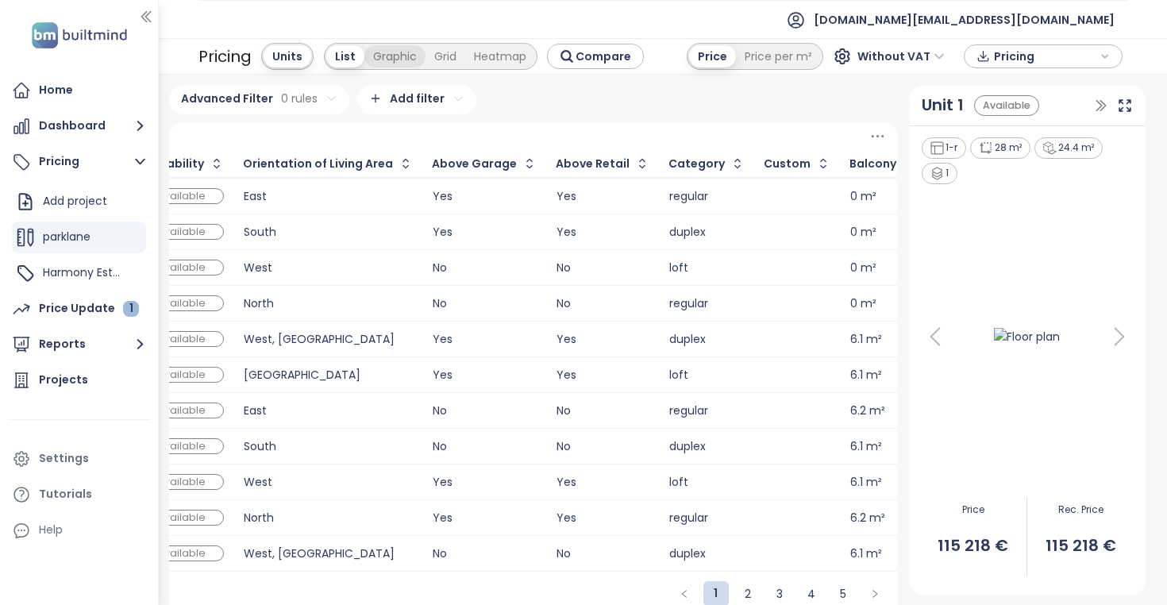
click at [399, 66] on div "Graphic" at bounding box center [394, 56] width 61 height 22
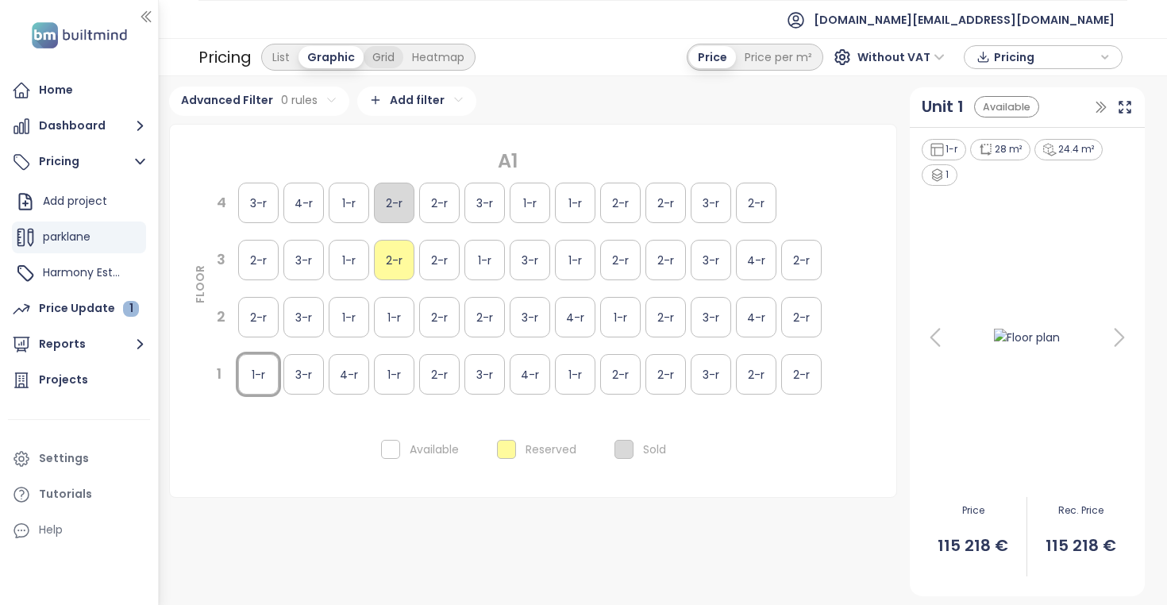
click at [392, 64] on div "Grid" at bounding box center [384, 57] width 40 height 22
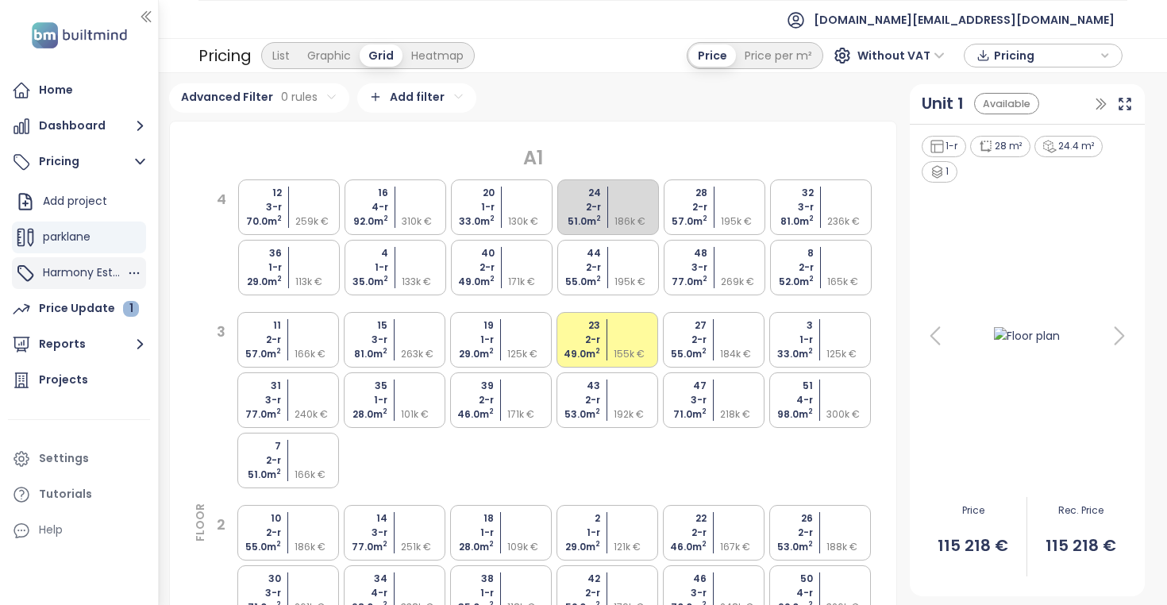
click at [94, 267] on span "Harmony Estates" at bounding box center [90, 272] width 94 height 16
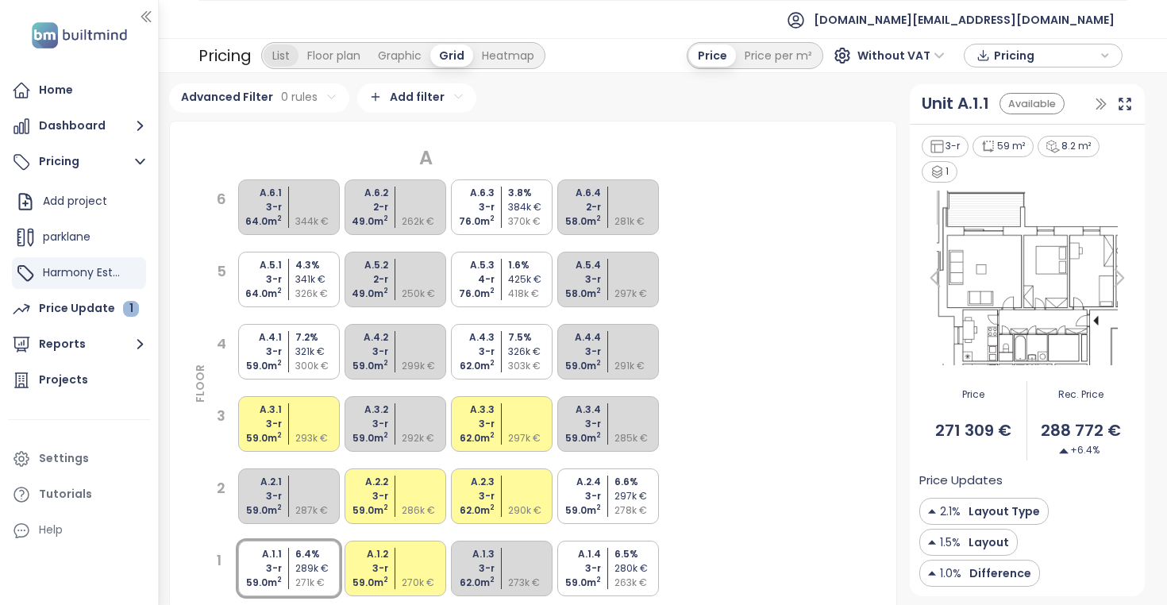
click at [272, 57] on div "List" at bounding box center [281, 55] width 35 height 22
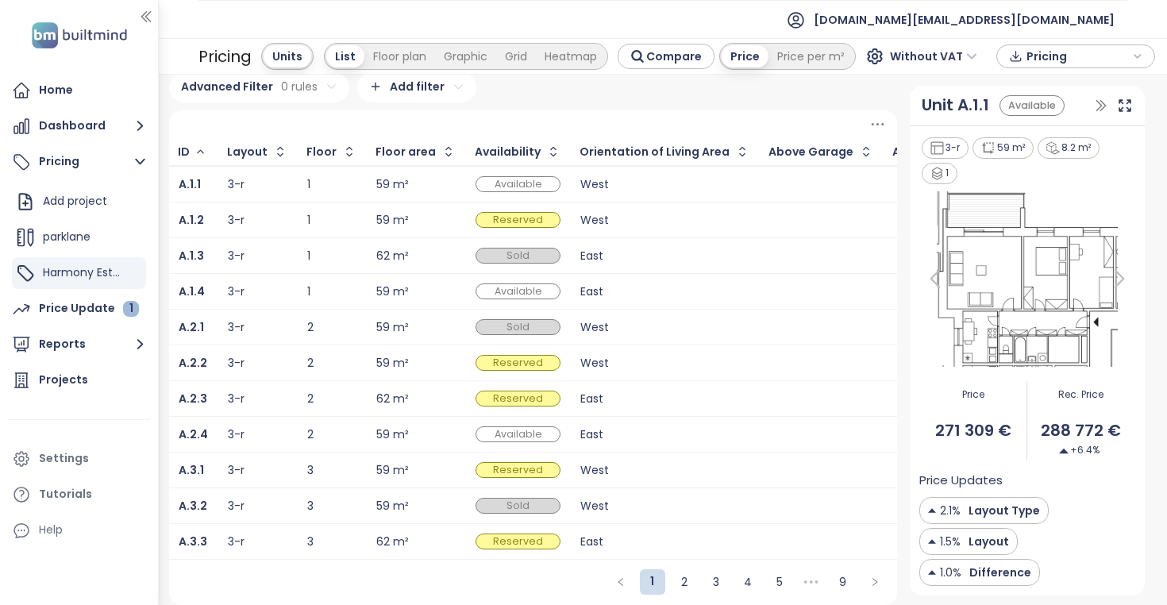
scroll to position [10, 0]
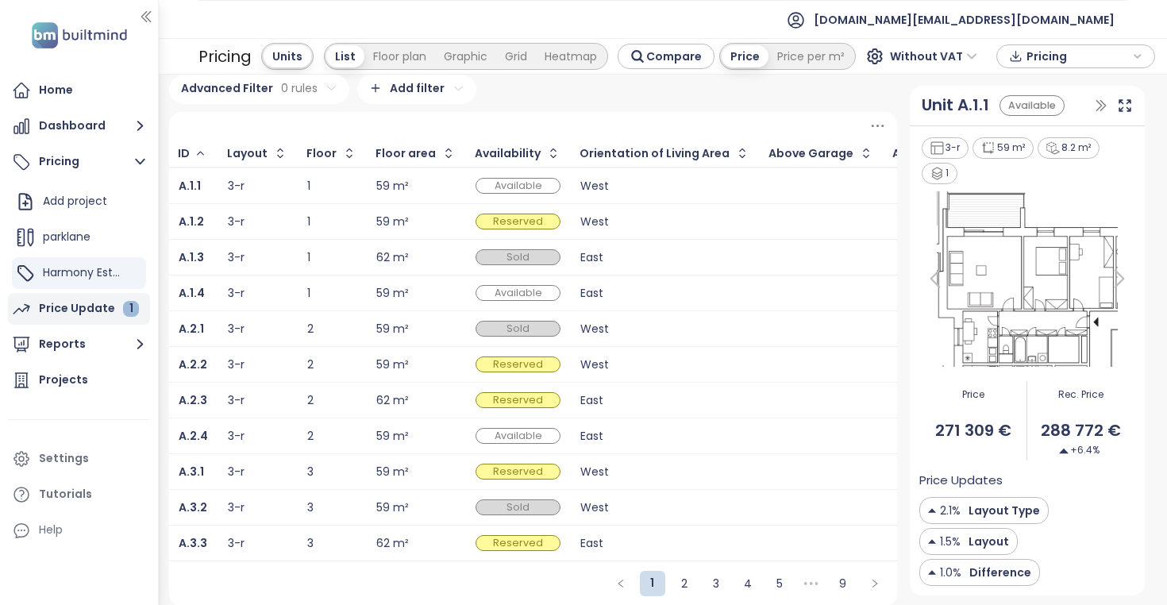
click at [87, 308] on div "Price Update 1" at bounding box center [89, 309] width 100 height 20
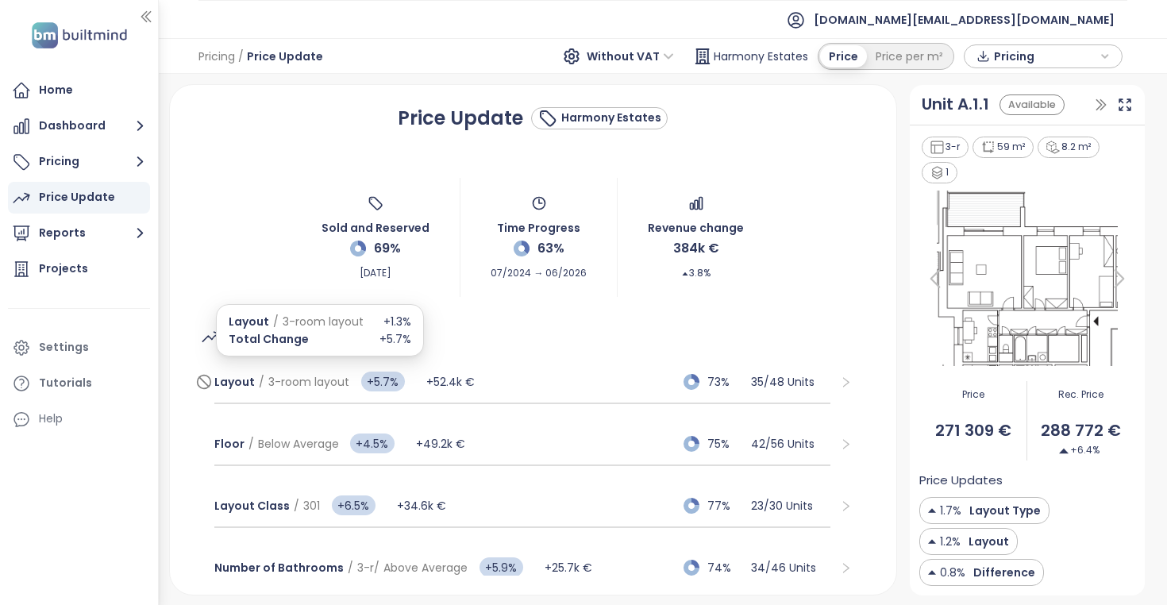
click at [268, 386] on span "3-room layout" at bounding box center [308, 382] width 81 height 16
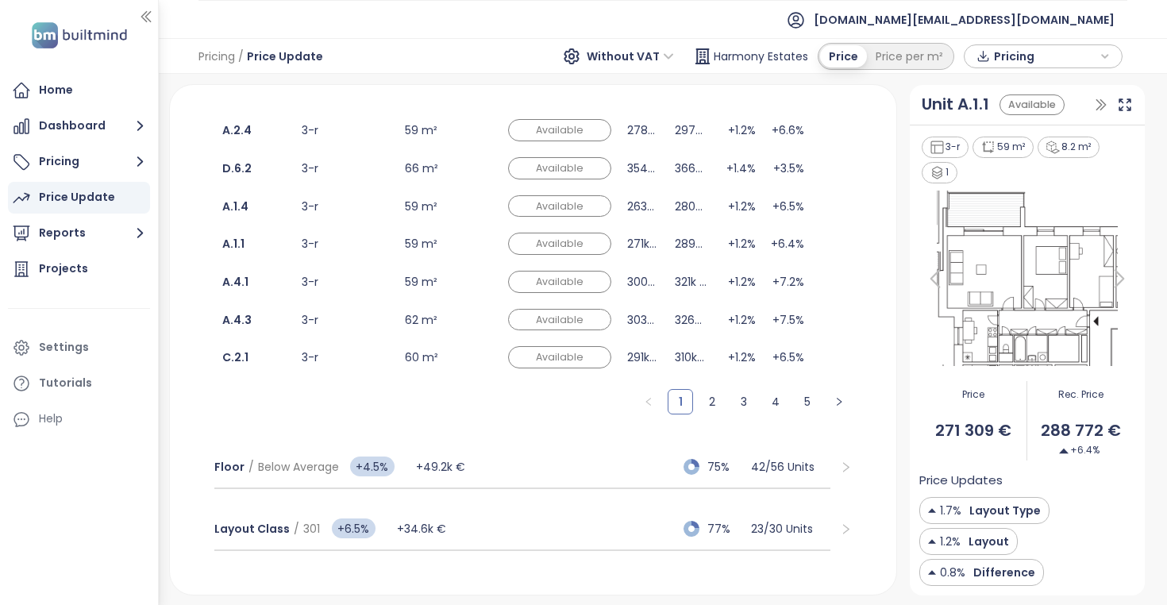
scroll to position [333, 0]
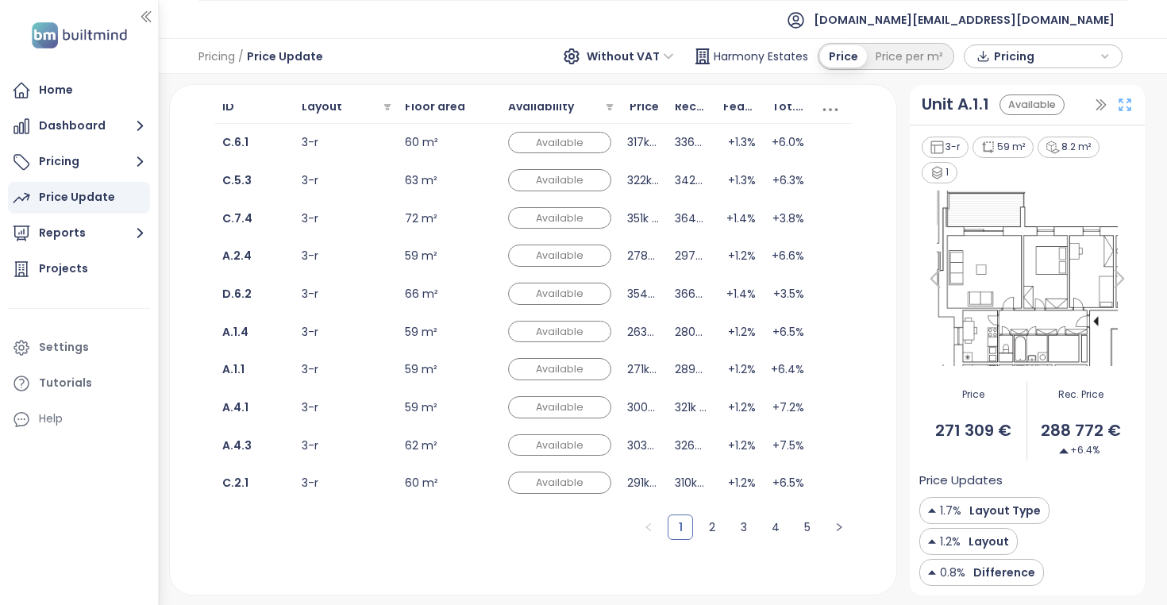
click at [1126, 107] on icon at bounding box center [1125, 105] width 16 height 16
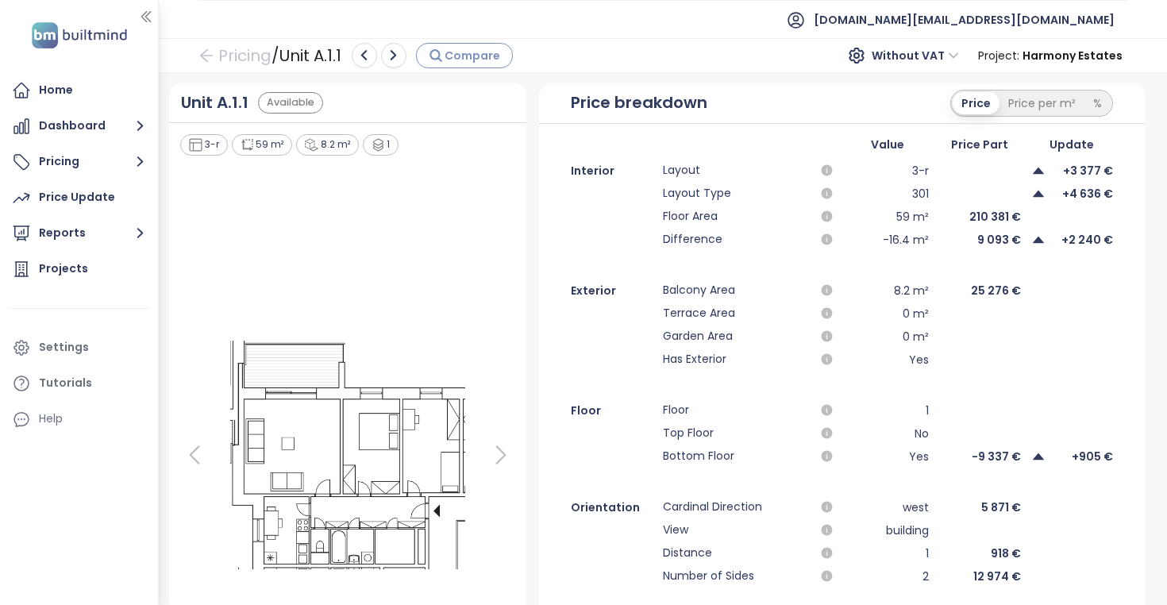
click at [473, 59] on span "Compare" at bounding box center [473, 55] width 56 height 17
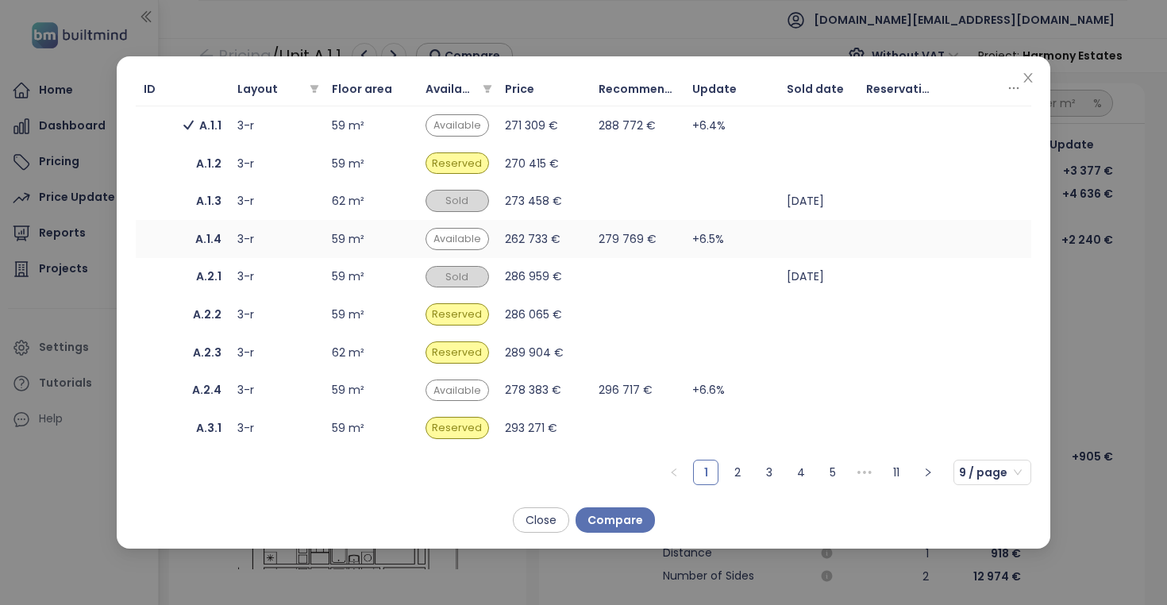
click at [287, 244] on div "3-r" at bounding box center [276, 238] width 78 height 17
click at [282, 173] on td "3-r" at bounding box center [276, 164] width 94 height 38
click at [283, 171] on div "3-r" at bounding box center [276, 163] width 78 height 17
click at [283, 206] on div "3-r" at bounding box center [276, 200] width 78 height 17
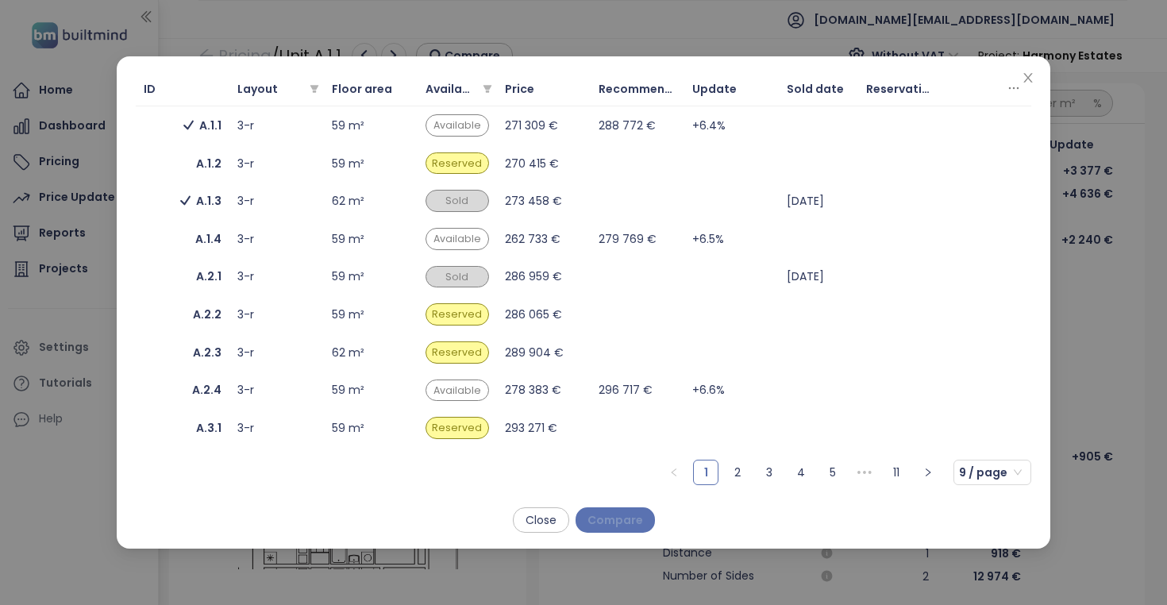
click at [643, 526] on button "Compare" at bounding box center [615, 519] width 79 height 25
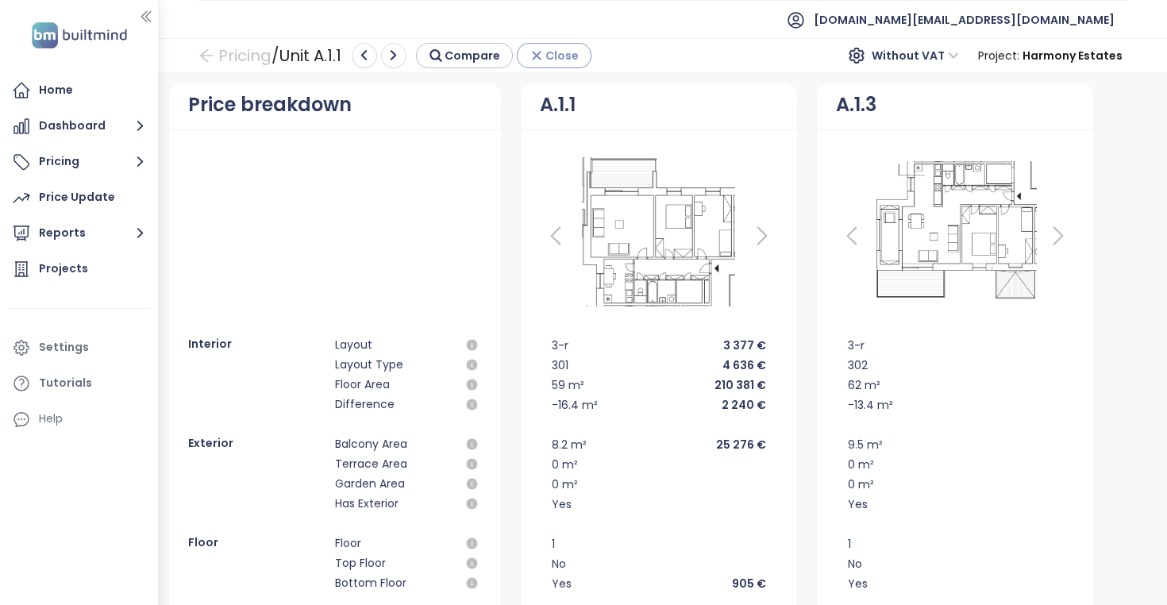
click at [547, 56] on div "Close" at bounding box center [554, 55] width 49 height 17
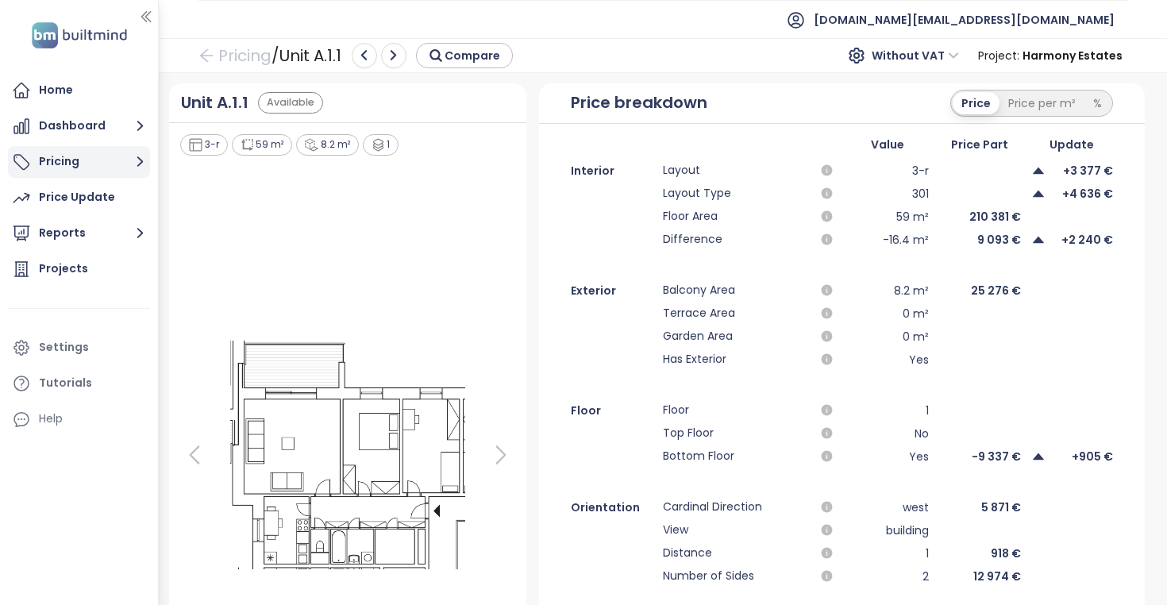
click at [115, 152] on button "Pricing" at bounding box center [79, 162] width 142 height 32
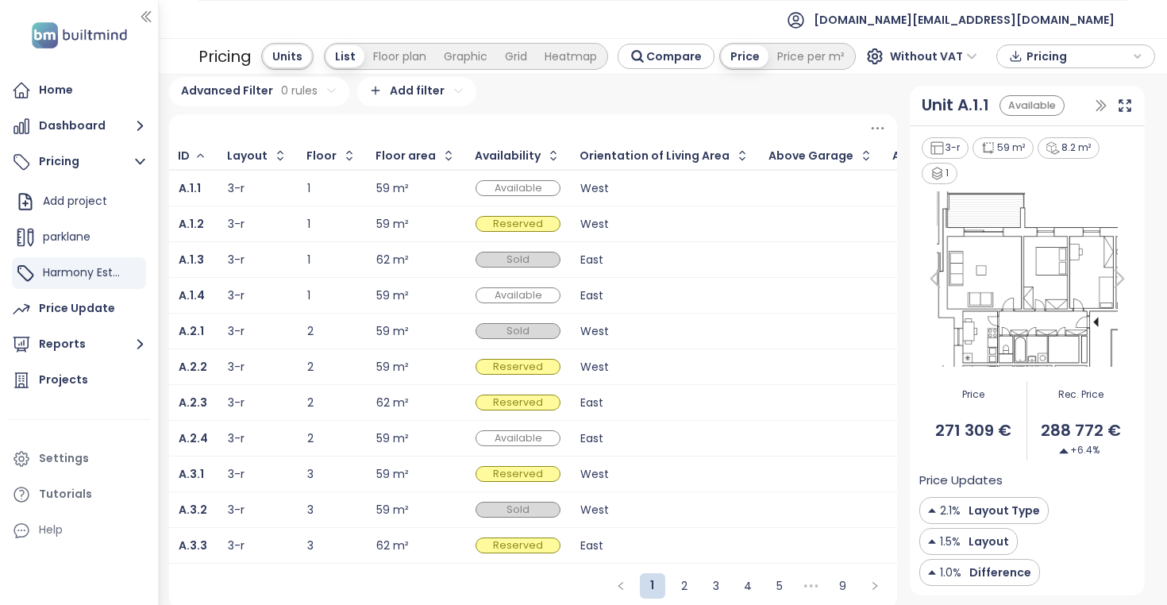
scroll to position [5, 0]
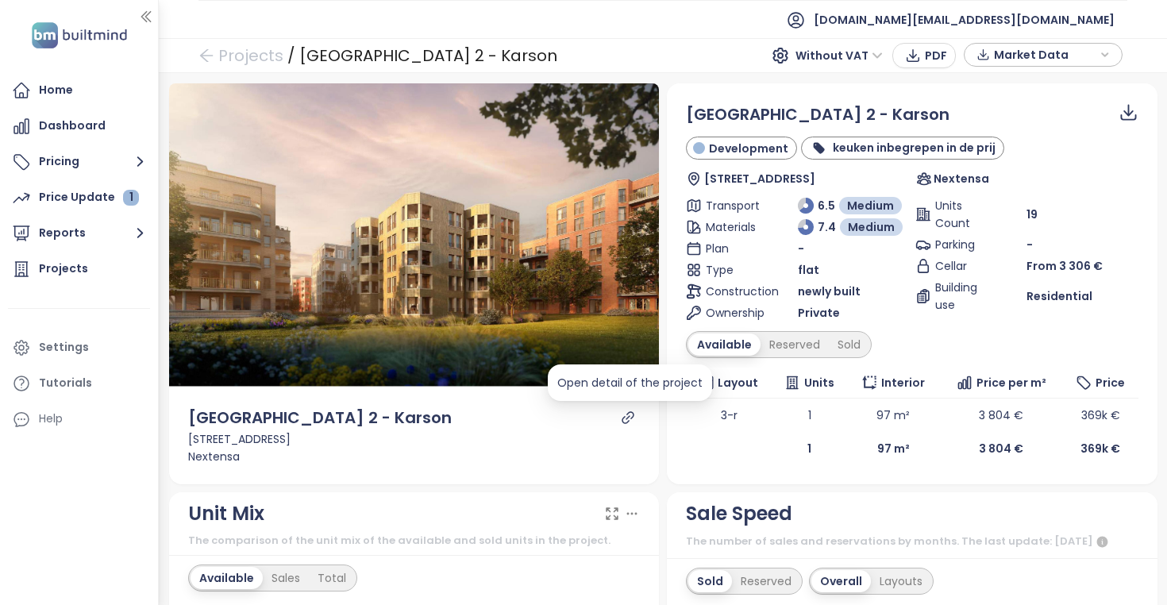
click at [632, 418] on icon "link" at bounding box center [628, 417] width 12 height 12
